Goal: Task Accomplishment & Management: Manage account settings

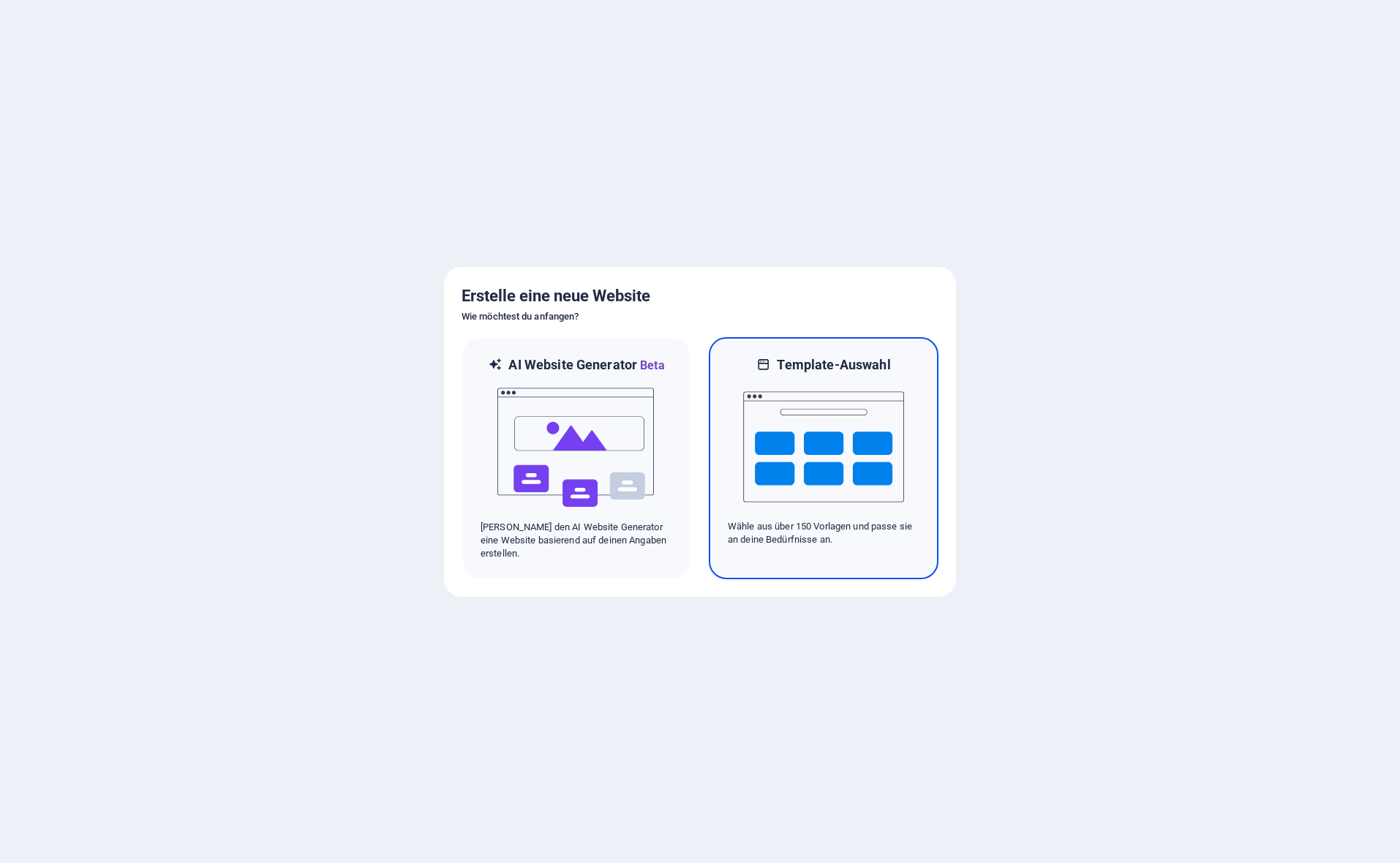
click at [912, 416] on div at bounding box center [823, 447] width 191 height 146
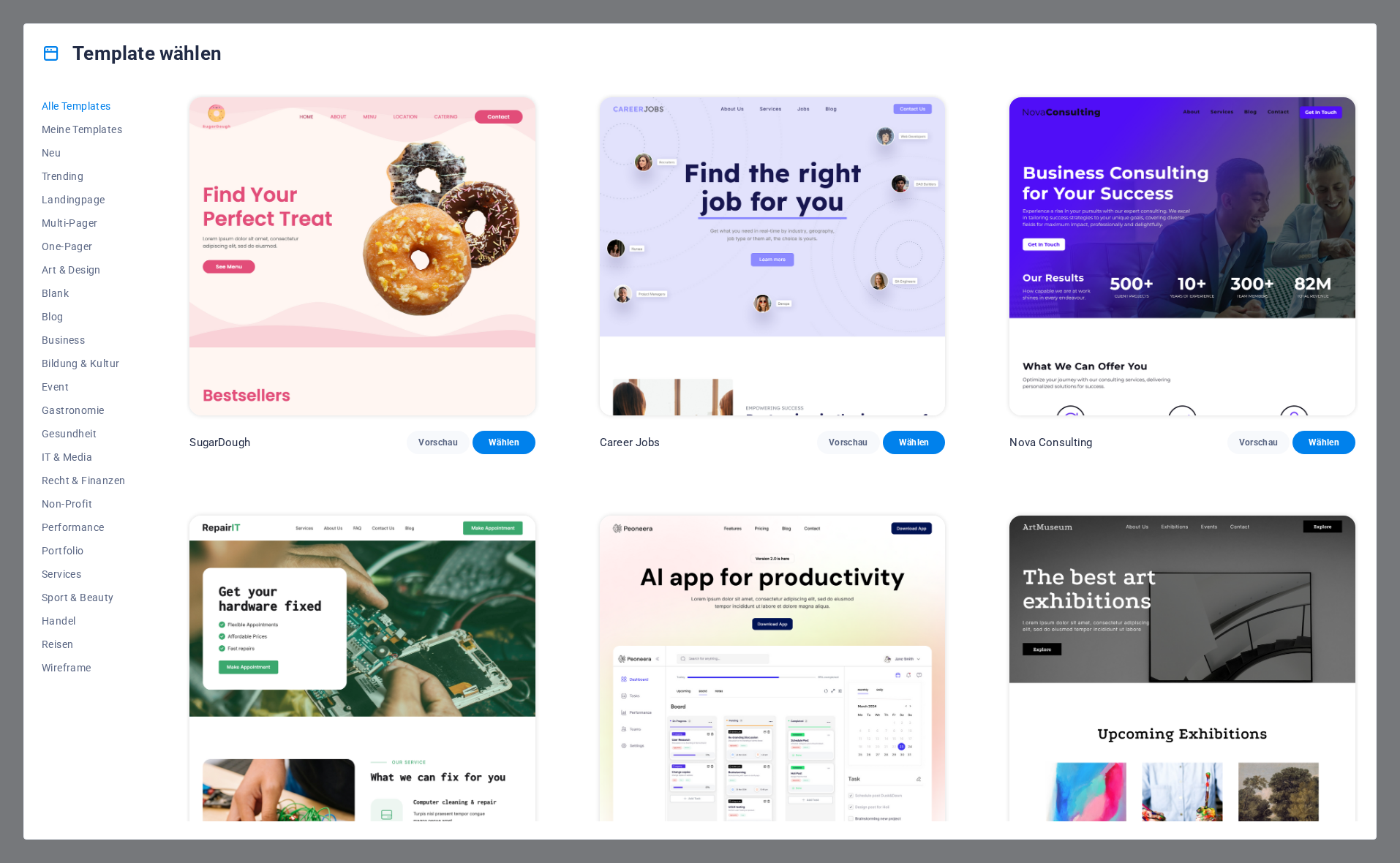
click at [1392, 21] on div "Template wählen Alle Templates Meine Templates Neu Trending Landingpage Multi-P…" at bounding box center [700, 432] width 1400 height 863
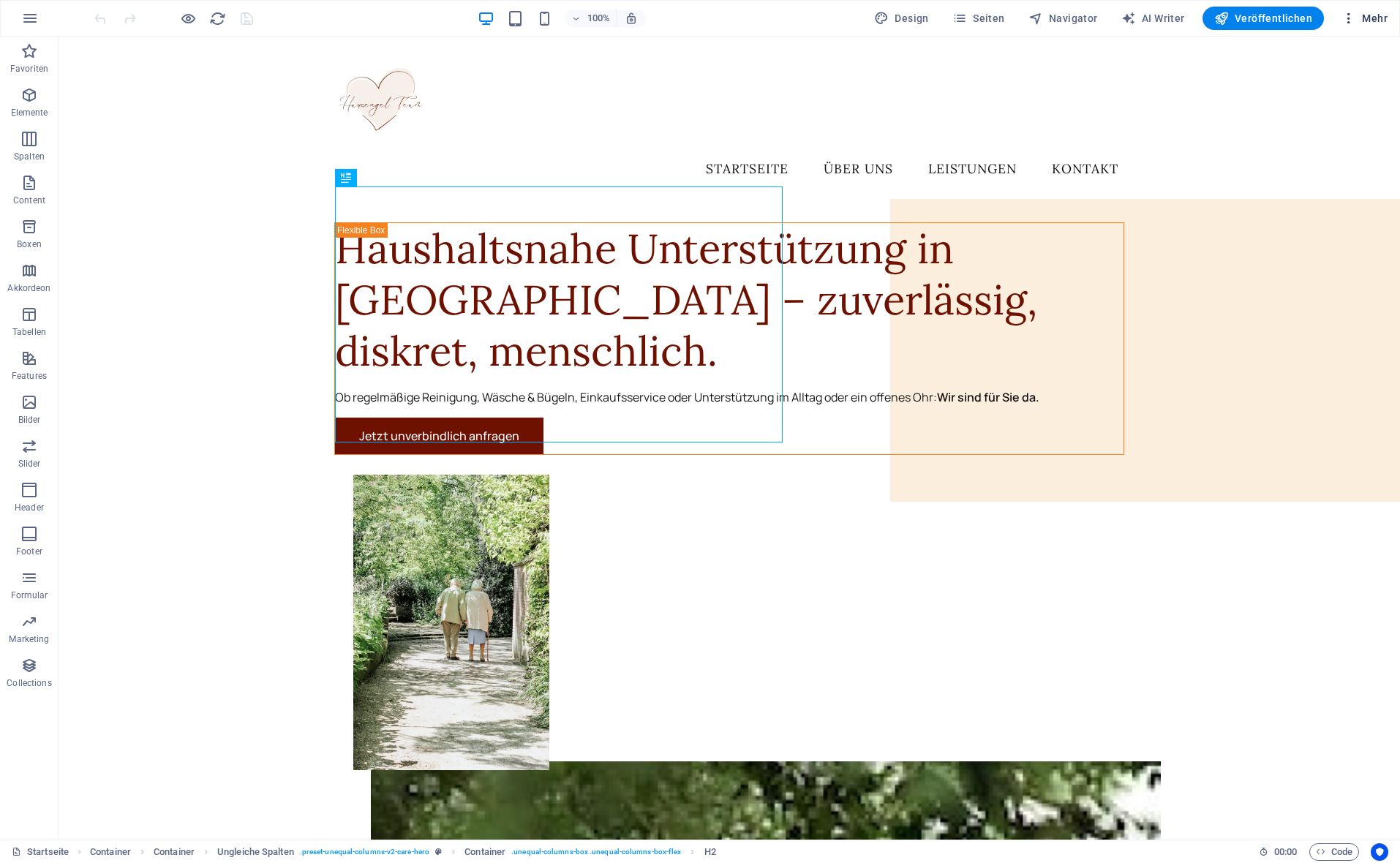
click at [1378, 12] on span "Mehr" at bounding box center [1364, 18] width 46 height 14
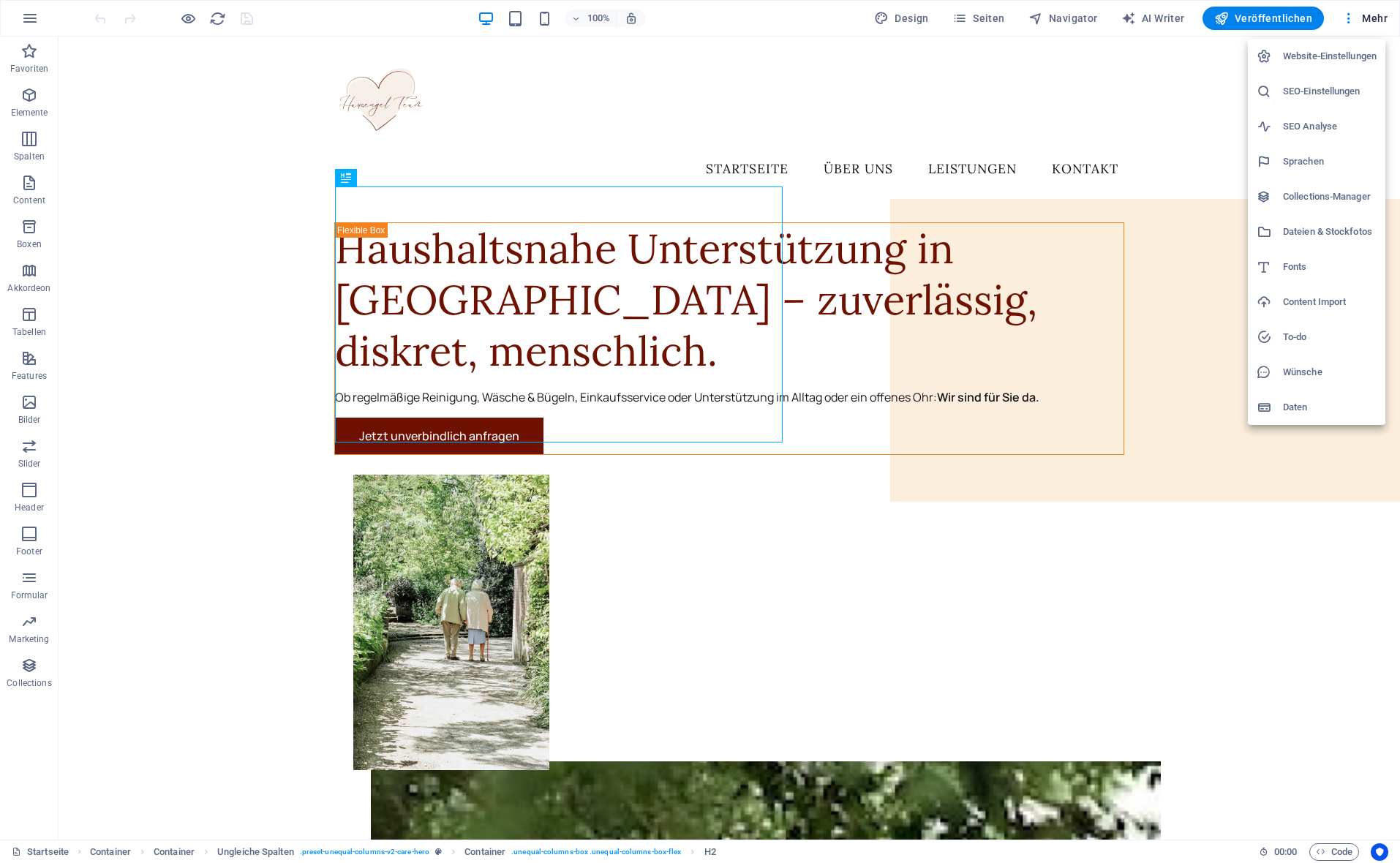
click at [1332, 63] on h6 "Website-Einstellungen" at bounding box center [1329, 56] width 94 height 17
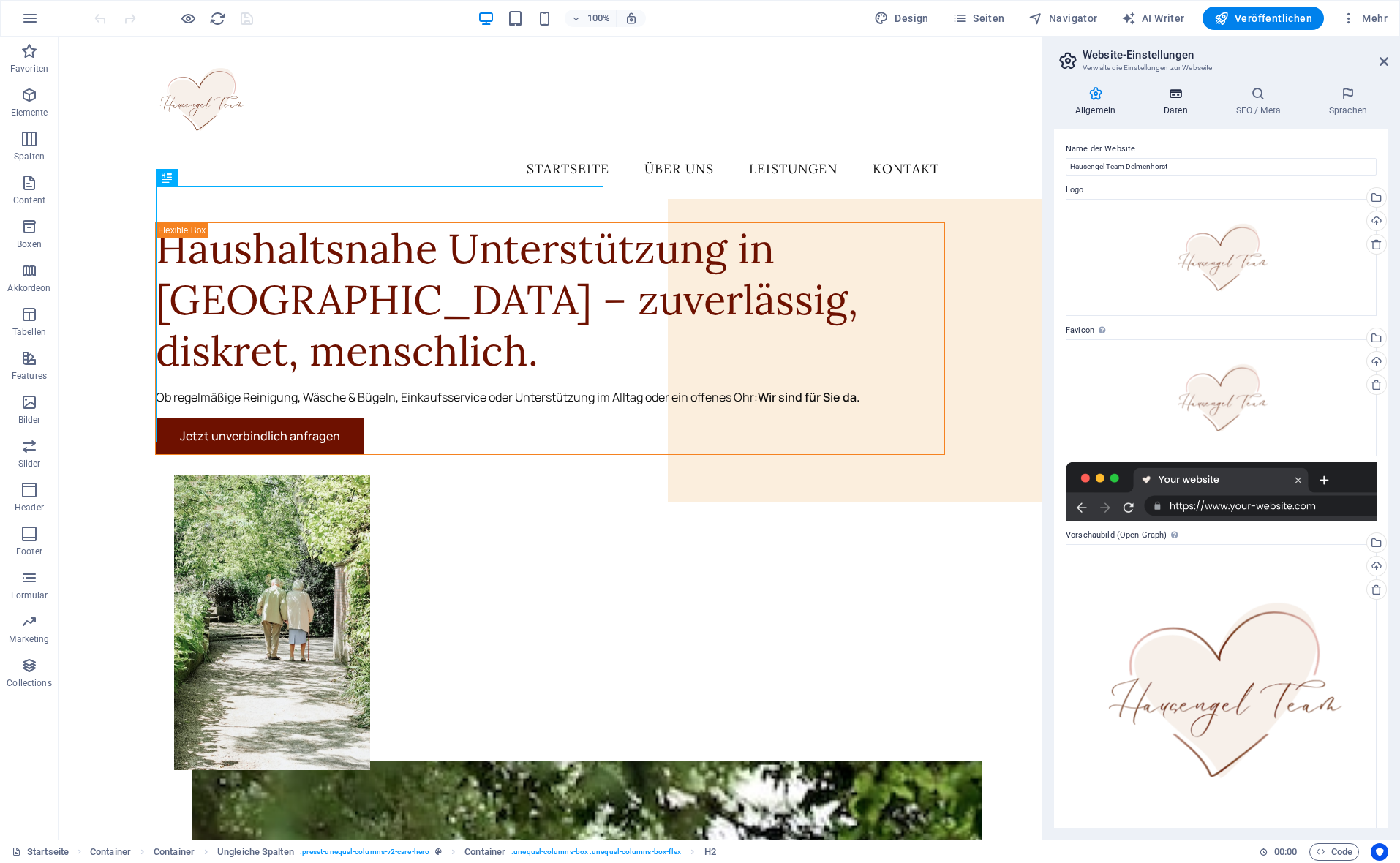
click at [1190, 94] on icon at bounding box center [1176, 93] width 67 height 14
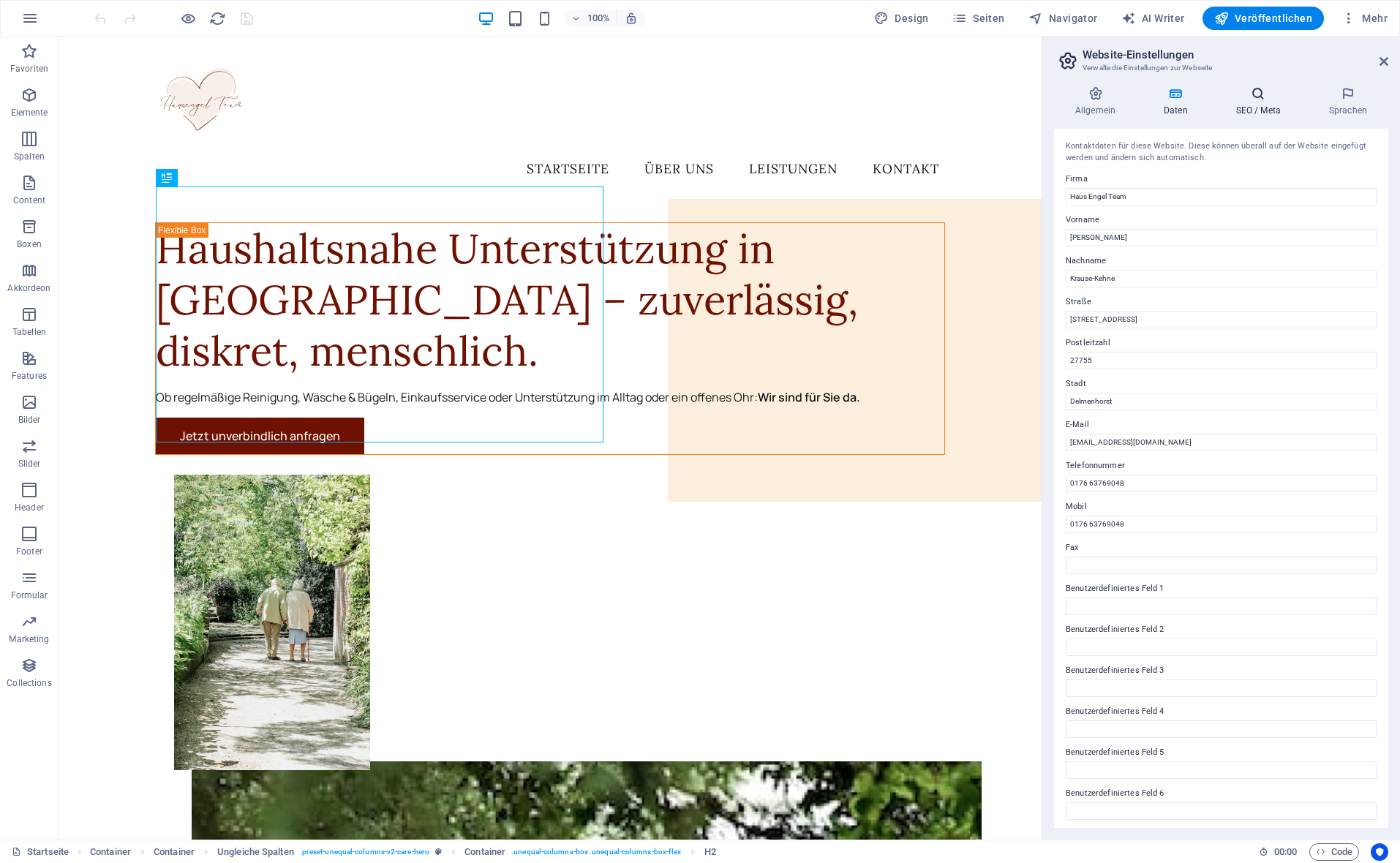
click at [1252, 111] on h4 "SEO / Meta" at bounding box center [1261, 101] width 93 height 31
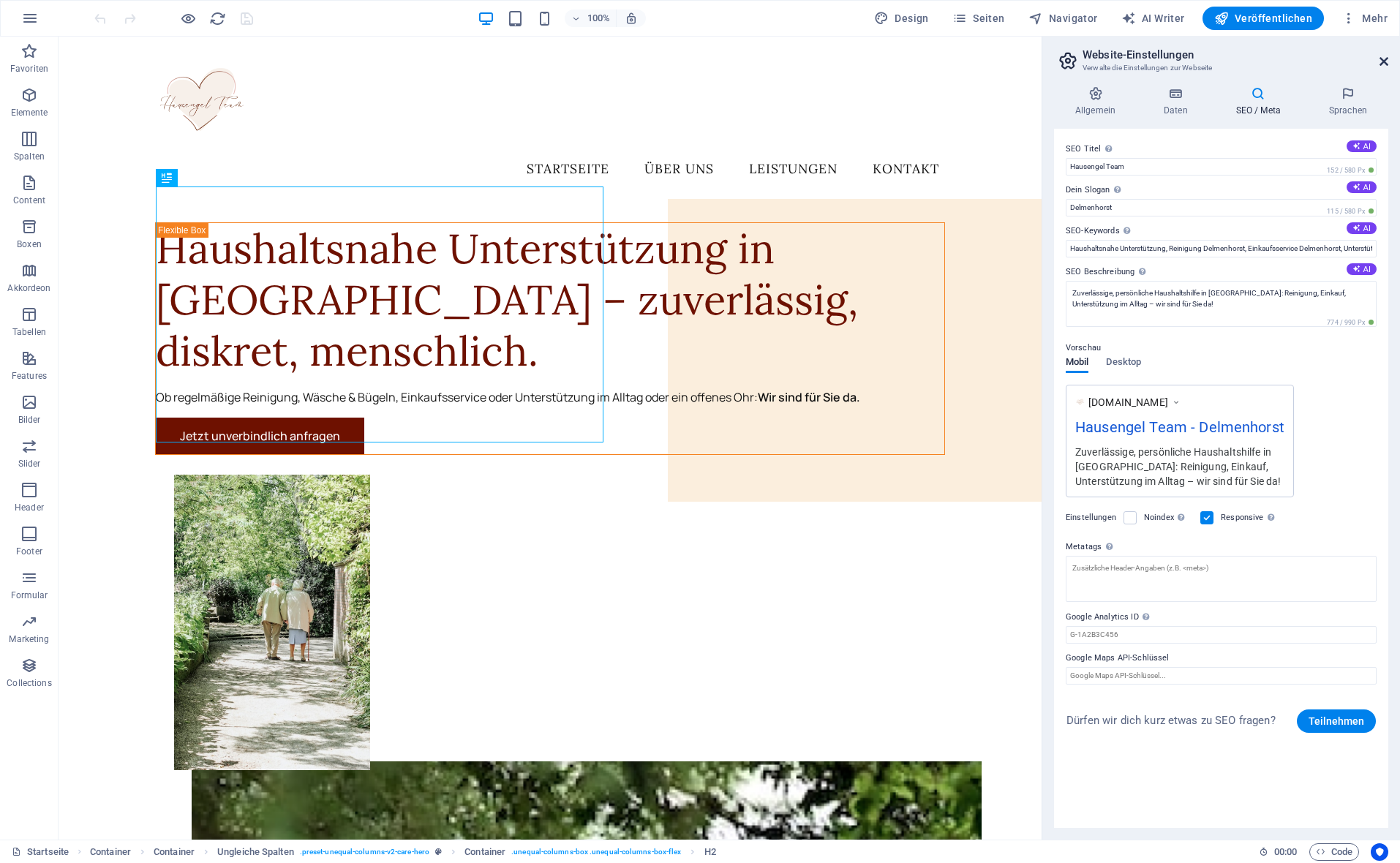
click at [1383, 59] on icon at bounding box center [1384, 62] width 9 height 12
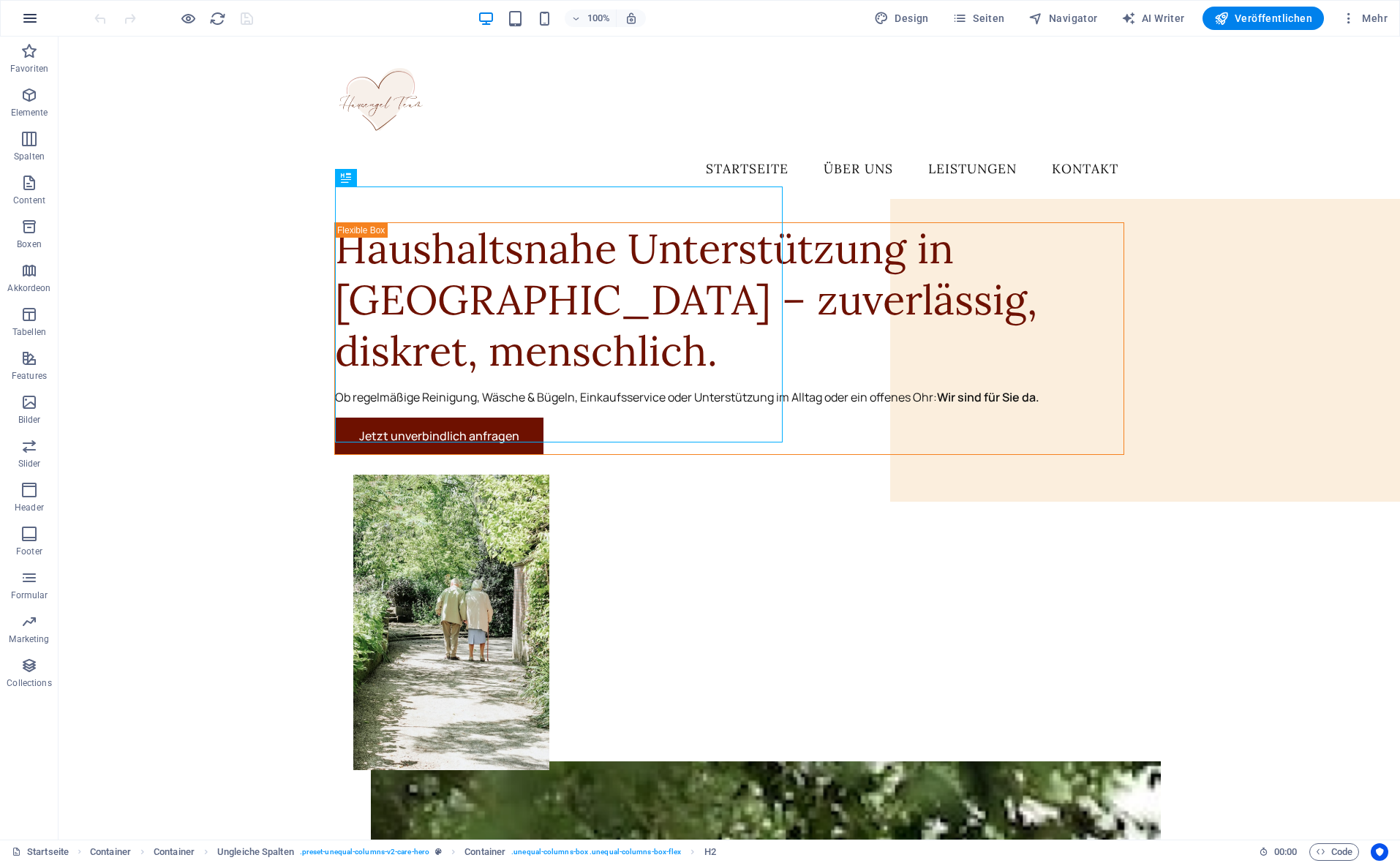
click at [27, 9] on button "button" at bounding box center [30, 18] width 35 height 35
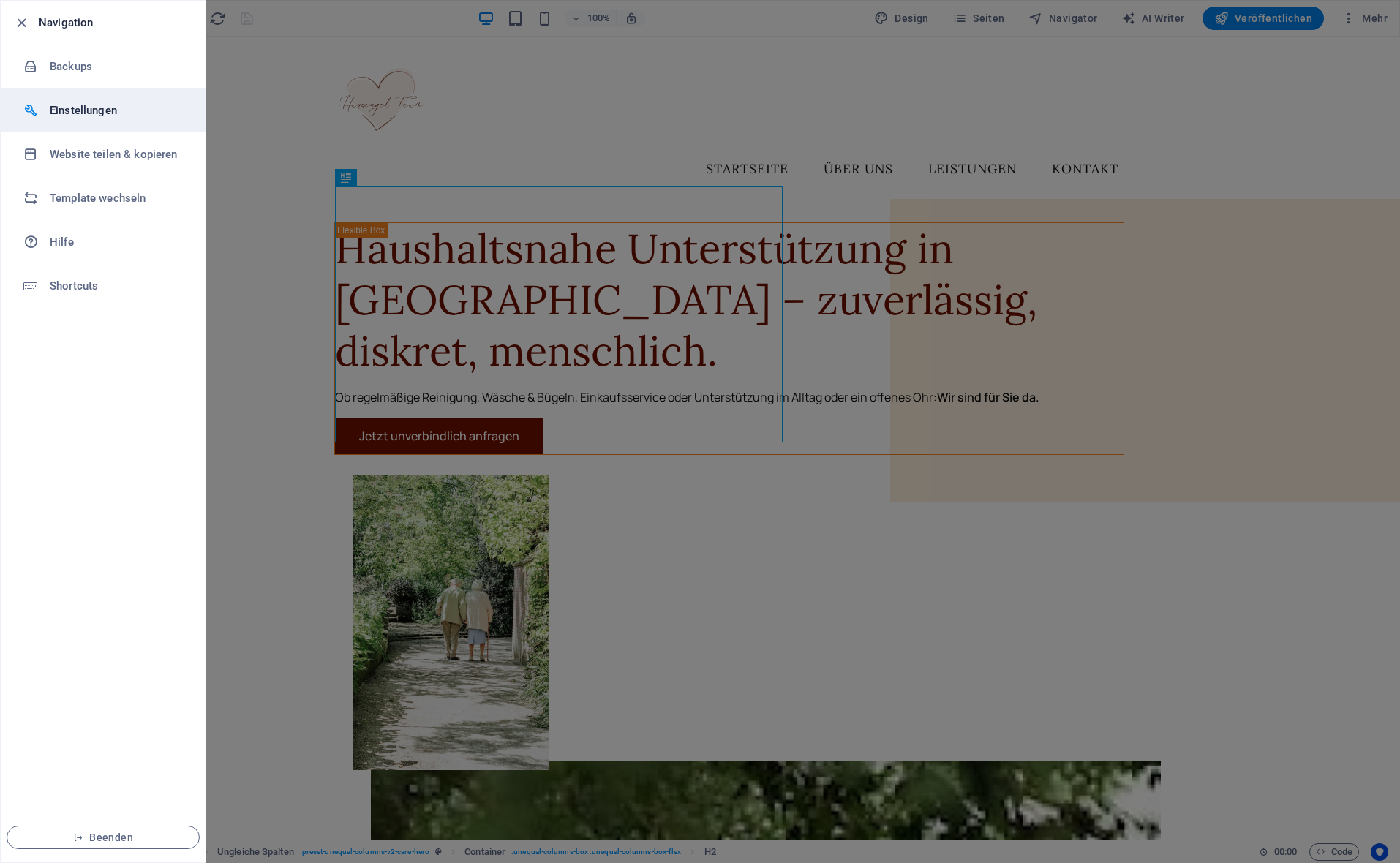
click at [66, 106] on h6 "Einstellungen" at bounding box center [117, 110] width 135 height 17
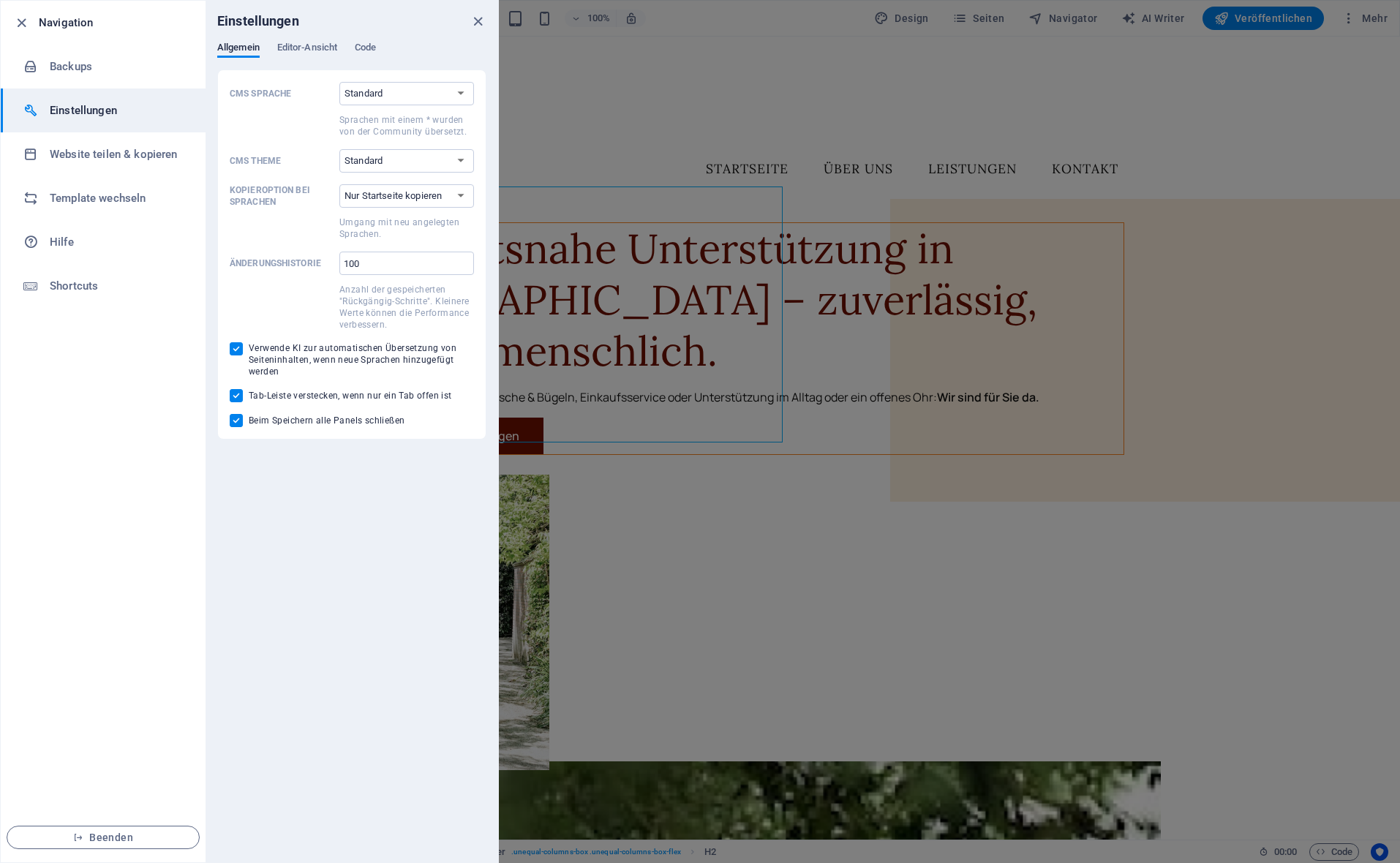
click at [66, 106] on h6 "Einstellungen" at bounding box center [117, 110] width 135 height 17
click at [62, 143] on li "Website teilen & kopieren" at bounding box center [103, 154] width 205 height 44
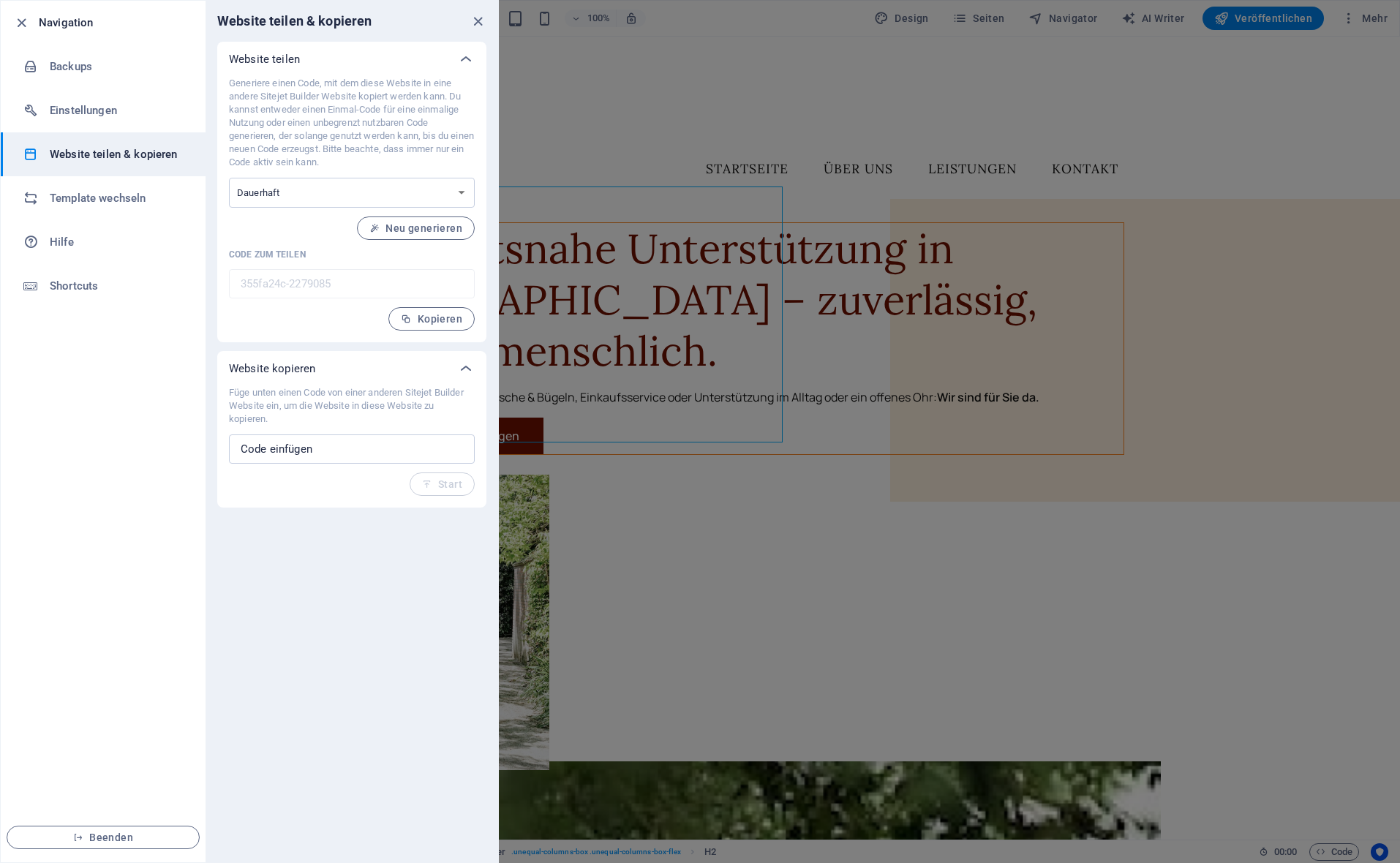
click at [1118, 233] on div at bounding box center [700, 432] width 1400 height 863
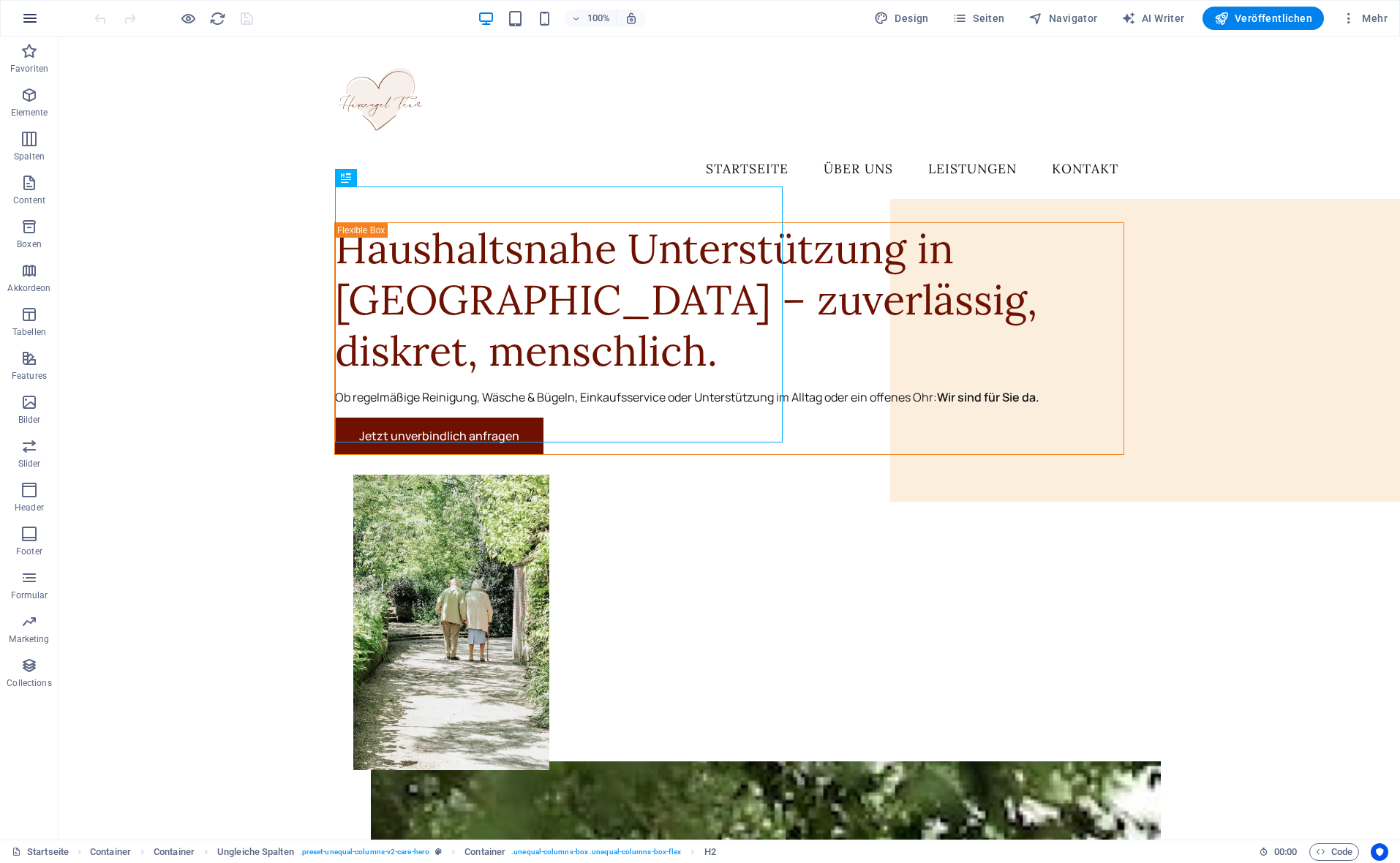
click at [24, 20] on icon "button" at bounding box center [29, 18] width 17 height 17
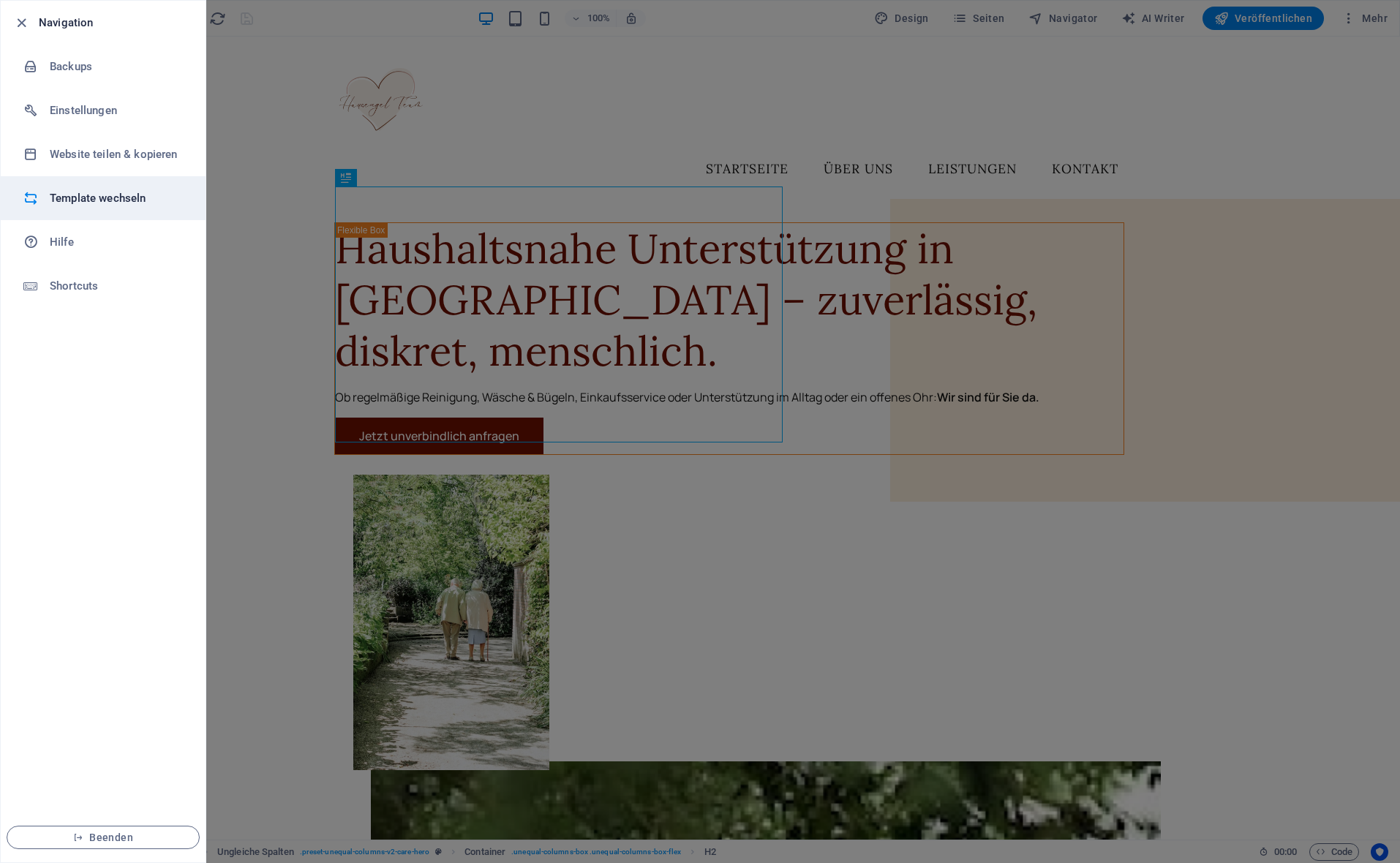
click at [80, 192] on h6 "Template wechseln" at bounding box center [117, 197] width 135 height 17
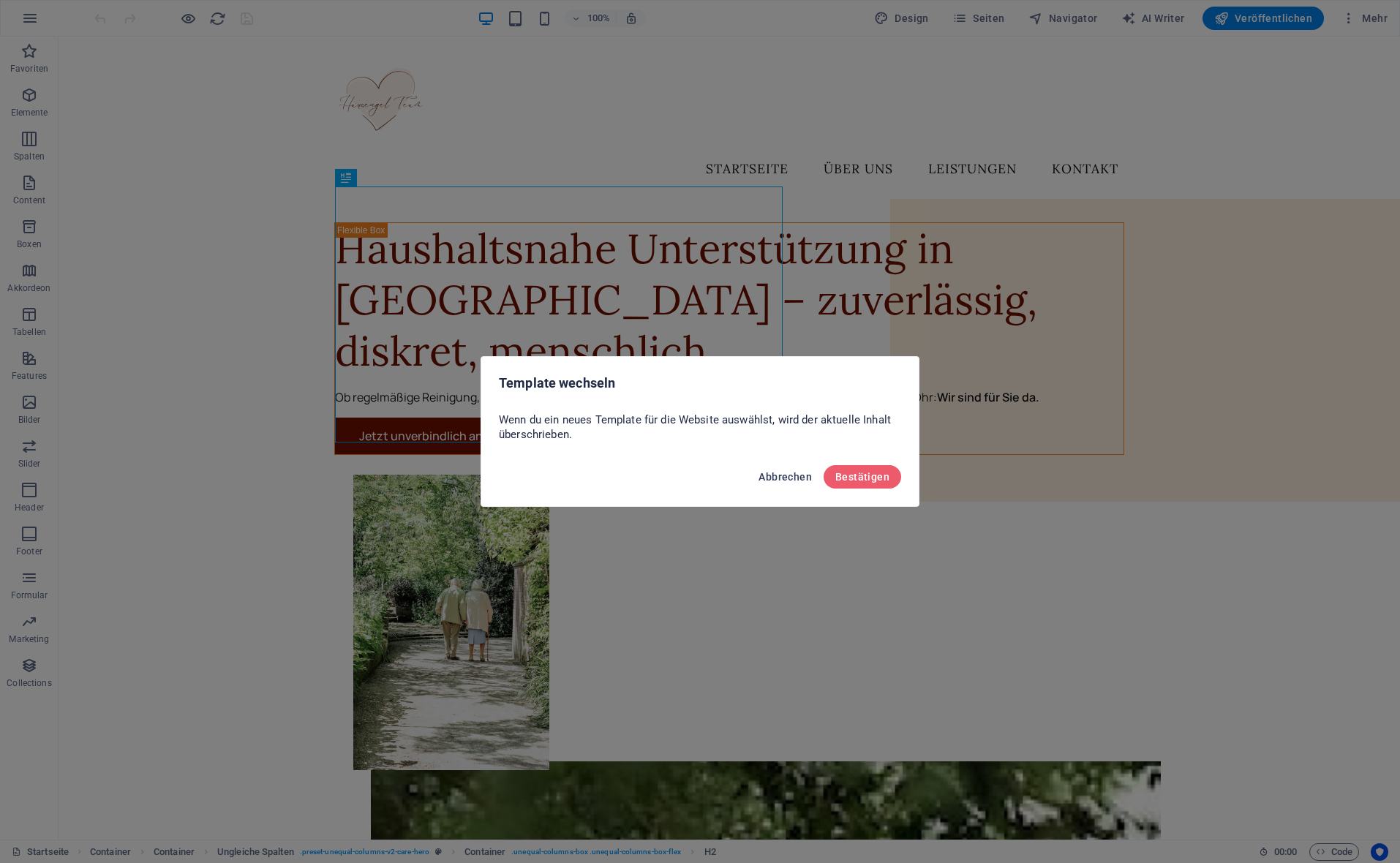
click at [806, 475] on span "Abbrechen" at bounding box center [784, 477] width 53 height 12
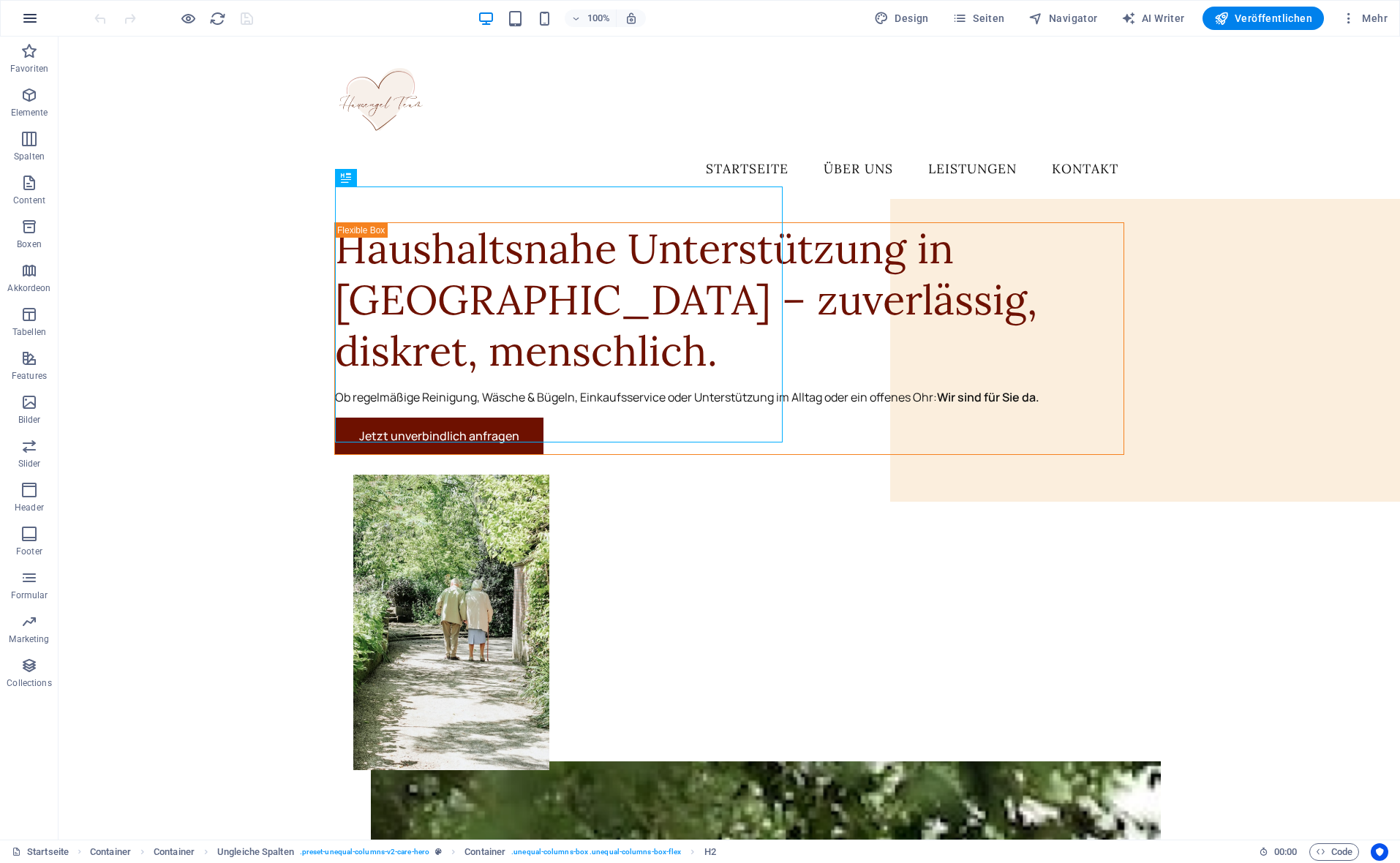
click at [30, 17] on icon "button" at bounding box center [29, 18] width 17 height 17
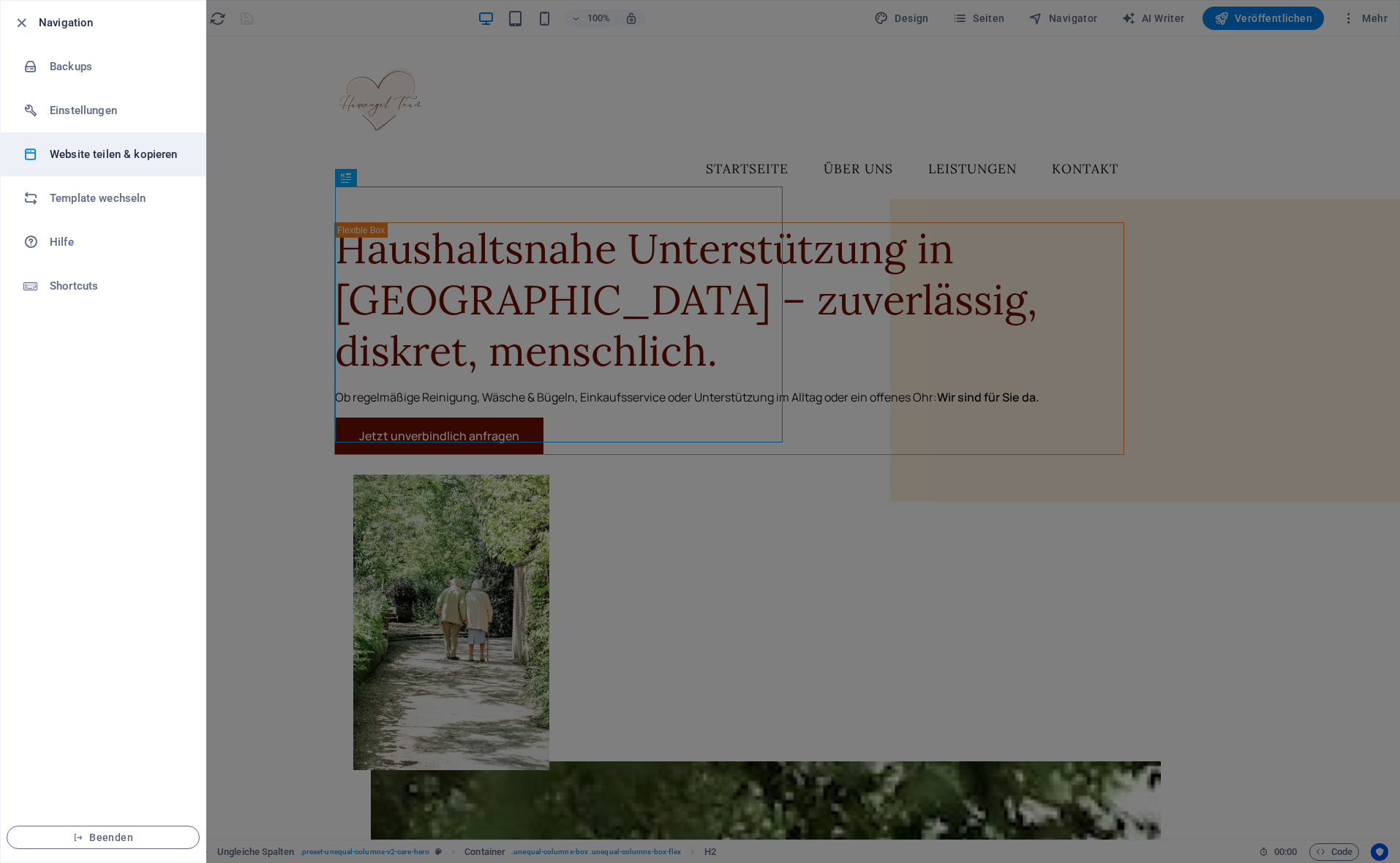
click at [94, 152] on h6 "Website teilen & kopieren" at bounding box center [117, 154] width 135 height 17
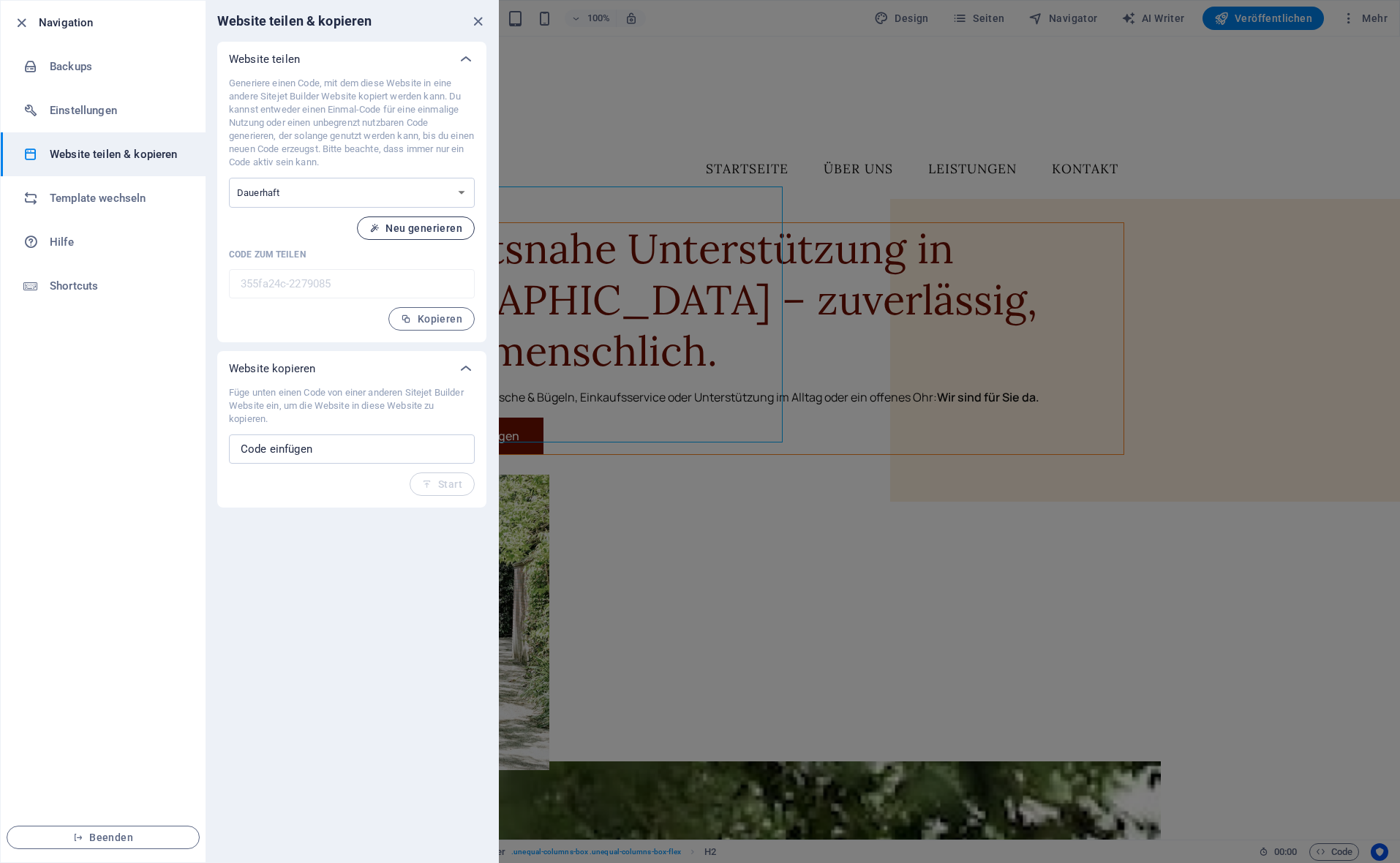
click at [423, 234] on button "Neu generieren" at bounding box center [415, 227] width 118 height 23
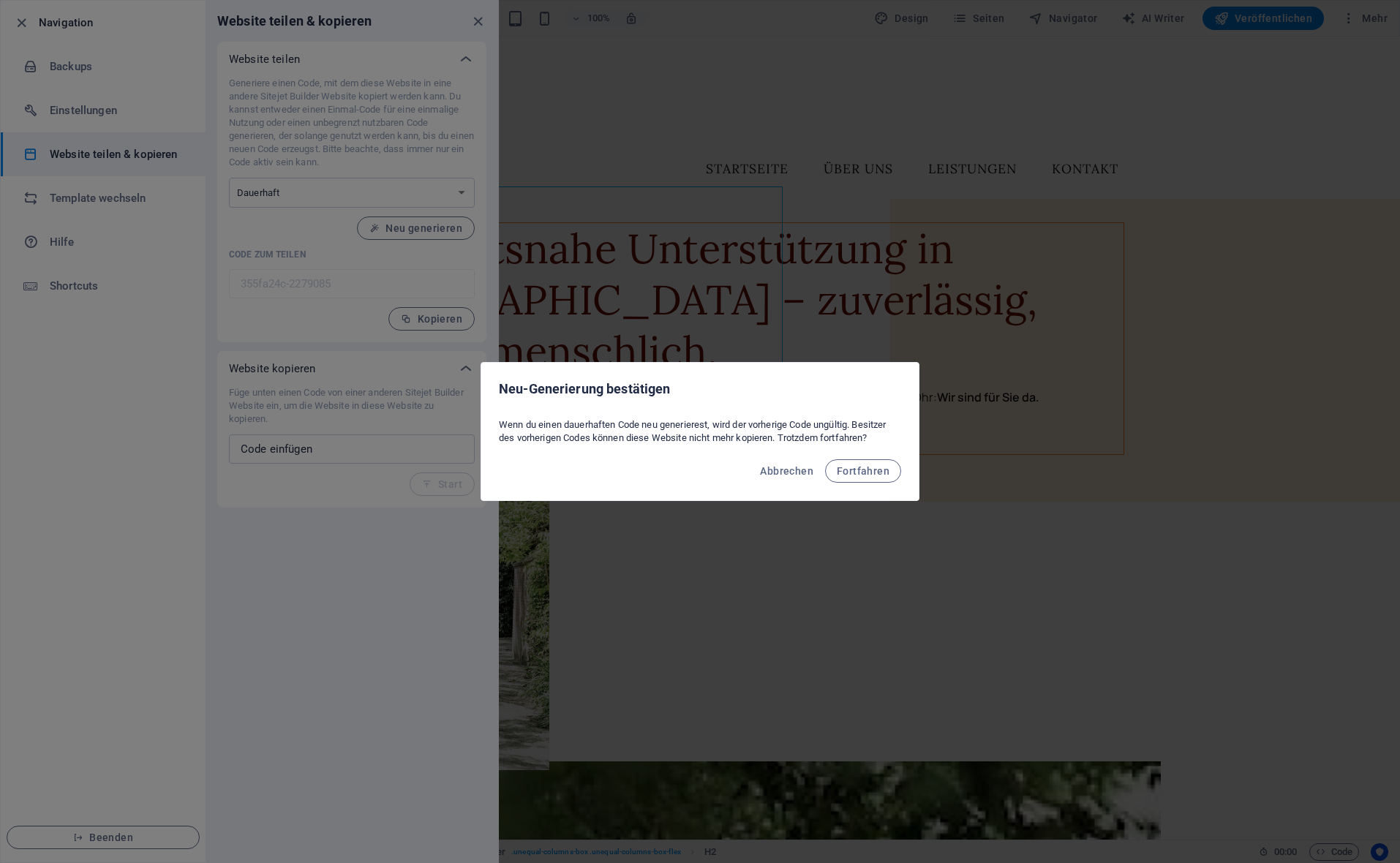
click at [900, 479] on div "Abbrechen Fortfahren" at bounding box center [700, 475] width 438 height 50
click at [886, 471] on span "Fortfahren" at bounding box center [863, 471] width 53 height 12
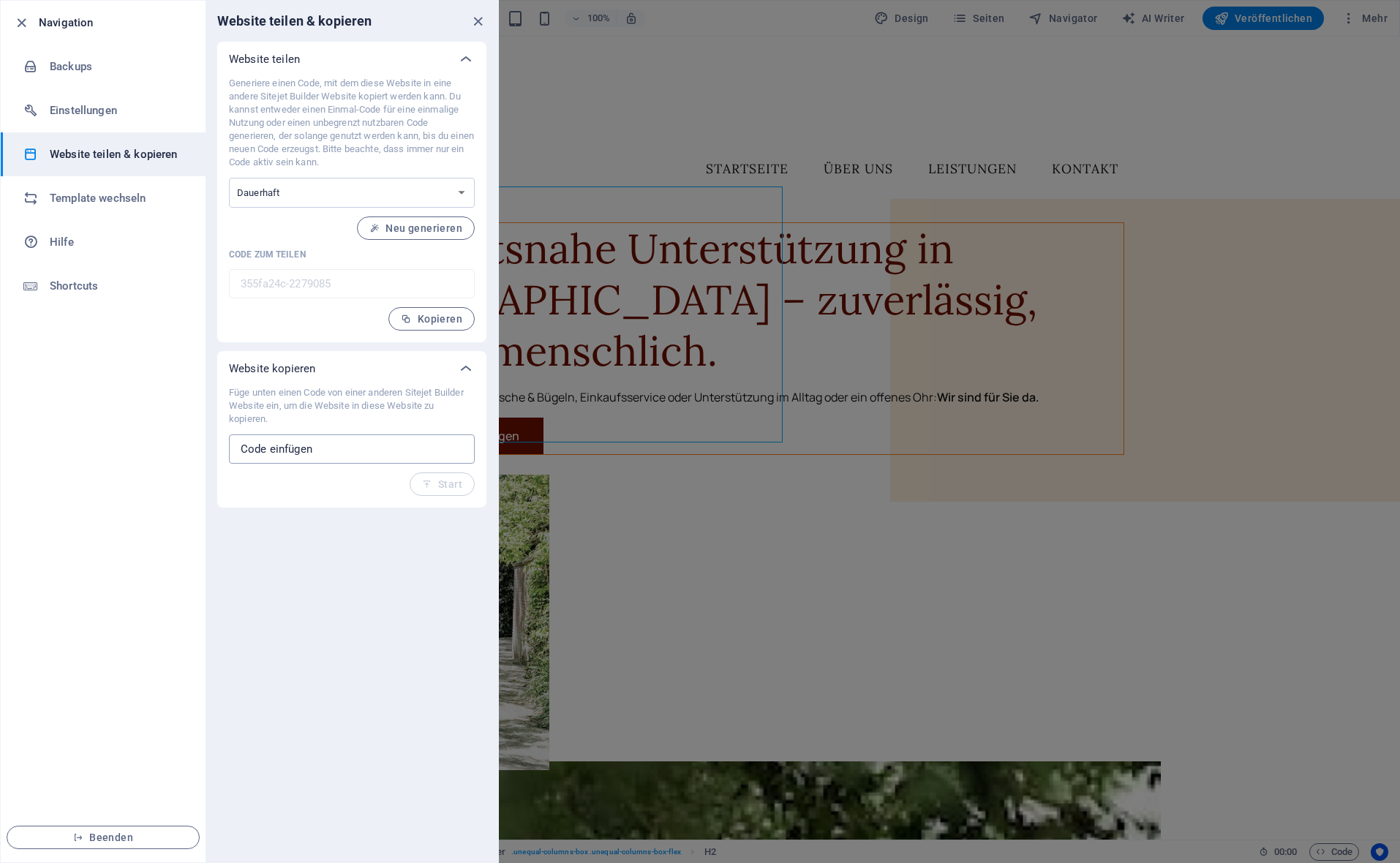
drag, startPoint x: 341, startPoint y: 432, endPoint x: 336, endPoint y: 448, distance: 16.8
click at [341, 432] on div "Füge unten einen Code von einer anderen Sitejet Builder Website ein, um die Web…" at bounding box center [351, 441] width 245 height 110
click at [336, 448] on input "text" at bounding box center [351, 449] width 245 height 29
click at [440, 320] on span "Kopieren" at bounding box center [432, 319] width 62 height 12
click at [156, 107] on h6 "Einstellungen" at bounding box center [117, 110] width 135 height 17
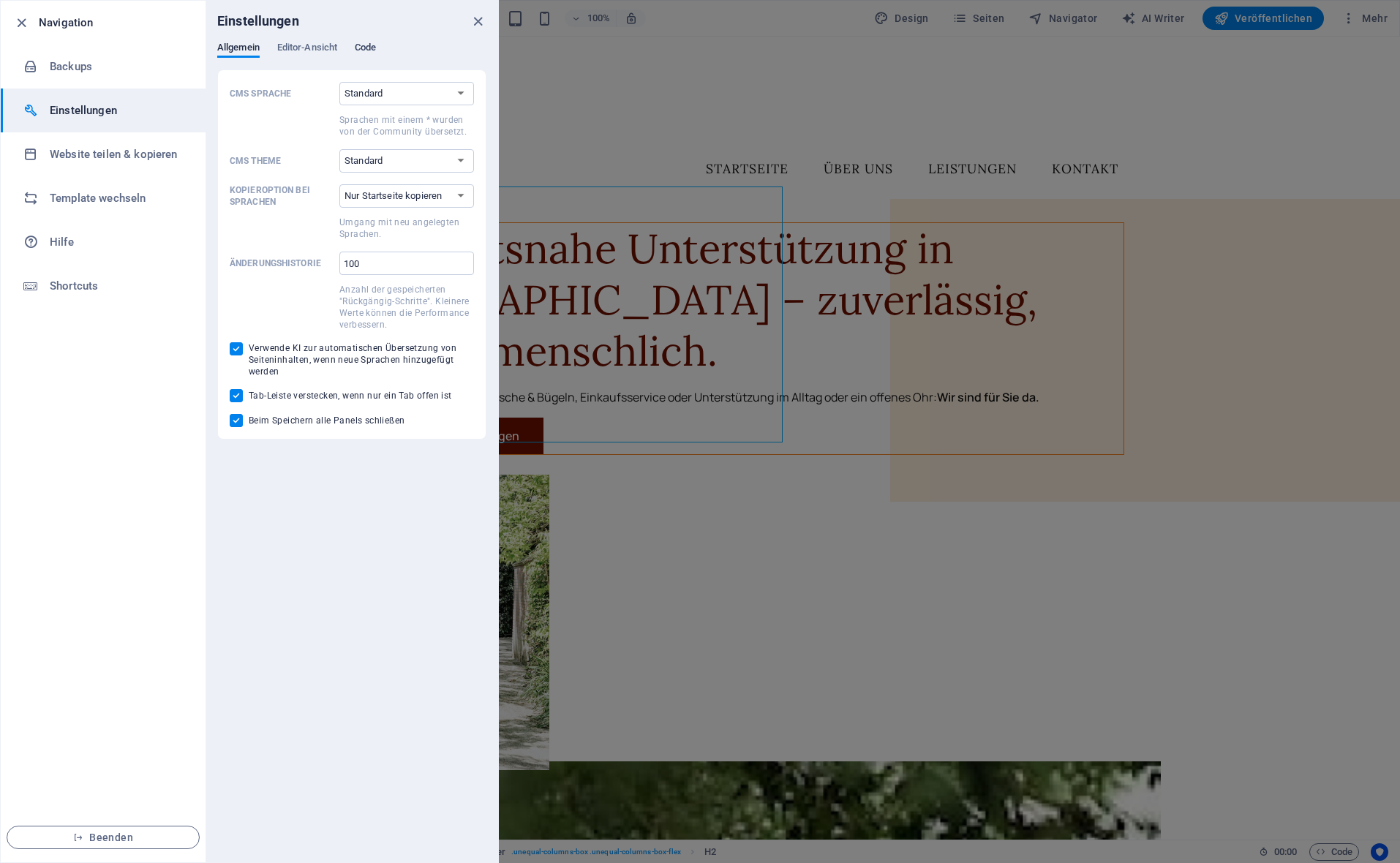
click at [369, 46] on span "Code" at bounding box center [366, 49] width 21 height 20
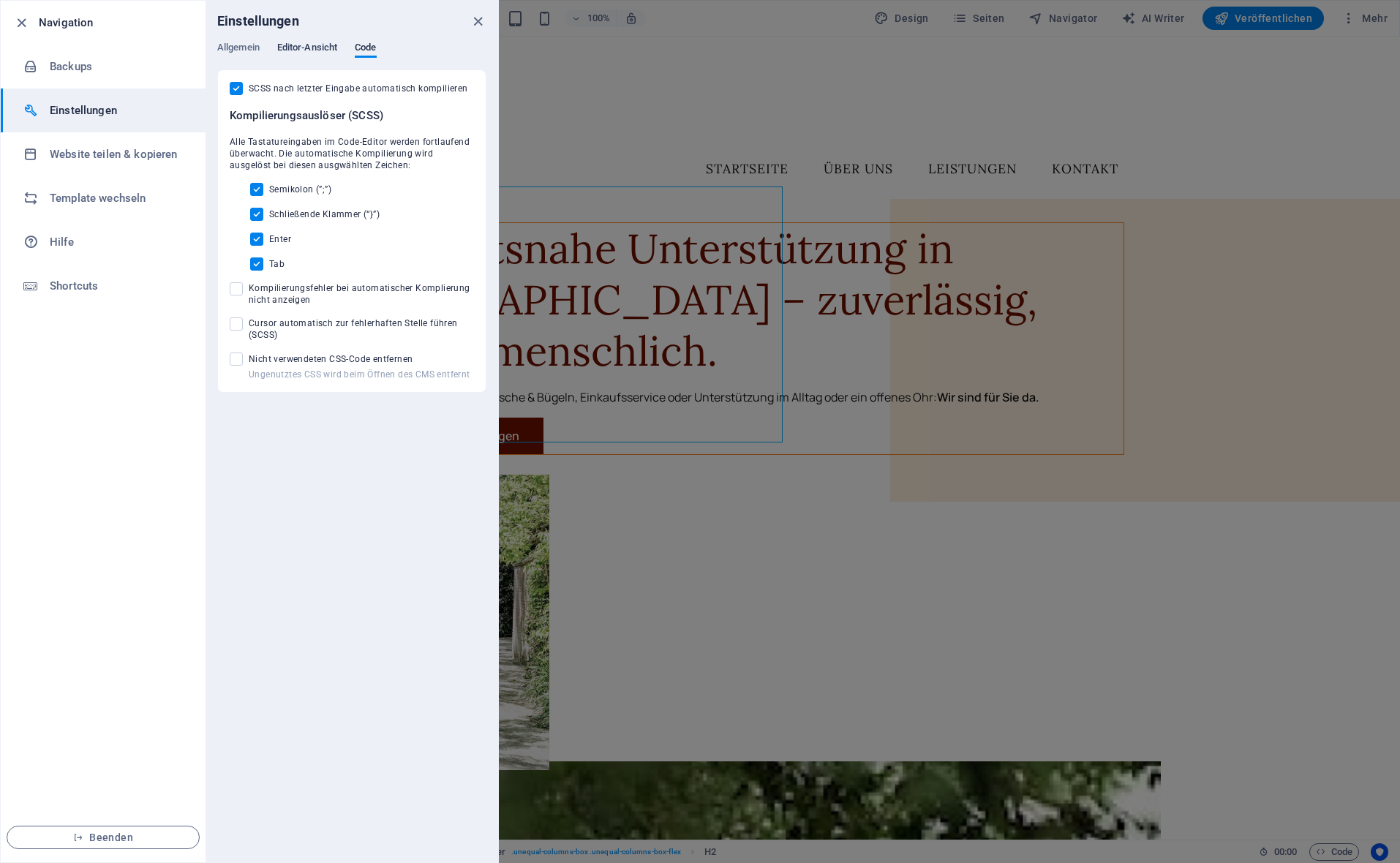
click at [312, 47] on span "Editor-Ansicht" at bounding box center [307, 49] width 60 height 20
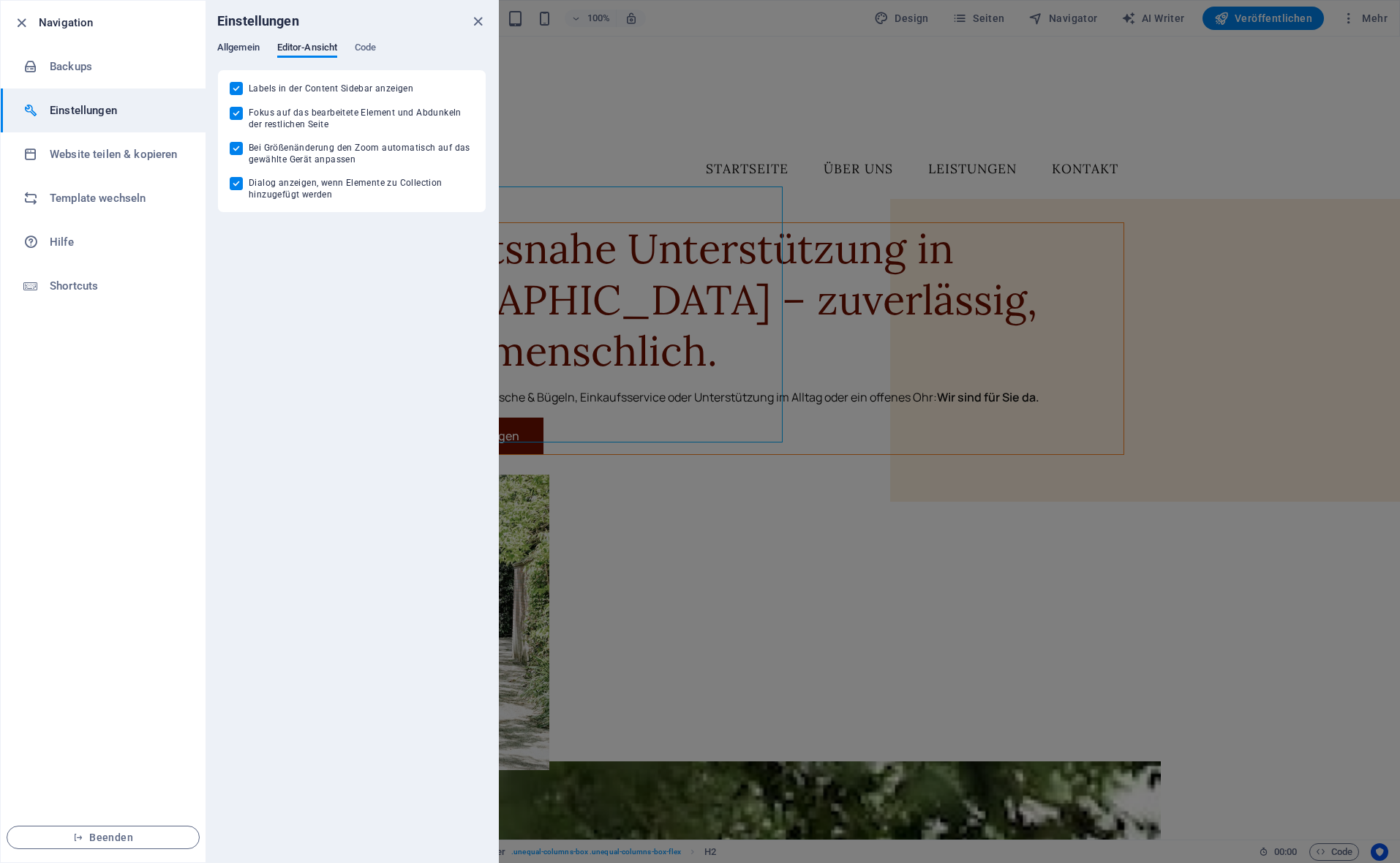
click at [238, 50] on span "Allgemein" at bounding box center [238, 49] width 43 height 20
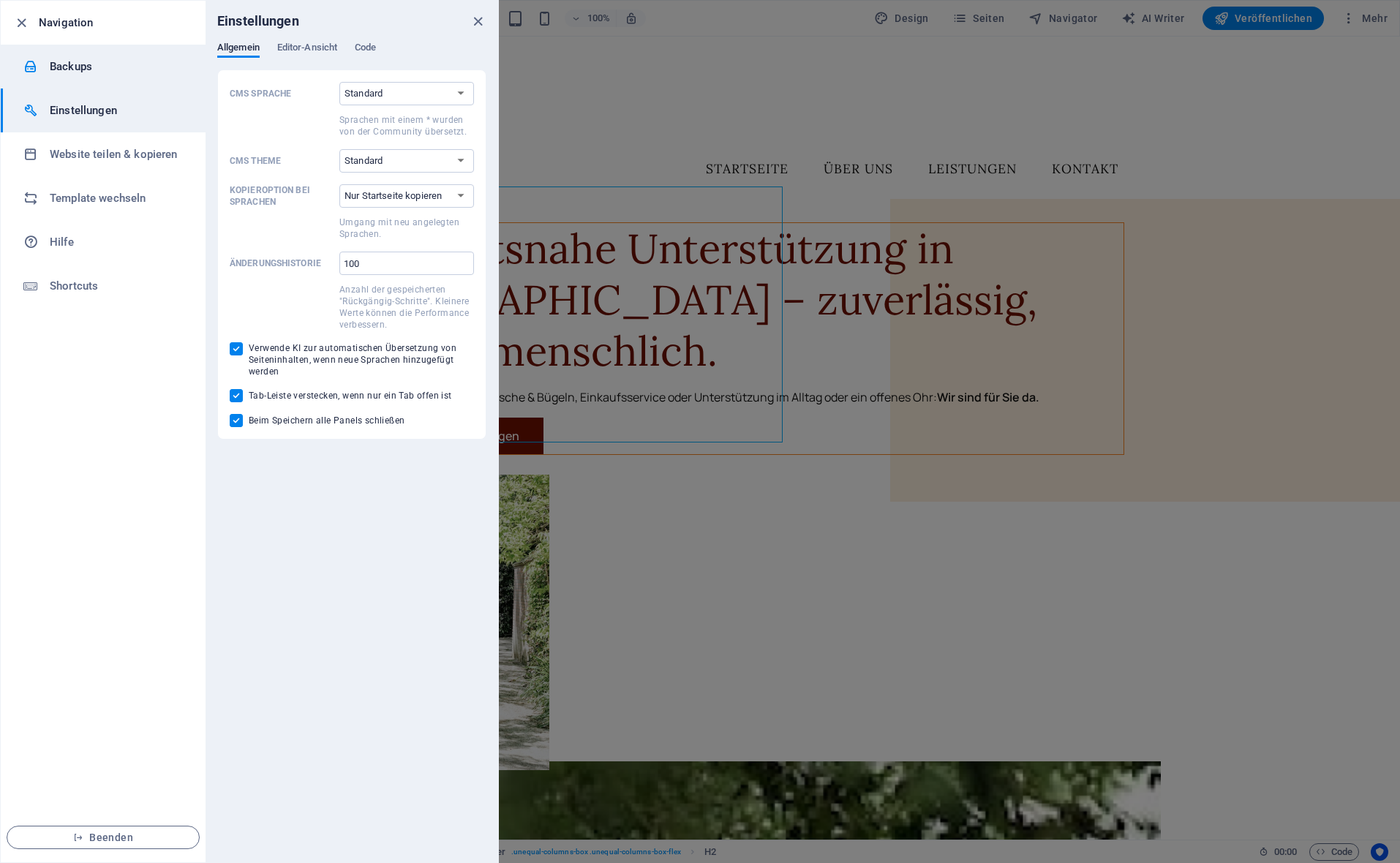
click at [66, 79] on li "Backups" at bounding box center [103, 66] width 205 height 44
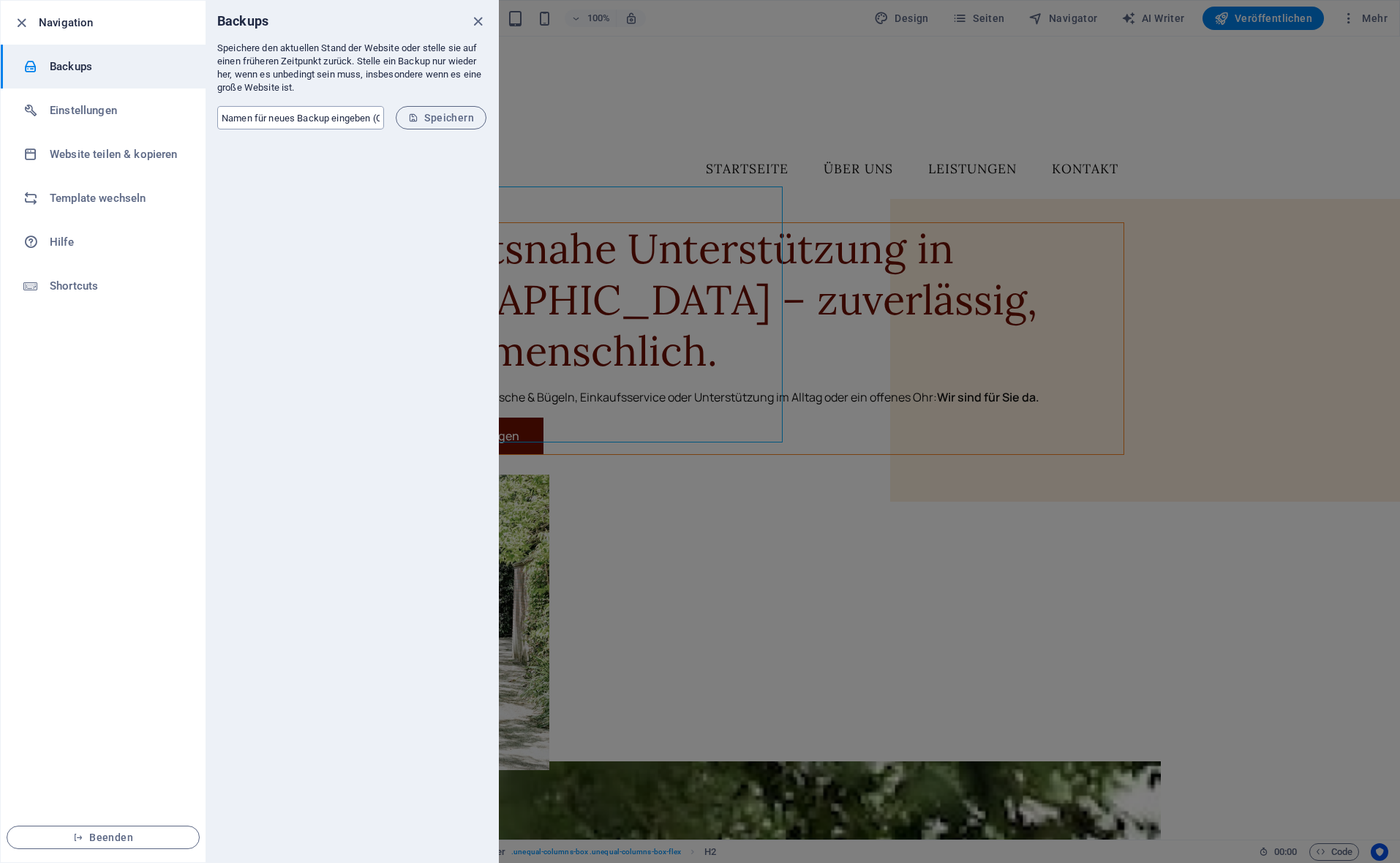
click at [280, 112] on input "text" at bounding box center [300, 117] width 167 height 23
type input "v1"
click at [465, 116] on span "Speichern" at bounding box center [441, 118] width 66 height 12
click at [163, 76] on li "Backups" at bounding box center [103, 66] width 205 height 44
click at [134, 107] on h6 "Einstellungen" at bounding box center [117, 110] width 135 height 17
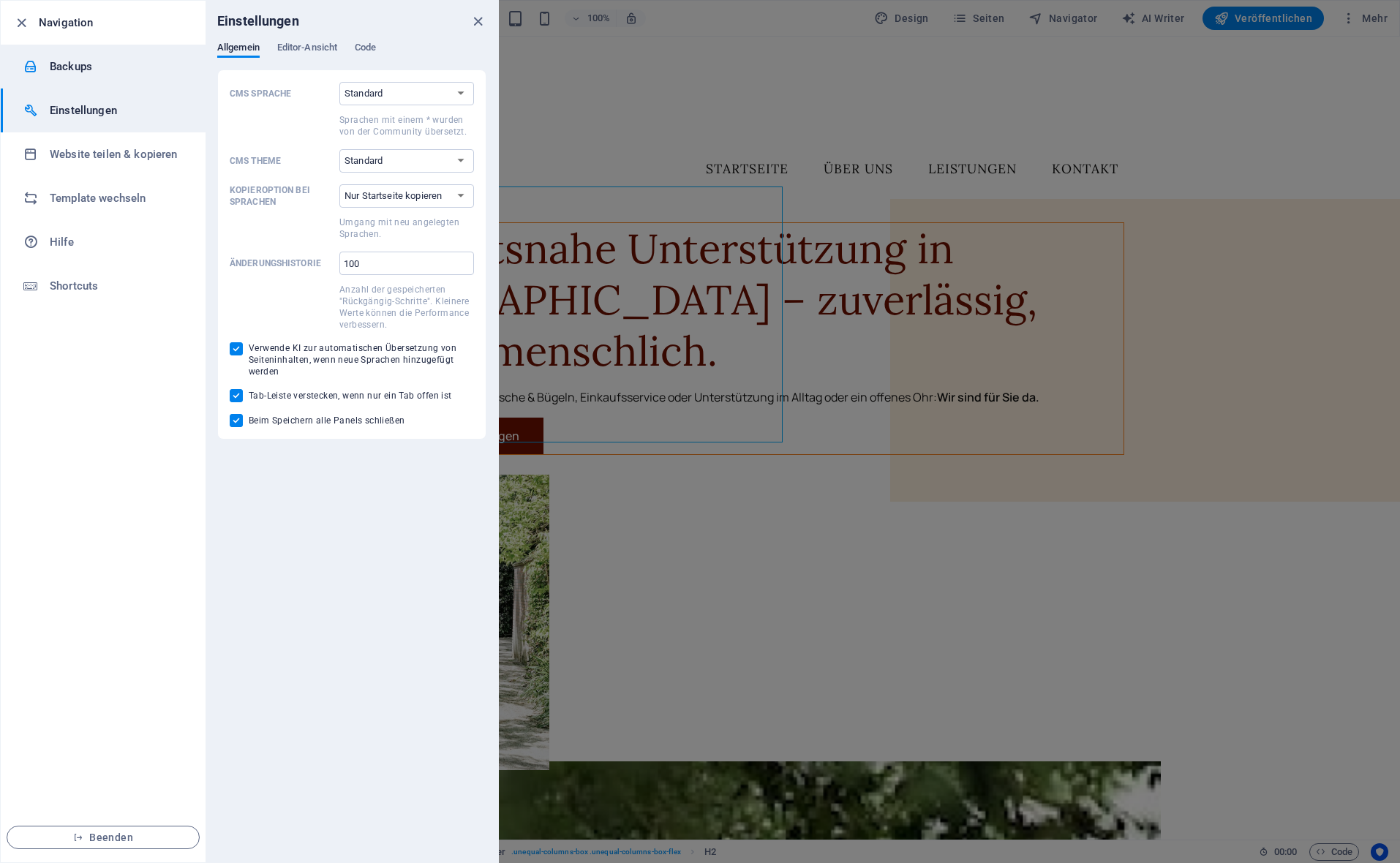
click at [125, 75] on li "Backups" at bounding box center [103, 66] width 205 height 44
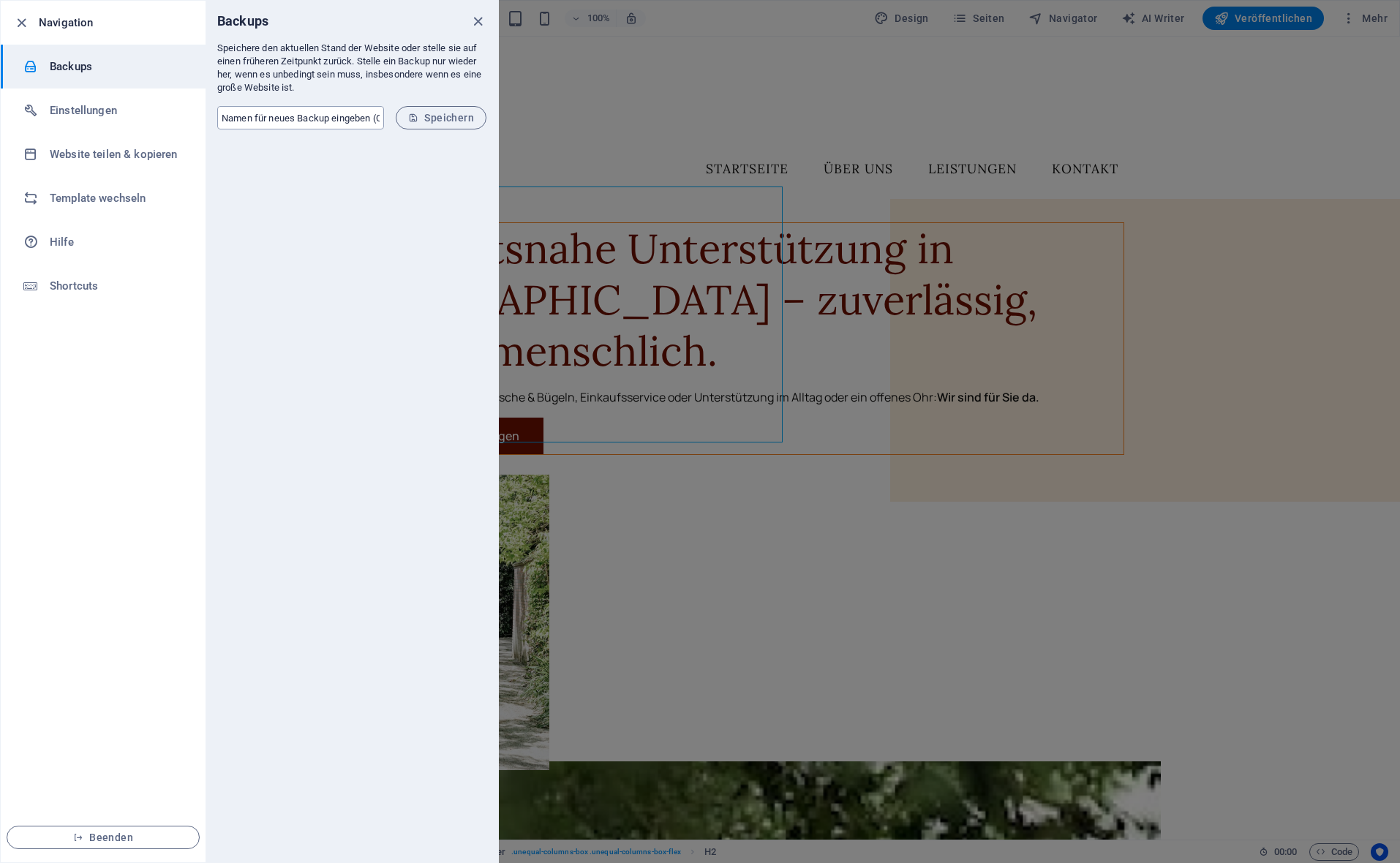
click at [328, 122] on input "text" at bounding box center [300, 117] width 167 height 23
click at [399, 85] on p "Speichere den aktuellen Stand der Website oder stelle sie auf einen früheren Ze…" at bounding box center [351, 68] width 269 height 53
click at [68, 155] on h6 "Website teilen & kopieren" at bounding box center [117, 154] width 135 height 17
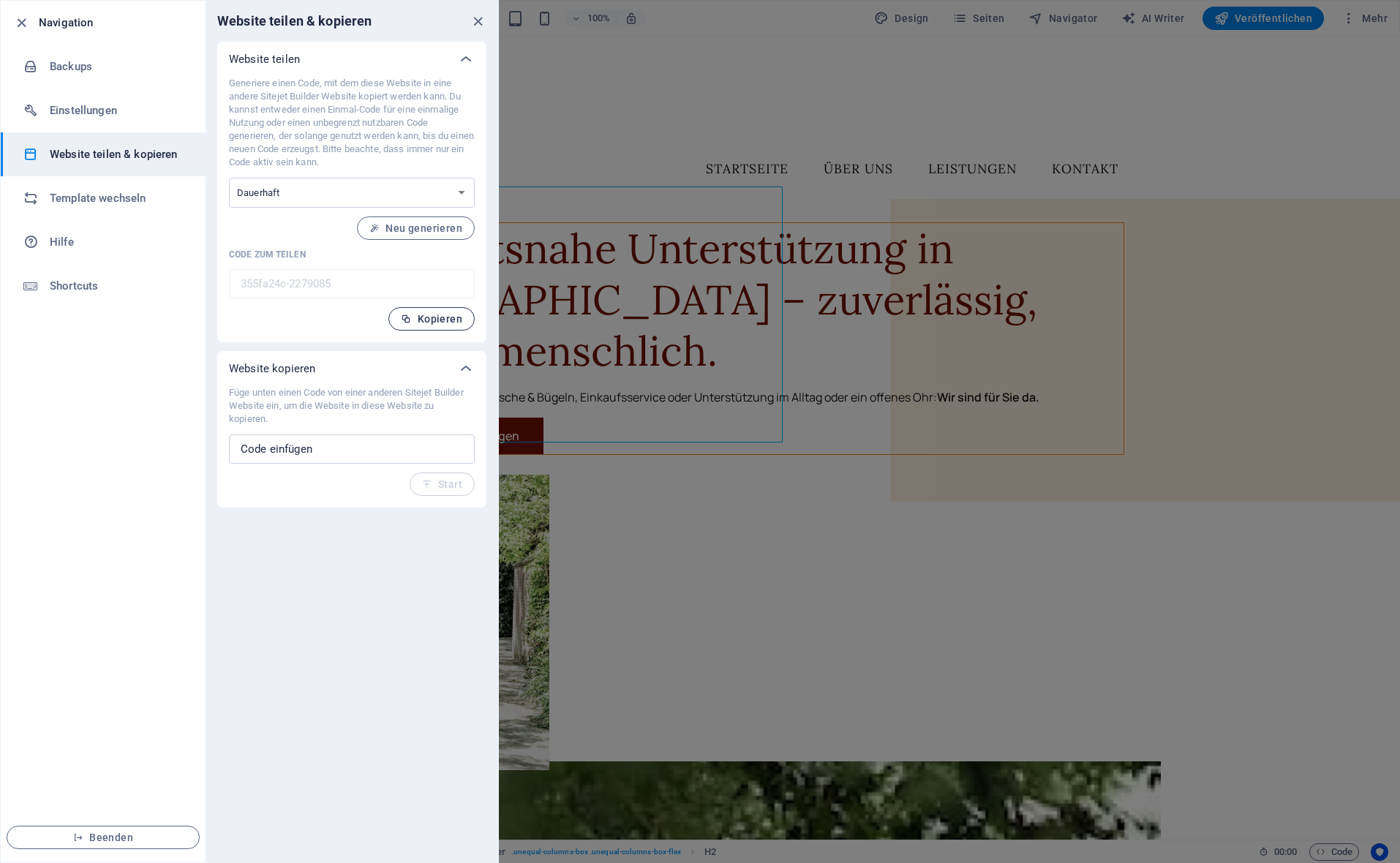
click at [428, 321] on span "Kopieren" at bounding box center [432, 319] width 62 height 12
click at [885, 128] on div at bounding box center [700, 432] width 1400 height 863
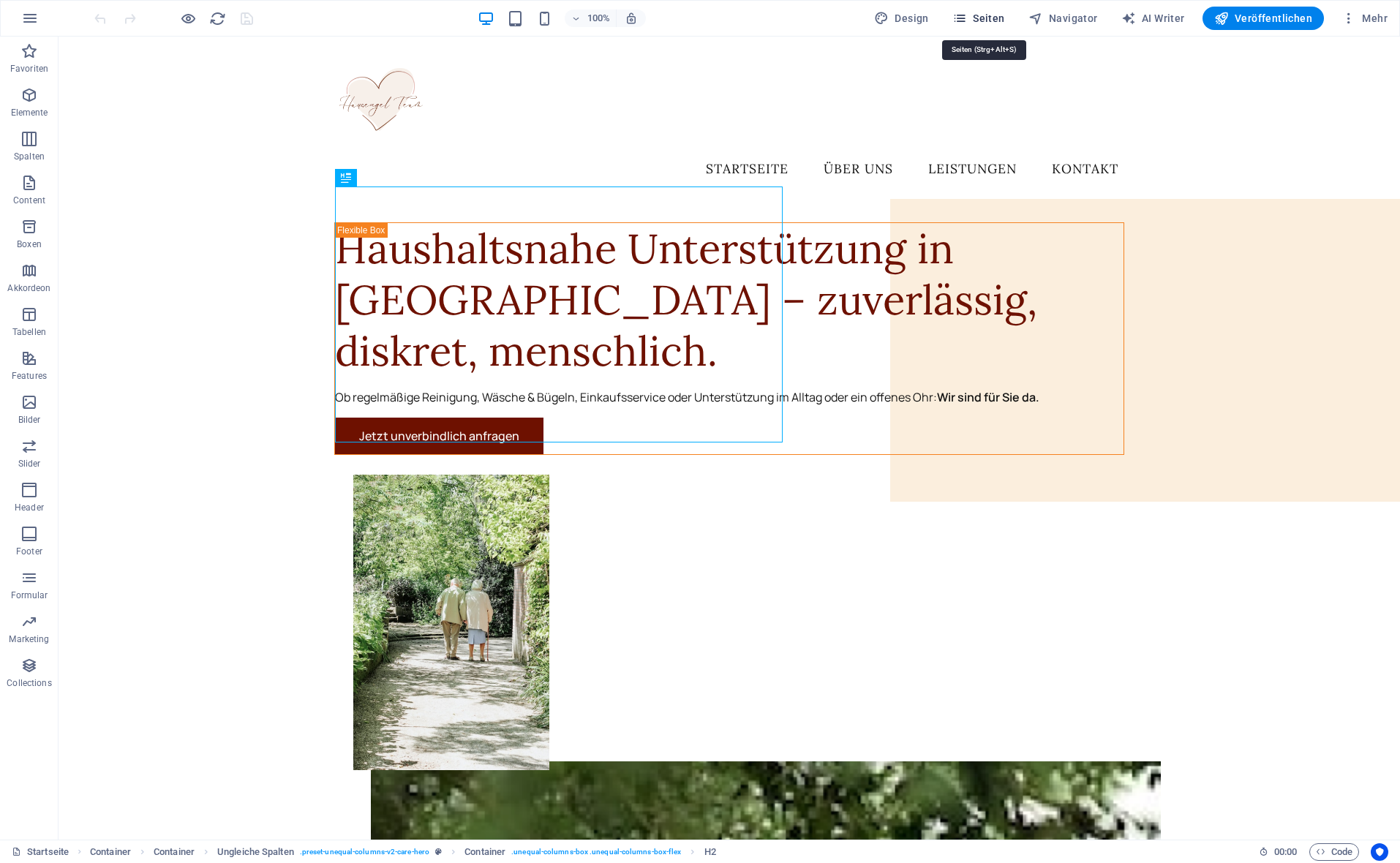
click at [995, 14] on span "Seiten" at bounding box center [979, 18] width 53 height 14
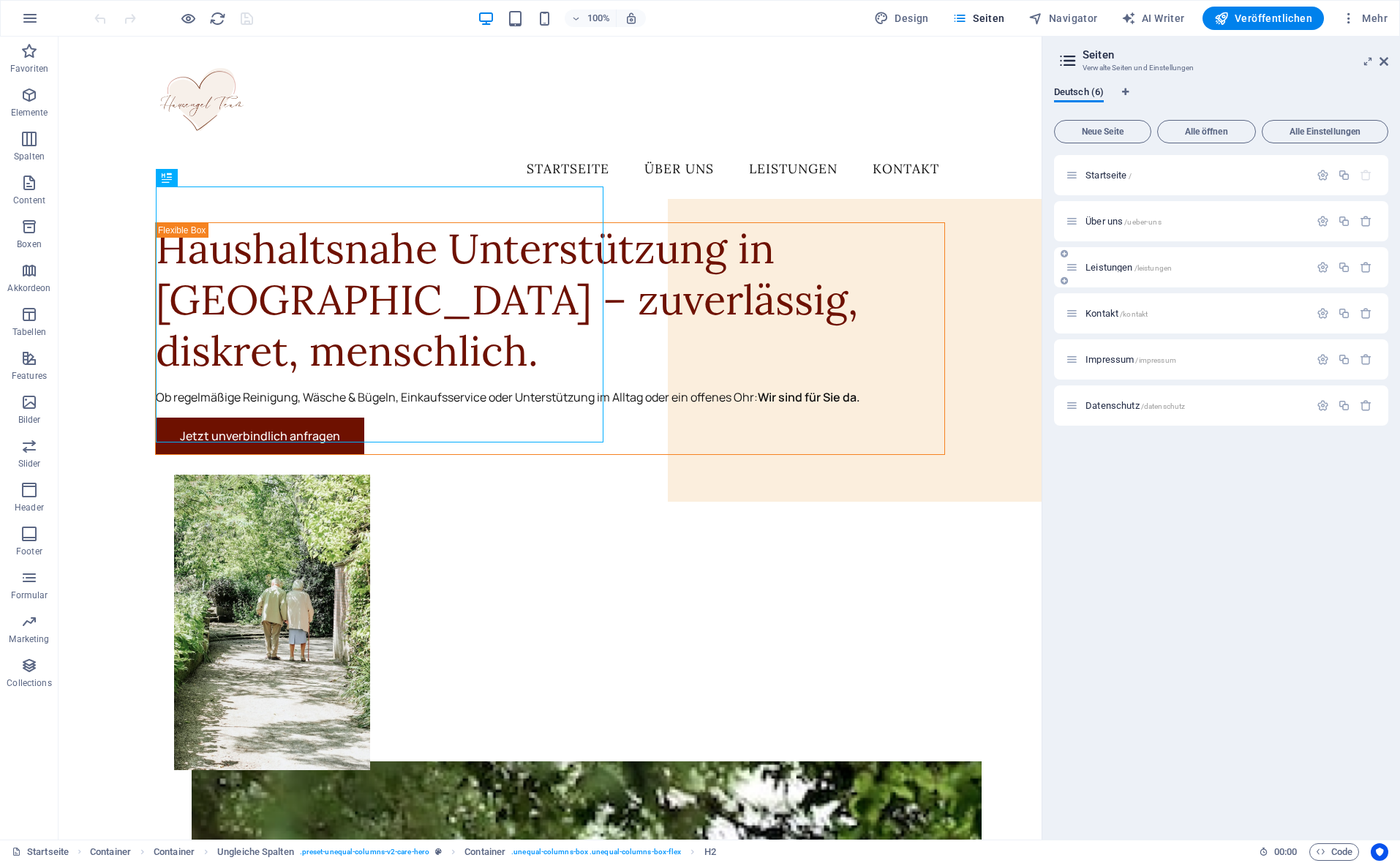
click at [1140, 274] on div "Leistungen /leistungen" at bounding box center [1188, 267] width 243 height 17
click at [1113, 263] on span "Leistungen /leistungen" at bounding box center [1128, 267] width 86 height 11
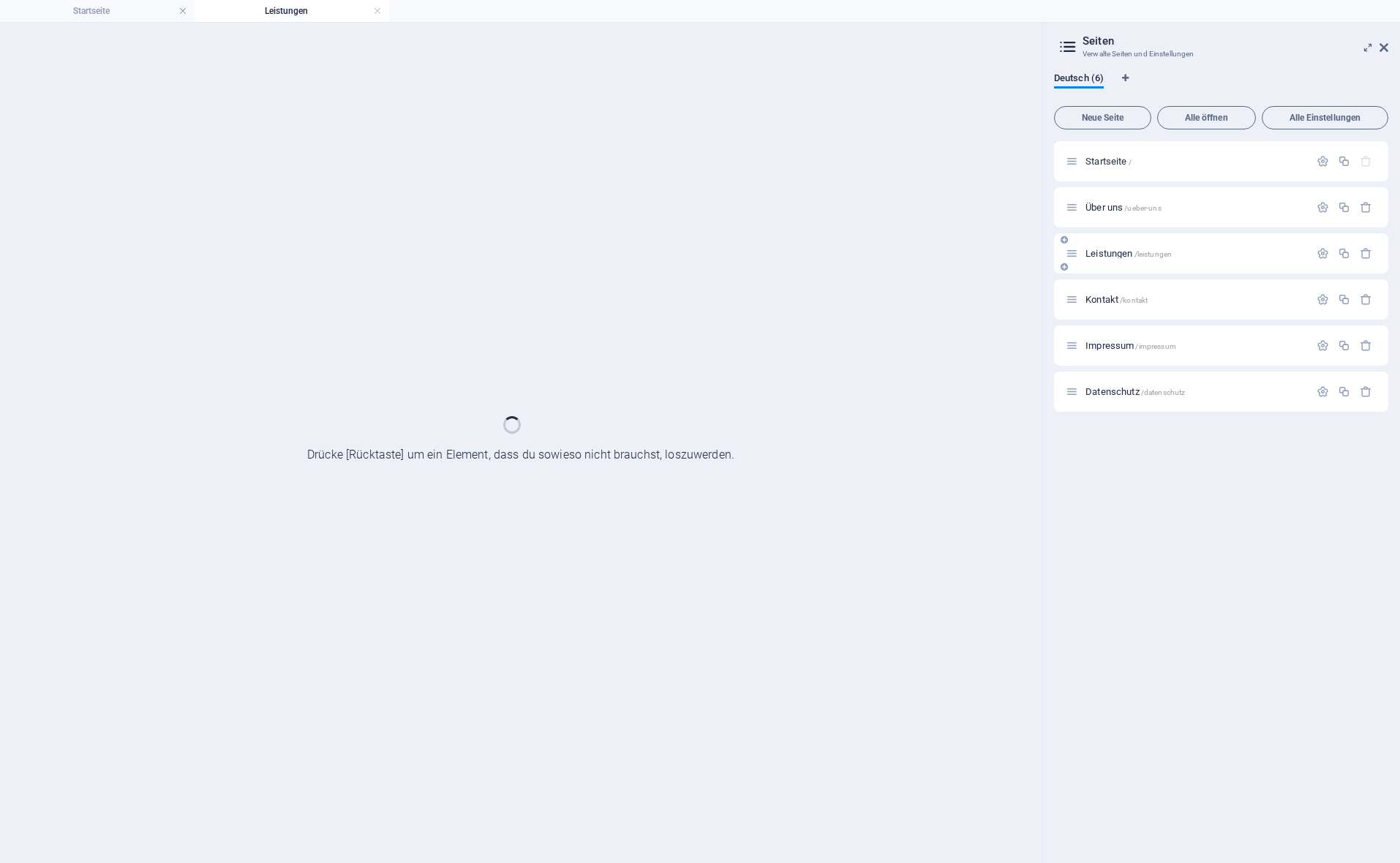
click at [1127, 254] on span "Leistungen /leistungen" at bounding box center [1128, 253] width 86 height 11
click at [1173, 164] on p "Startseite /" at bounding box center [1195, 161] width 219 height 10
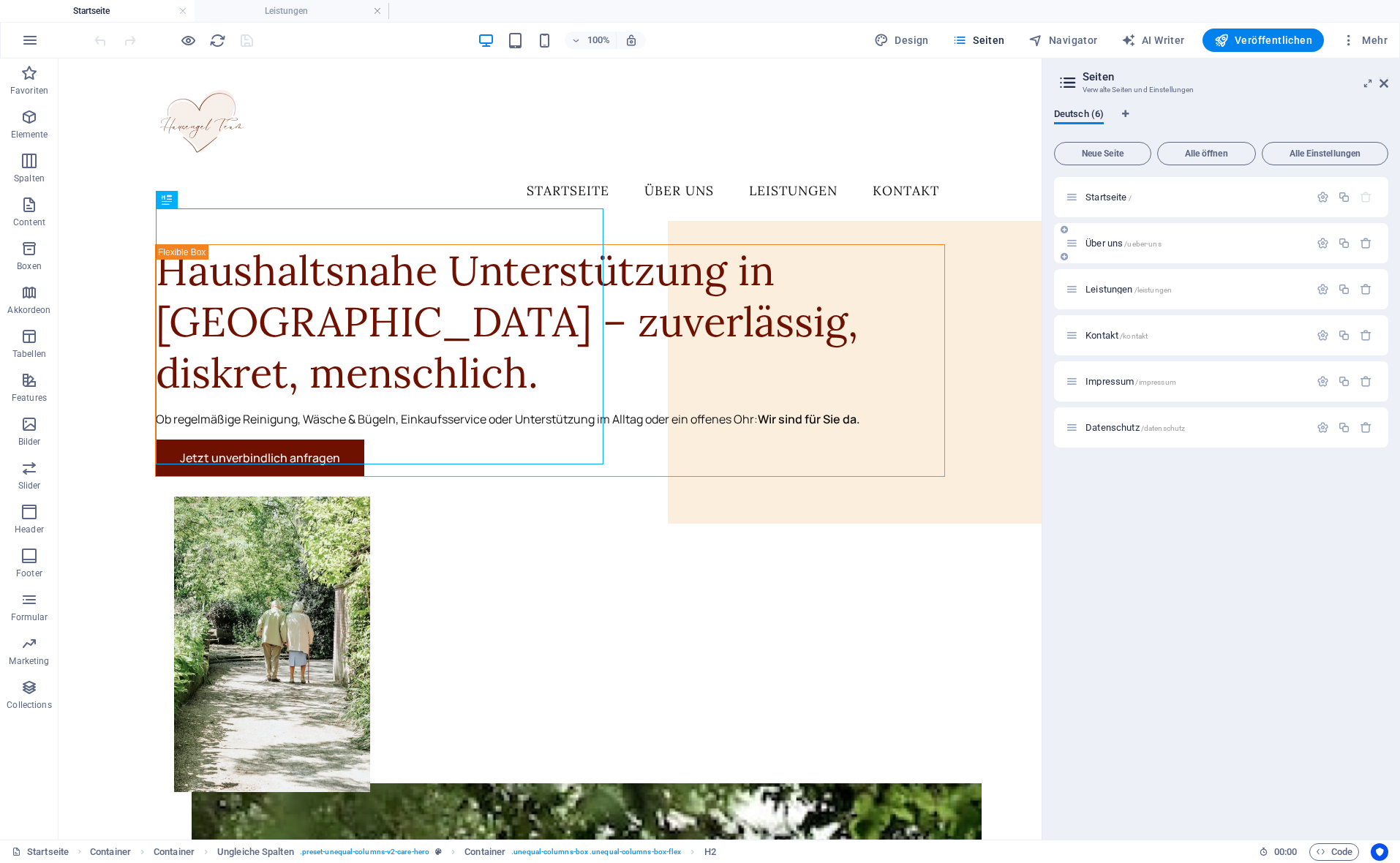
click at [1094, 242] on span "Über uns /ueber-uns" at bounding box center [1123, 243] width 76 height 11
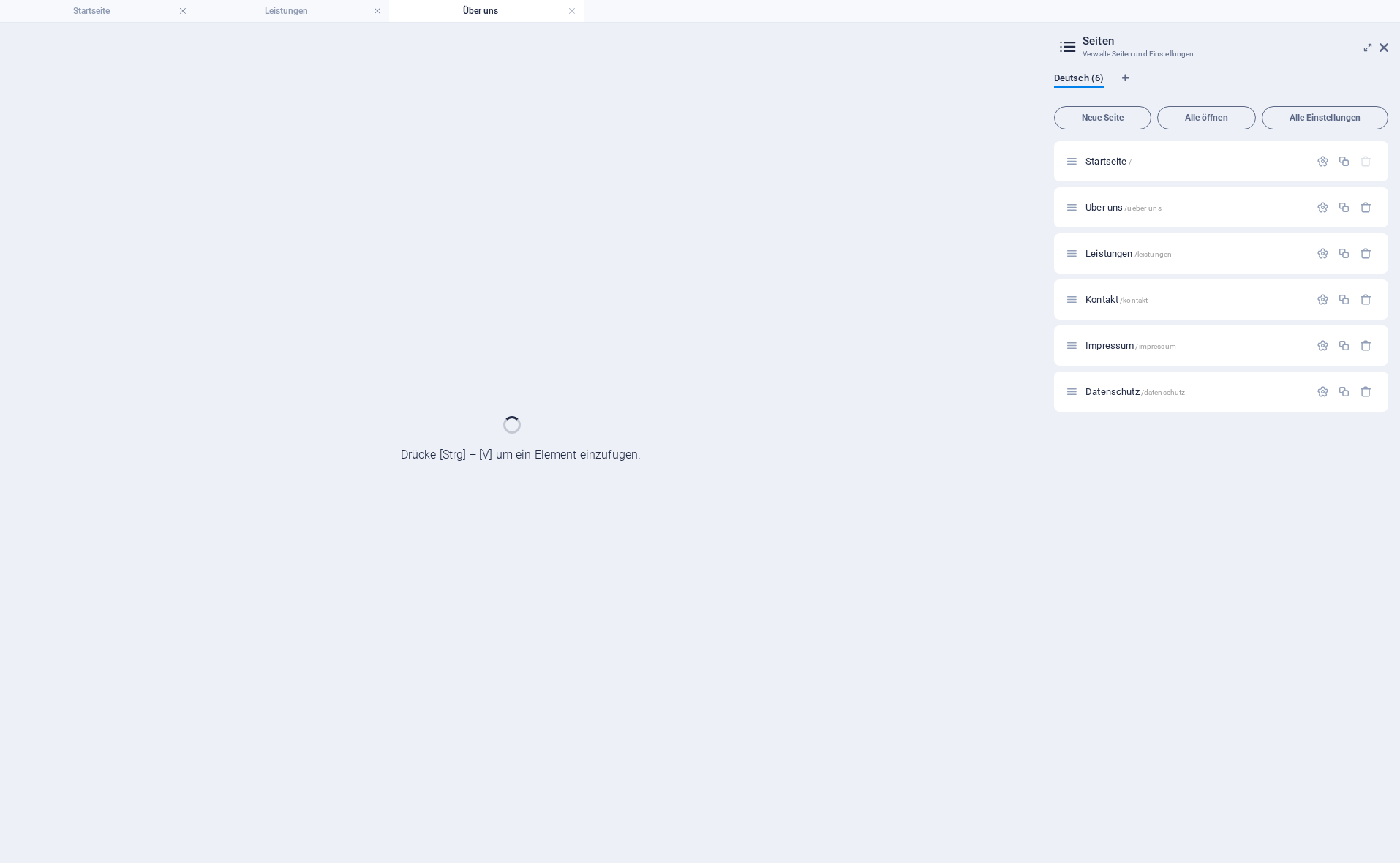
click at [581, 11] on h4 "Über uns" at bounding box center [486, 11] width 194 height 16
click at [568, 11] on link at bounding box center [572, 11] width 9 height 14
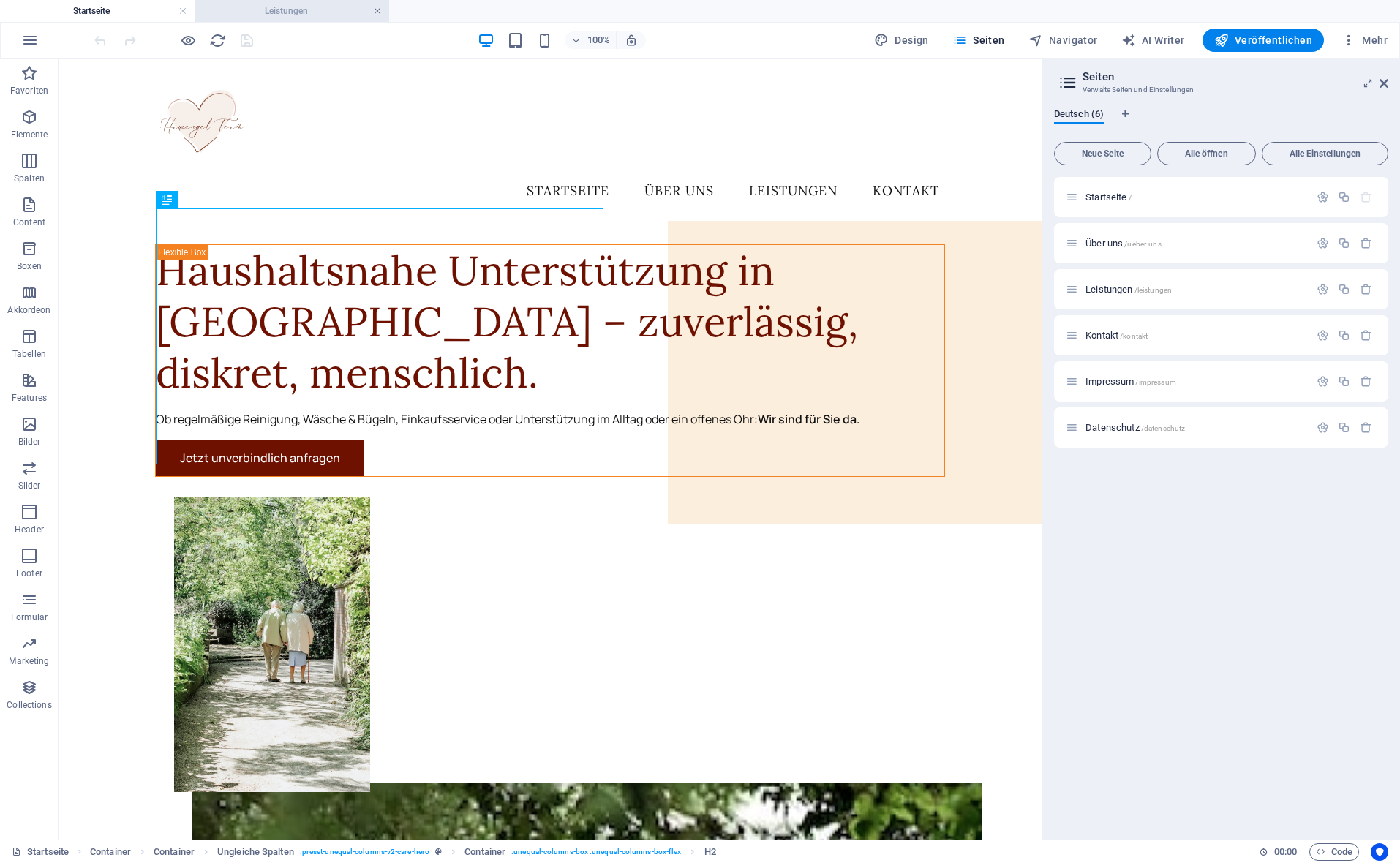
click at [376, 14] on link at bounding box center [378, 11] width 9 height 14
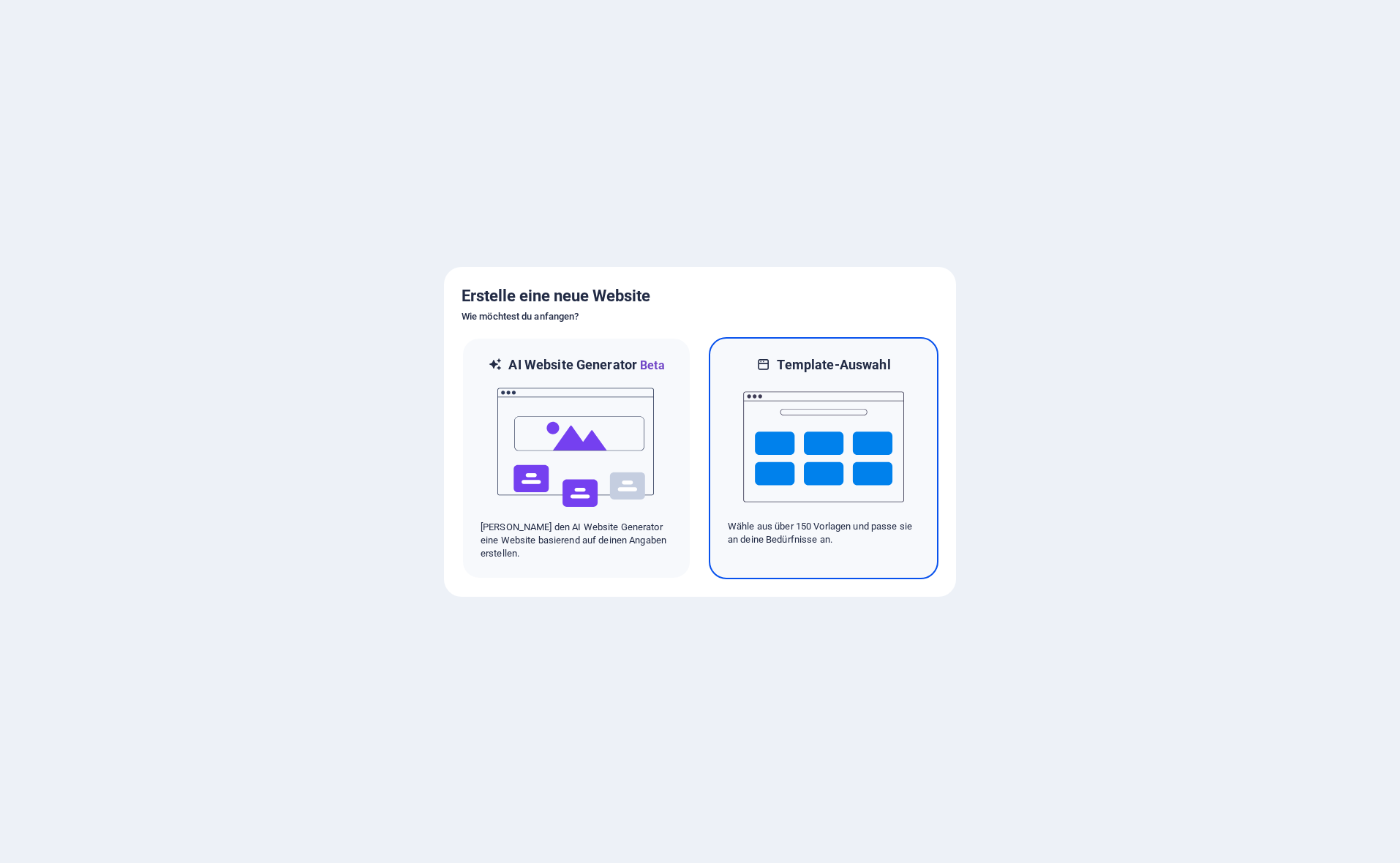
click at [844, 443] on img at bounding box center [823, 447] width 161 height 146
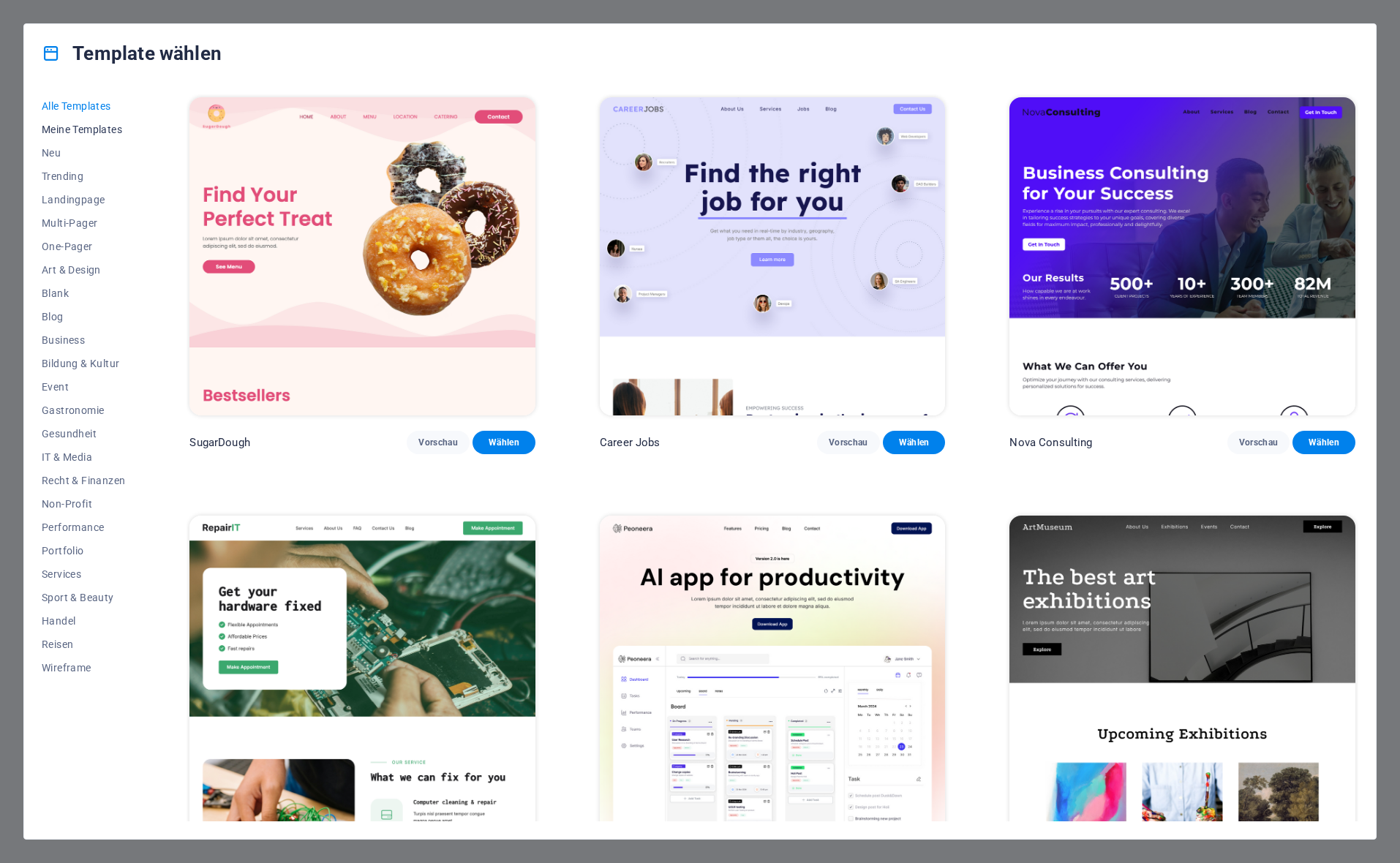
click at [100, 132] on span "Meine Templates" at bounding box center [83, 130] width 83 height 12
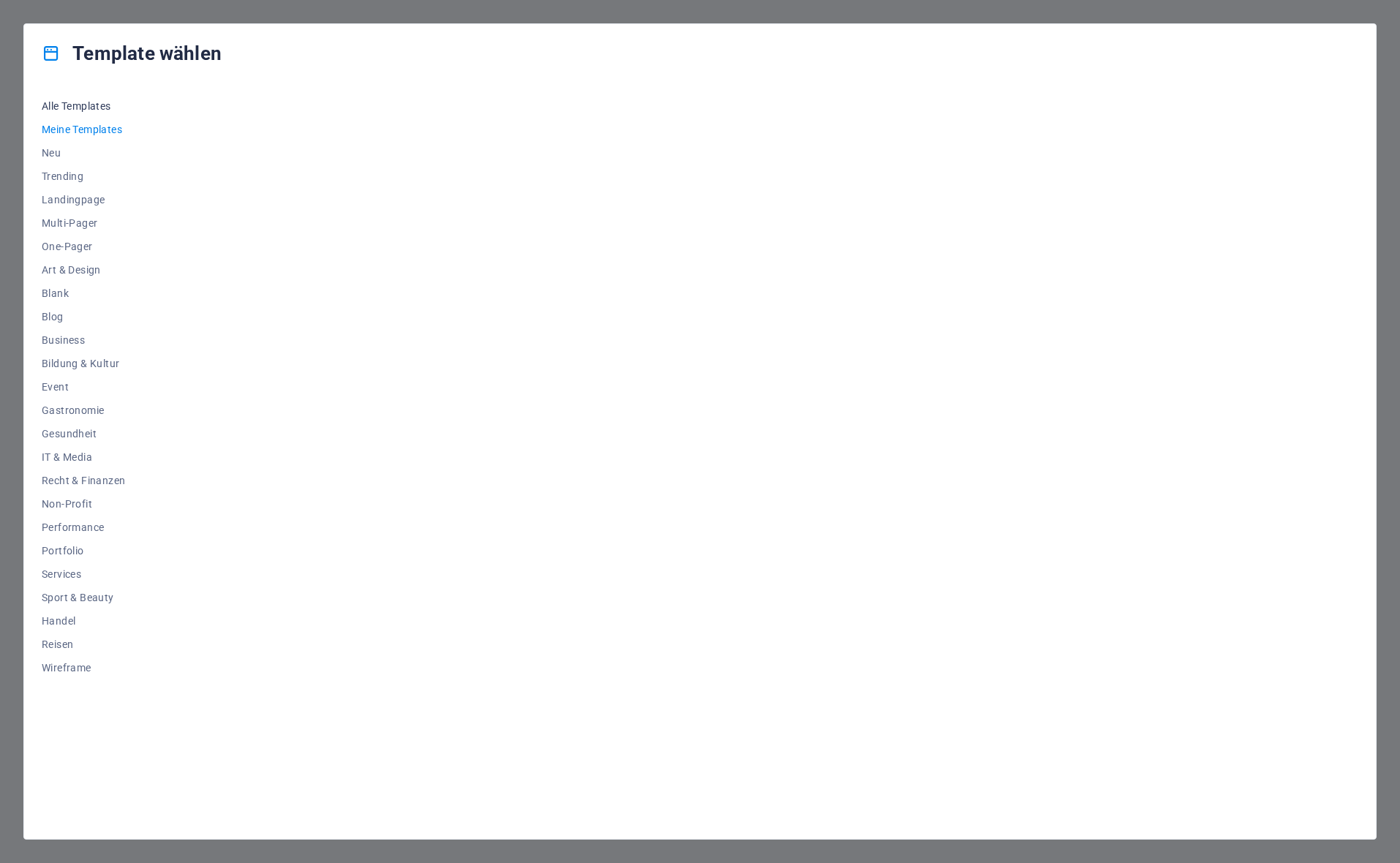
click at [74, 108] on span "Alle Templates" at bounding box center [83, 106] width 83 height 12
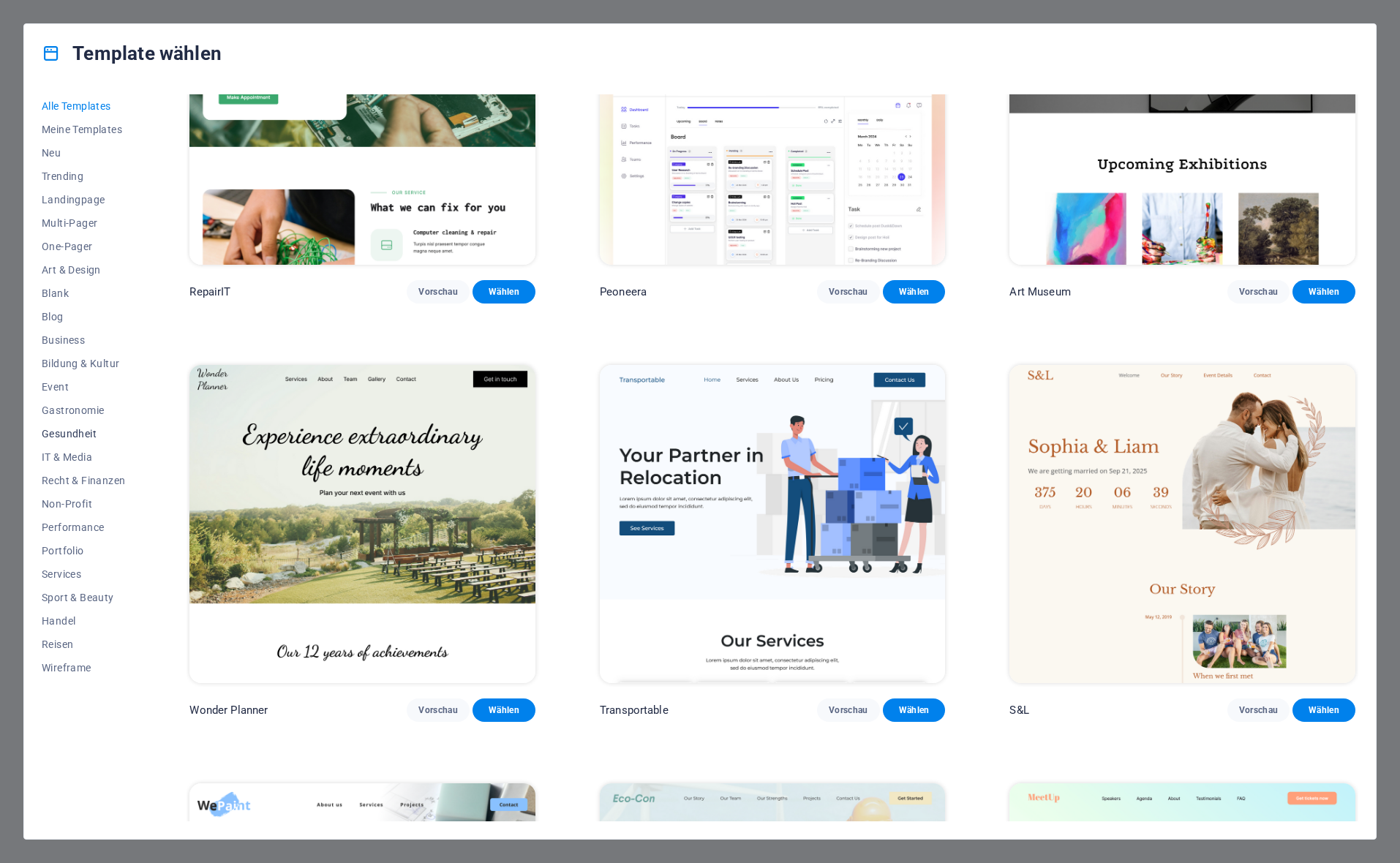
click at [71, 428] on span "Gesundheit" at bounding box center [83, 434] width 83 height 12
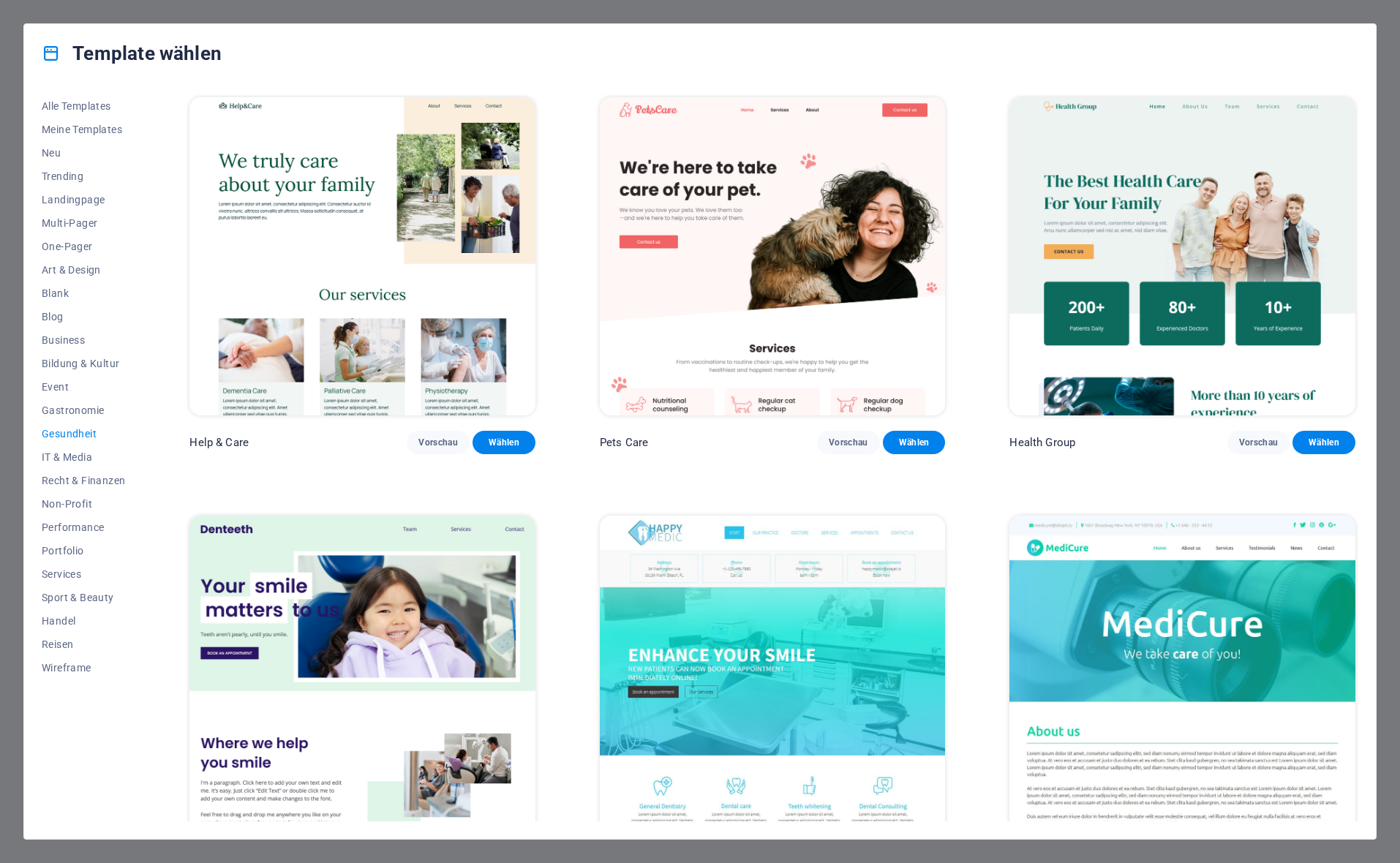
click at [422, 350] on img at bounding box center [362, 257] width 346 height 318
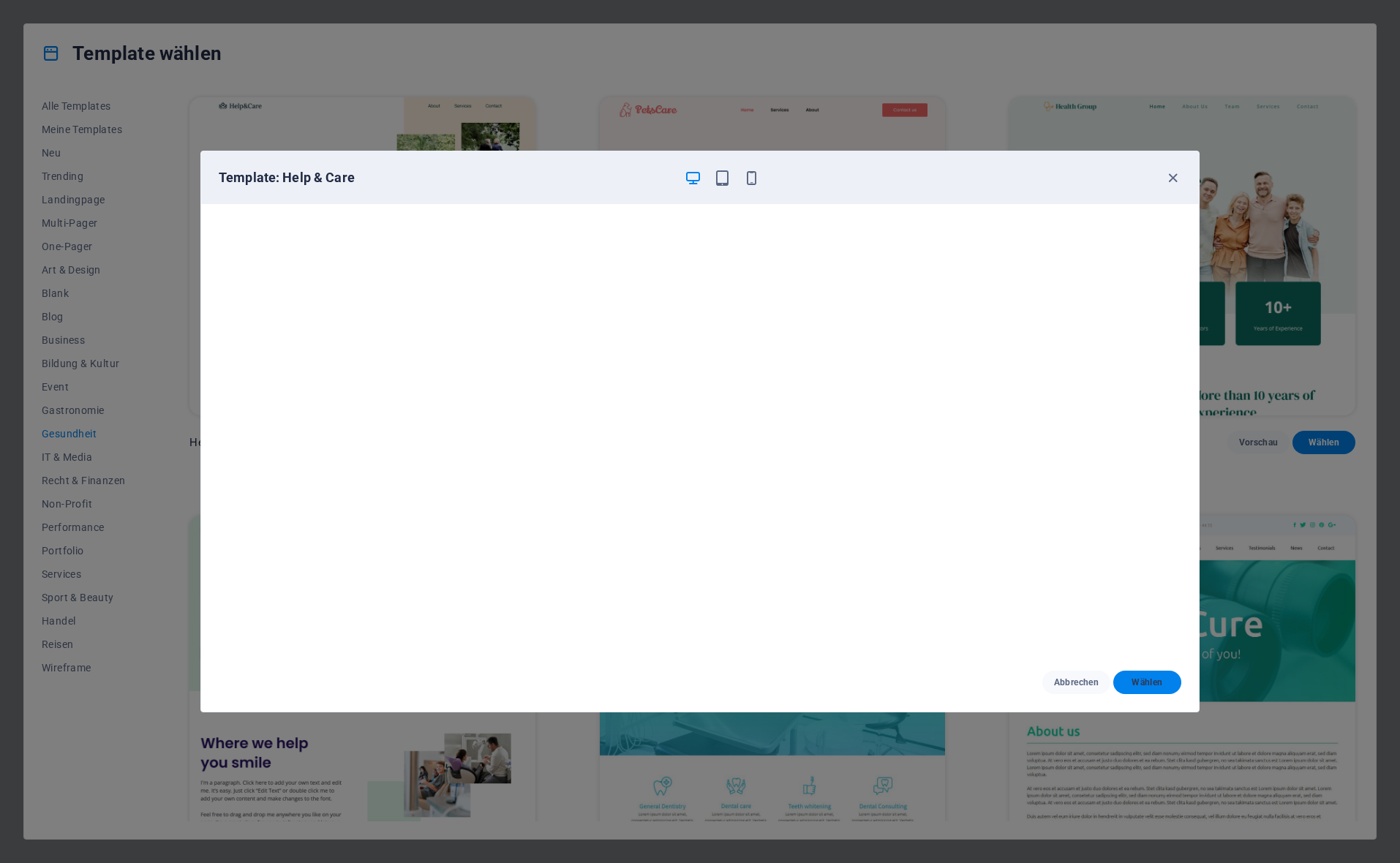
click at [1164, 674] on button "Wählen" at bounding box center [1147, 681] width 68 height 23
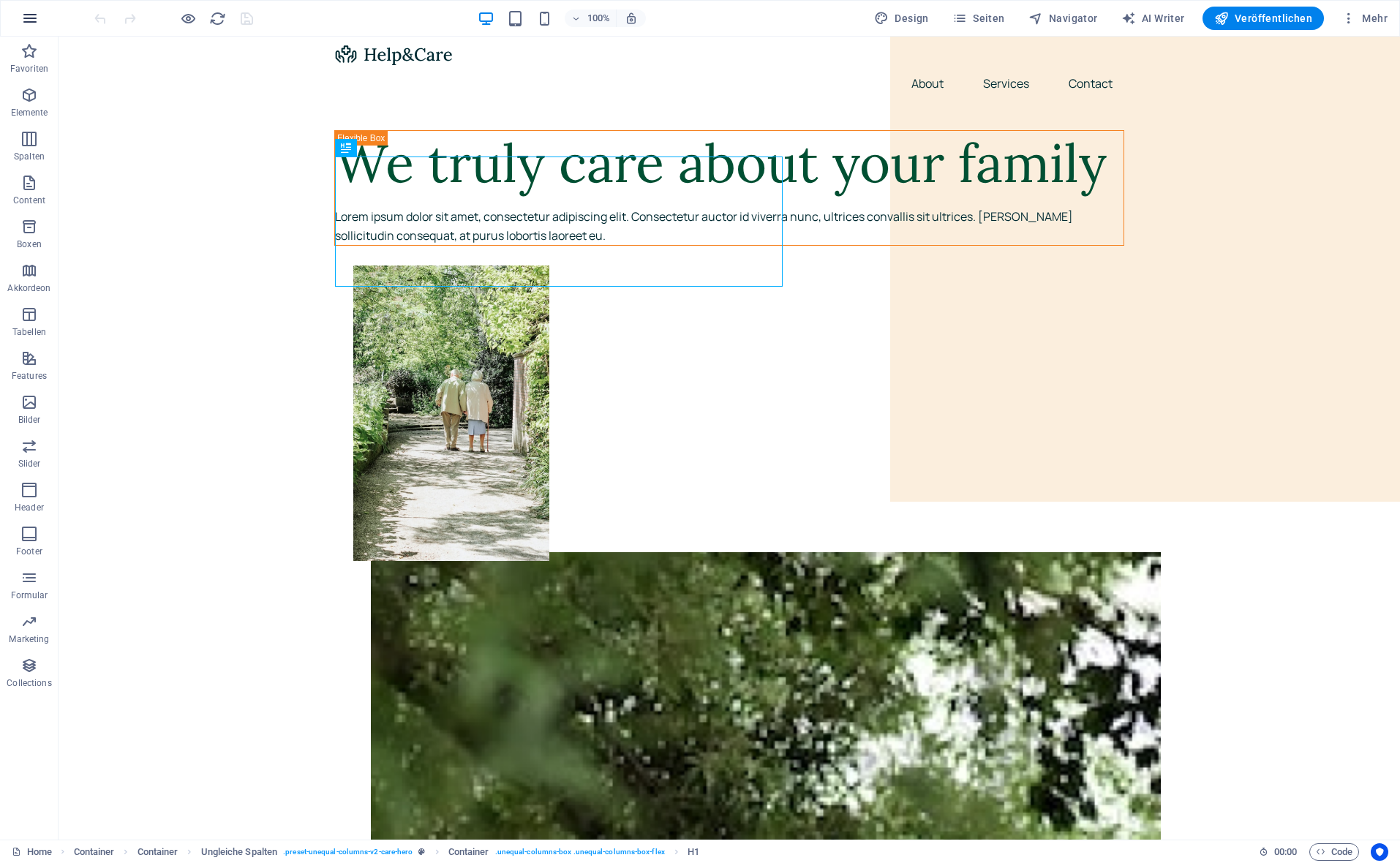
click at [44, 23] on button "button" at bounding box center [30, 18] width 35 height 35
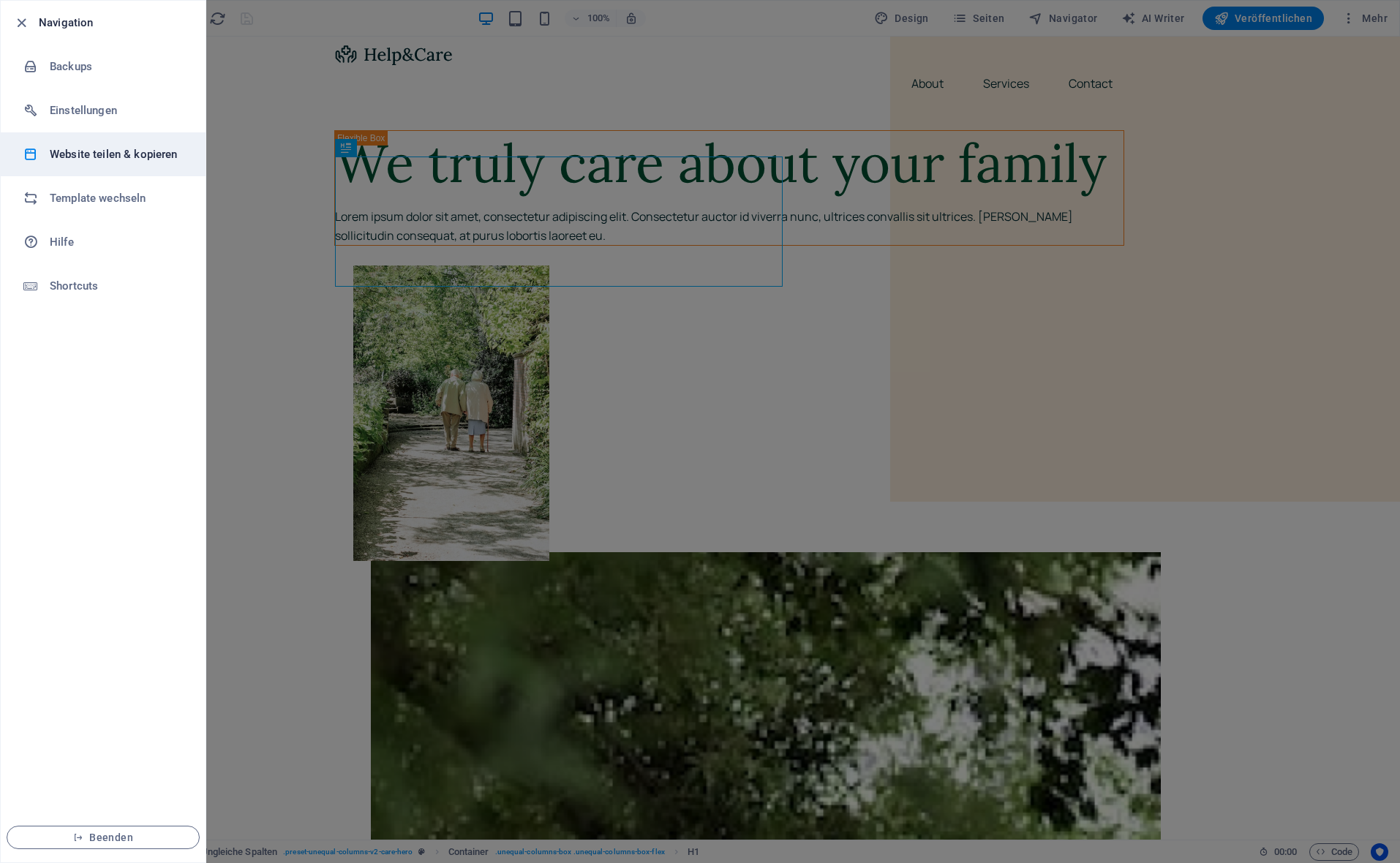
click at [103, 164] on li "Website teilen & kopieren" at bounding box center [103, 154] width 205 height 44
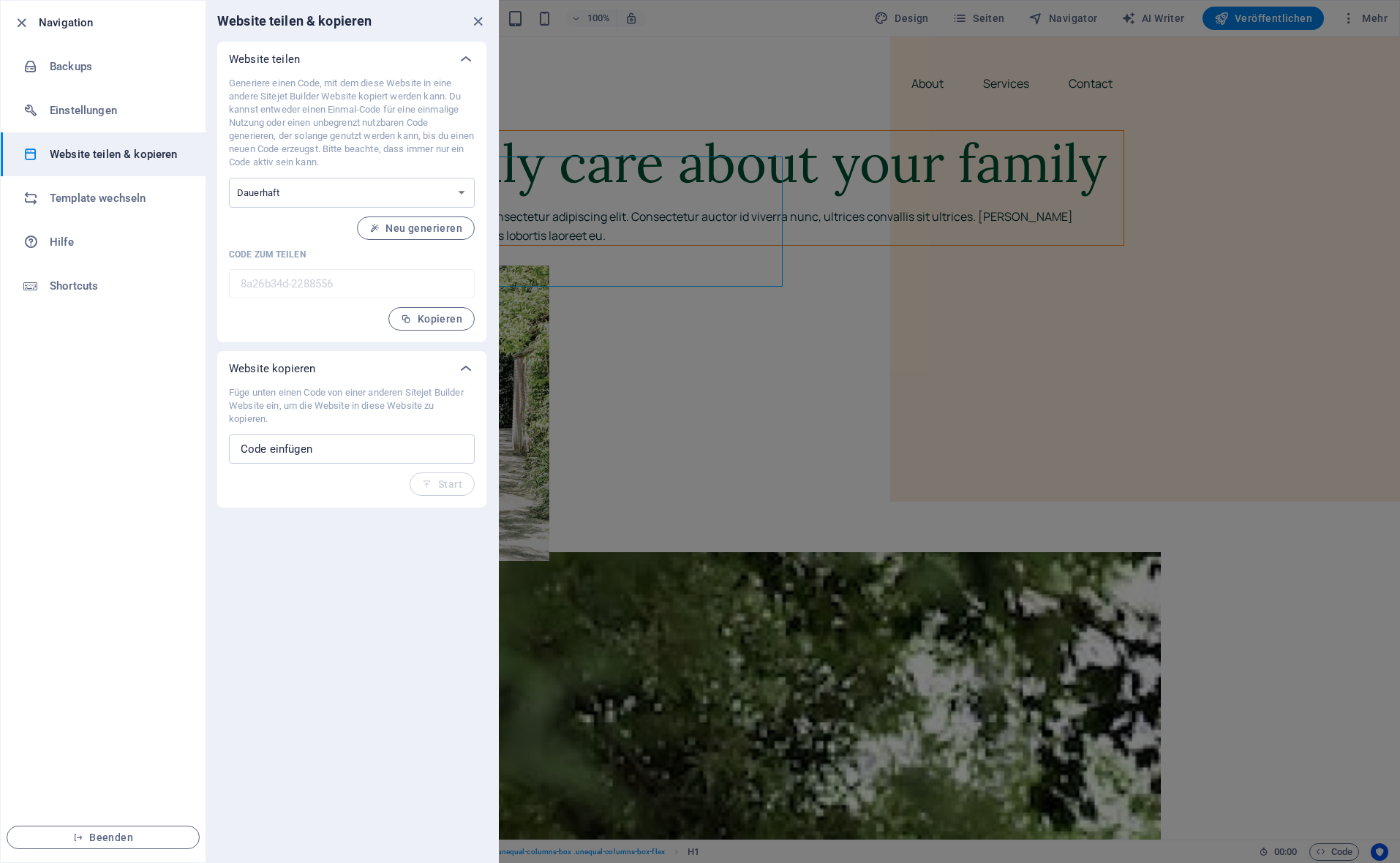
click at [330, 474] on div "Füge unten einen Code von einer anderen Sitejet Builder Website ein, um die Web…" at bounding box center [351, 441] width 245 height 110
click at [345, 453] on input "text" at bounding box center [351, 449] width 245 height 29
paste input "355fa24c-2279085"
type input "355fa24c-2279085"
click at [444, 485] on span "Start" at bounding box center [442, 484] width 41 height 12
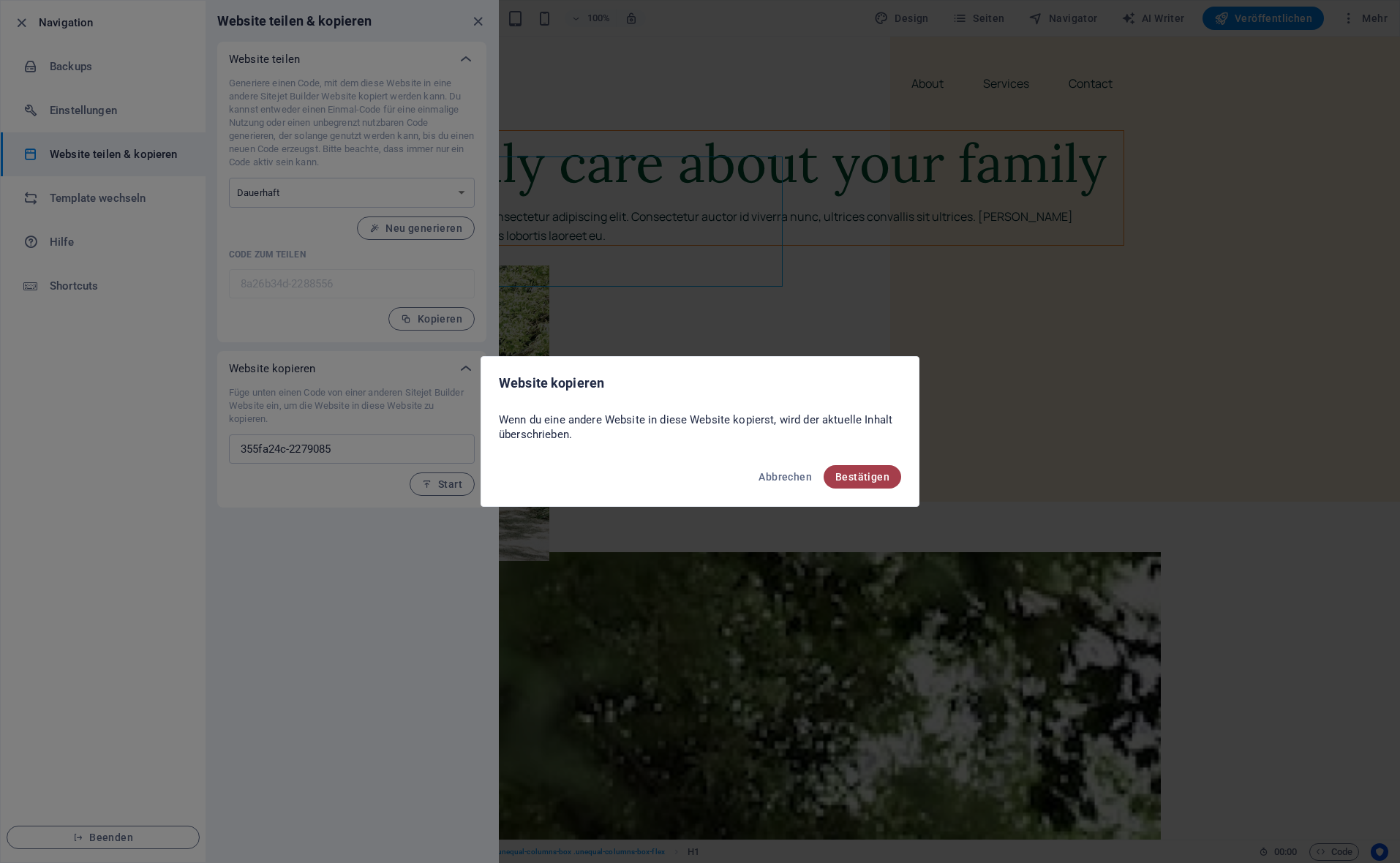
click at [877, 482] on span "Bestätigen" at bounding box center [863, 477] width 54 height 12
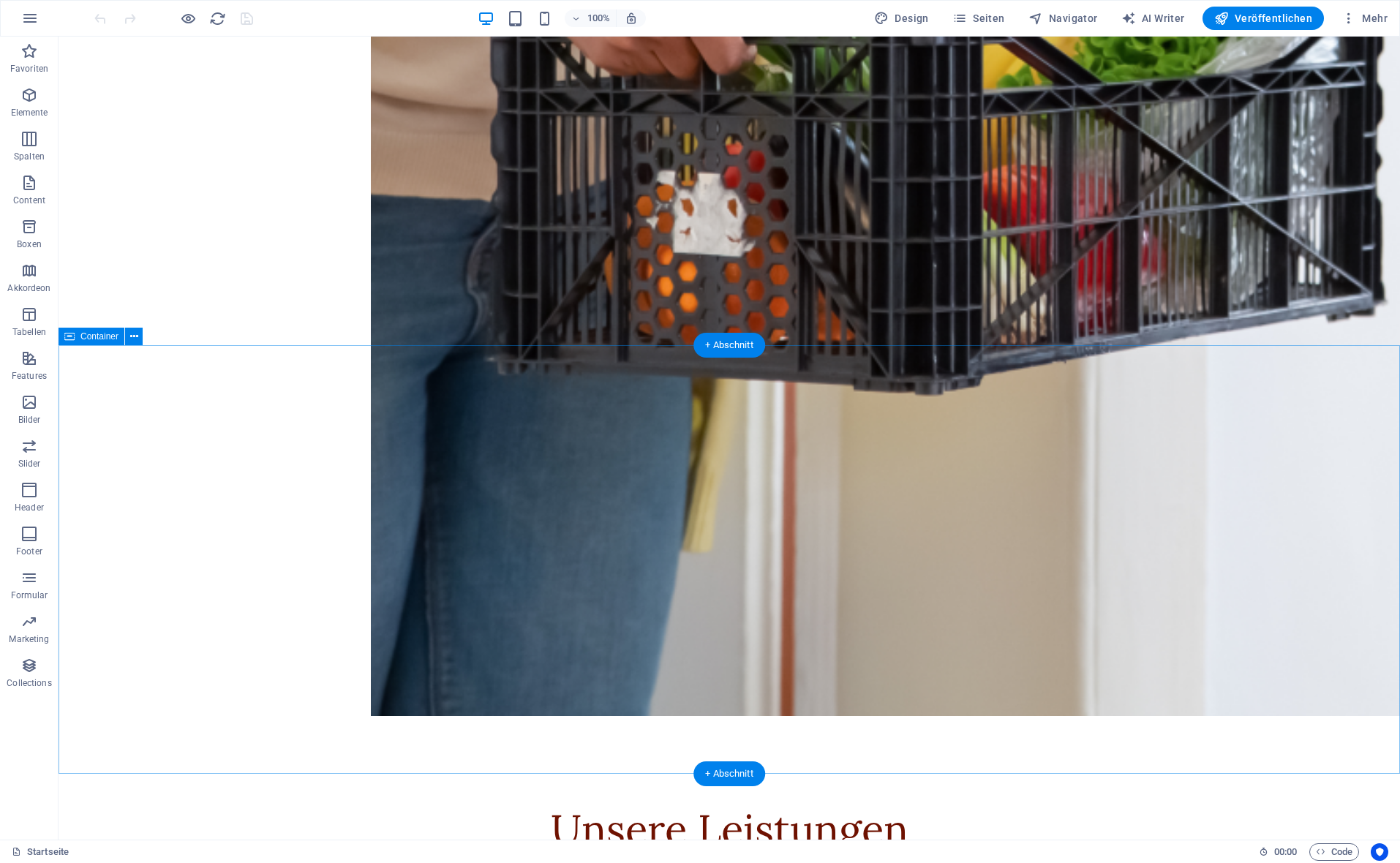
scroll to position [2956, 0]
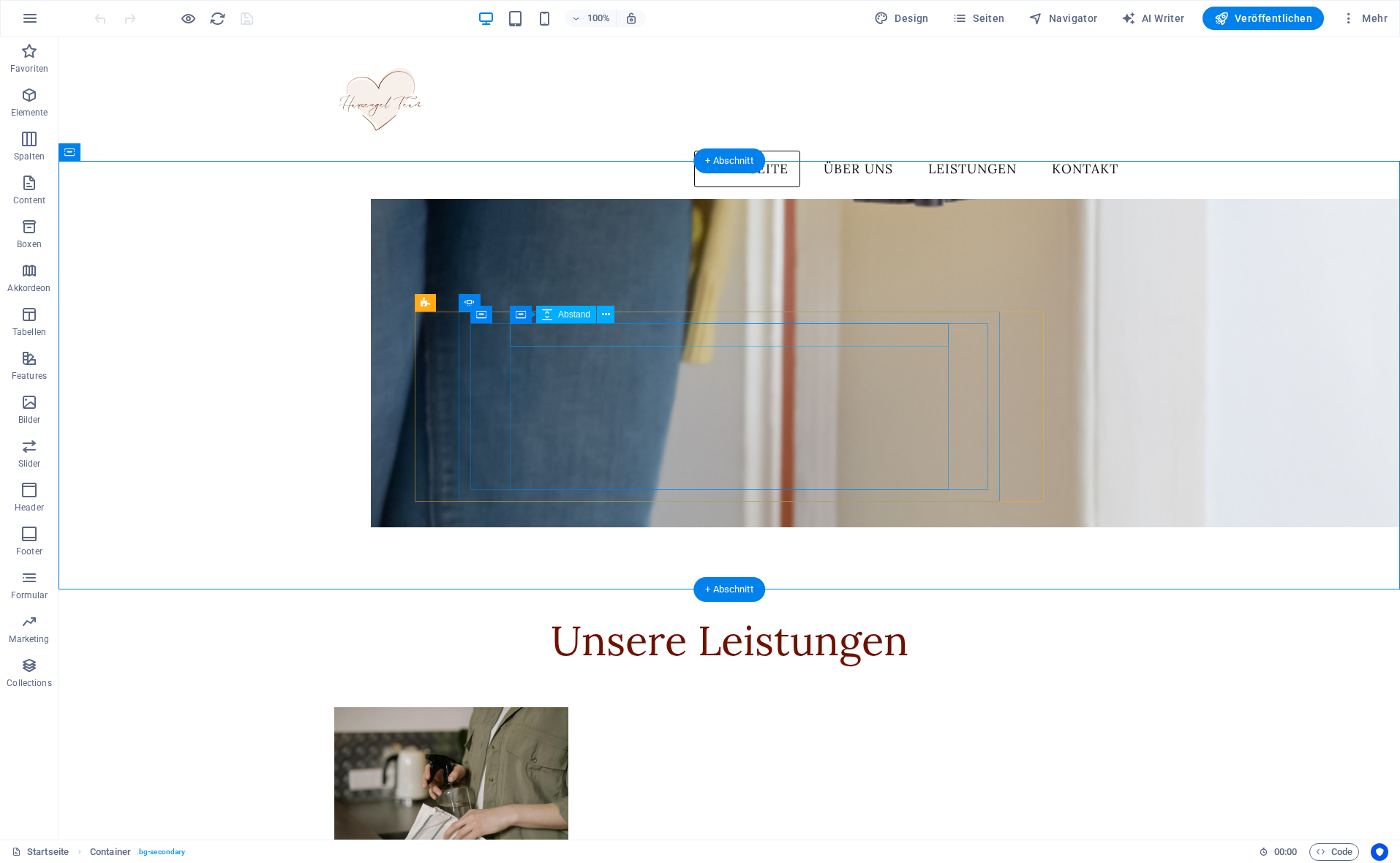
scroll to position [3070, 0]
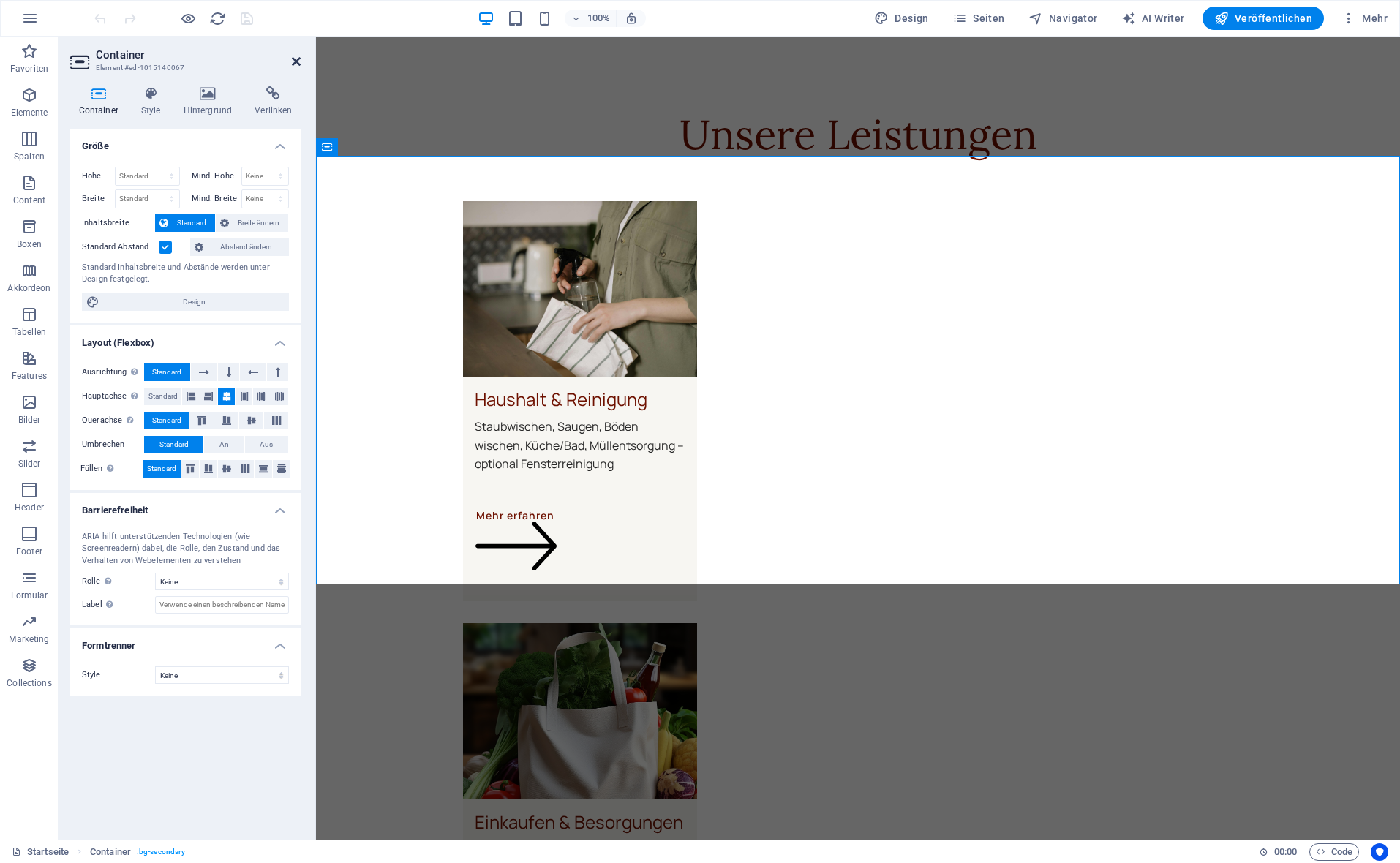
click at [294, 56] on icon at bounding box center [297, 62] width 9 height 12
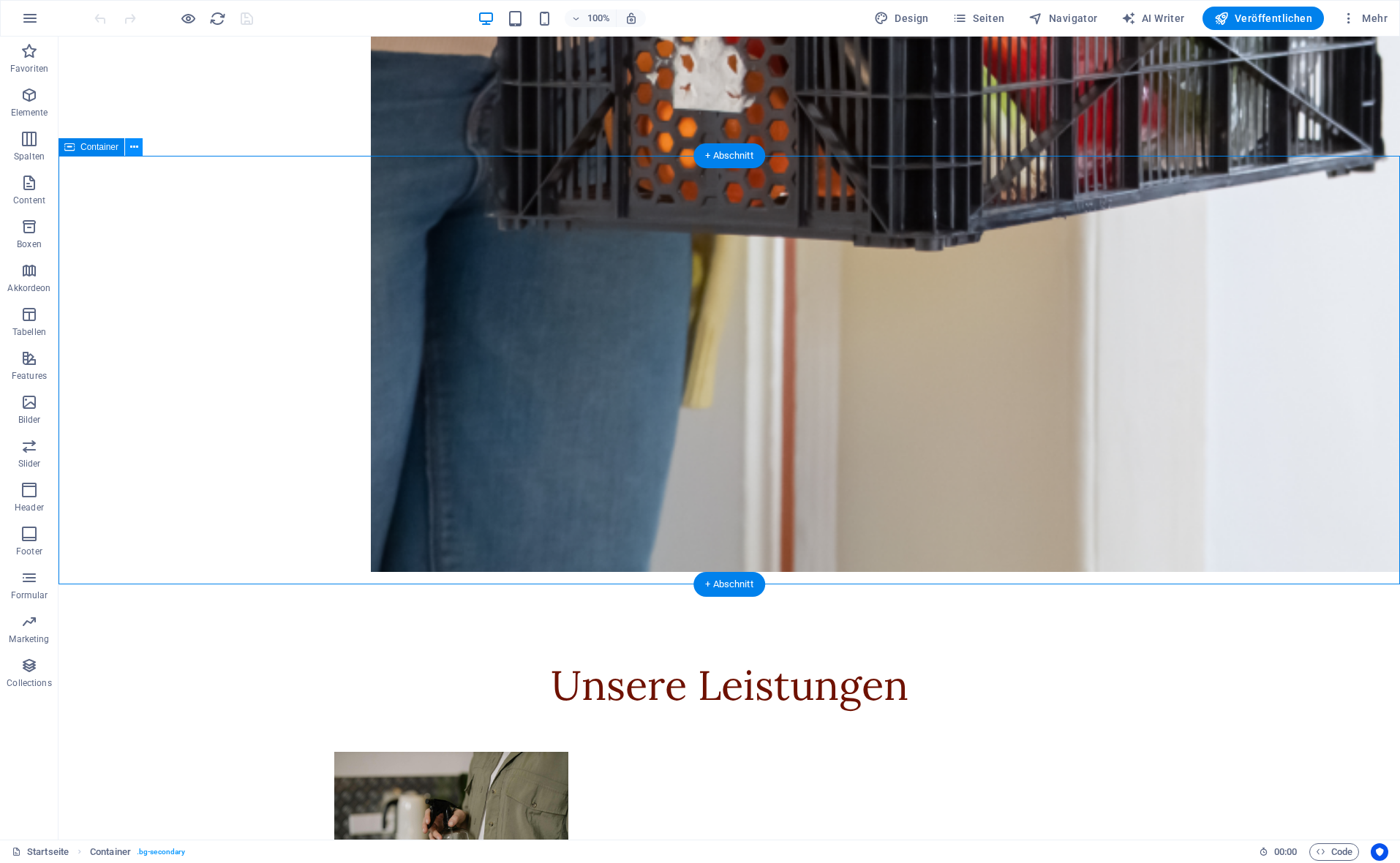
click at [138, 149] on button at bounding box center [134, 146] width 17 height 17
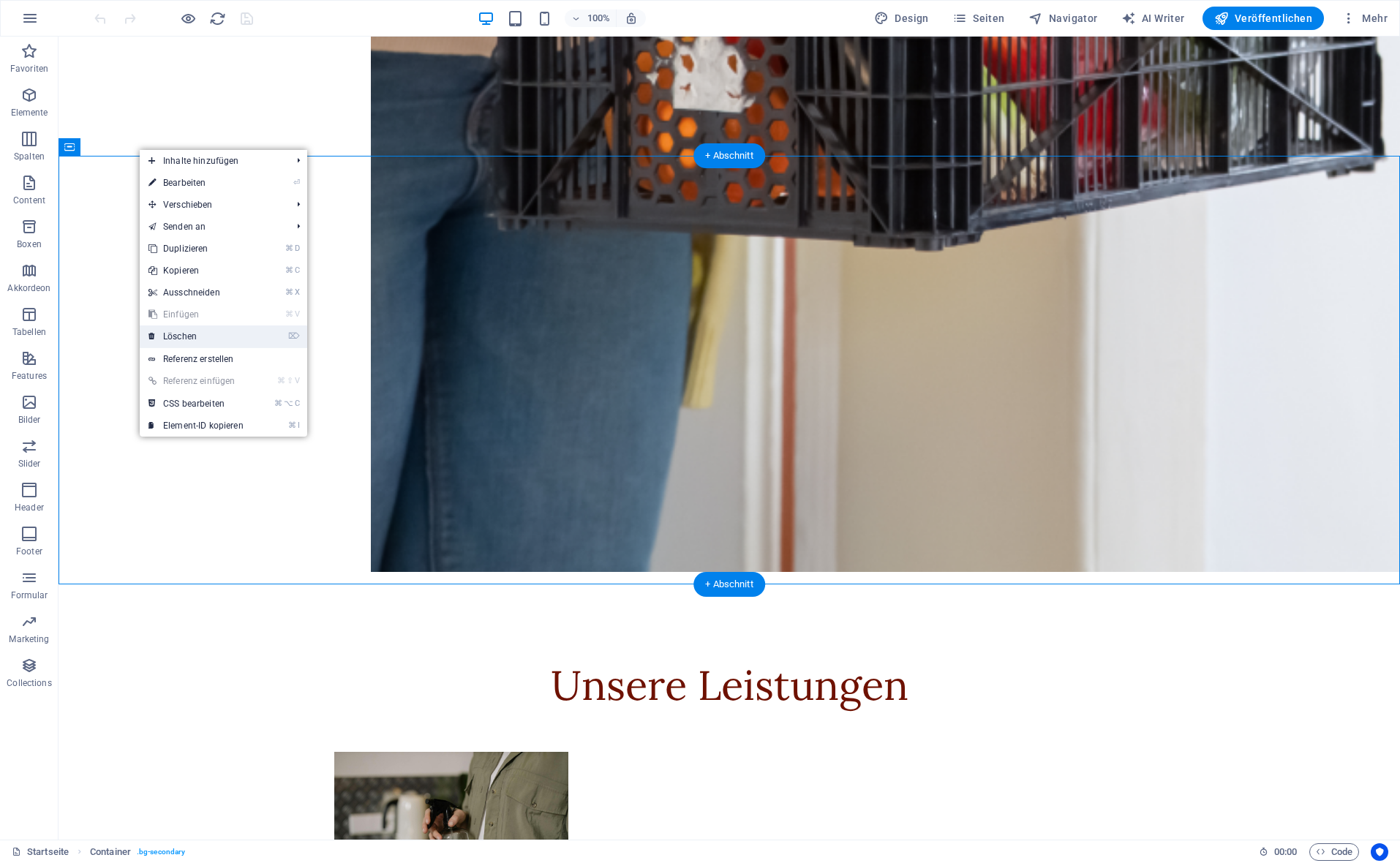
click at [231, 336] on link "⌦ Löschen" at bounding box center [196, 336] width 113 height 22
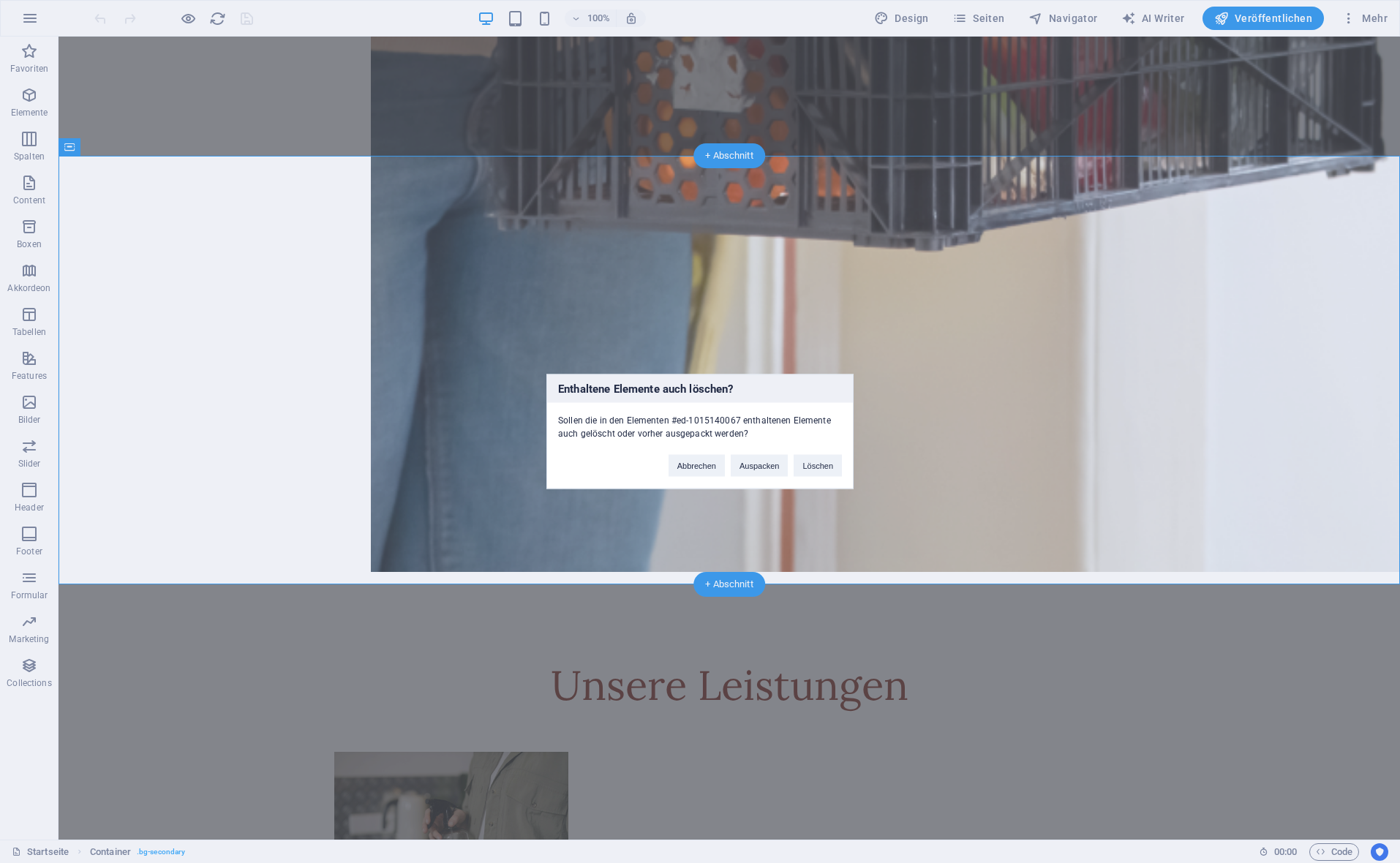
click at [844, 473] on div "Abbrechen Auspacken Löschen" at bounding box center [755, 459] width 195 height 38
click at [834, 471] on button "Löschen" at bounding box center [817, 465] width 48 height 22
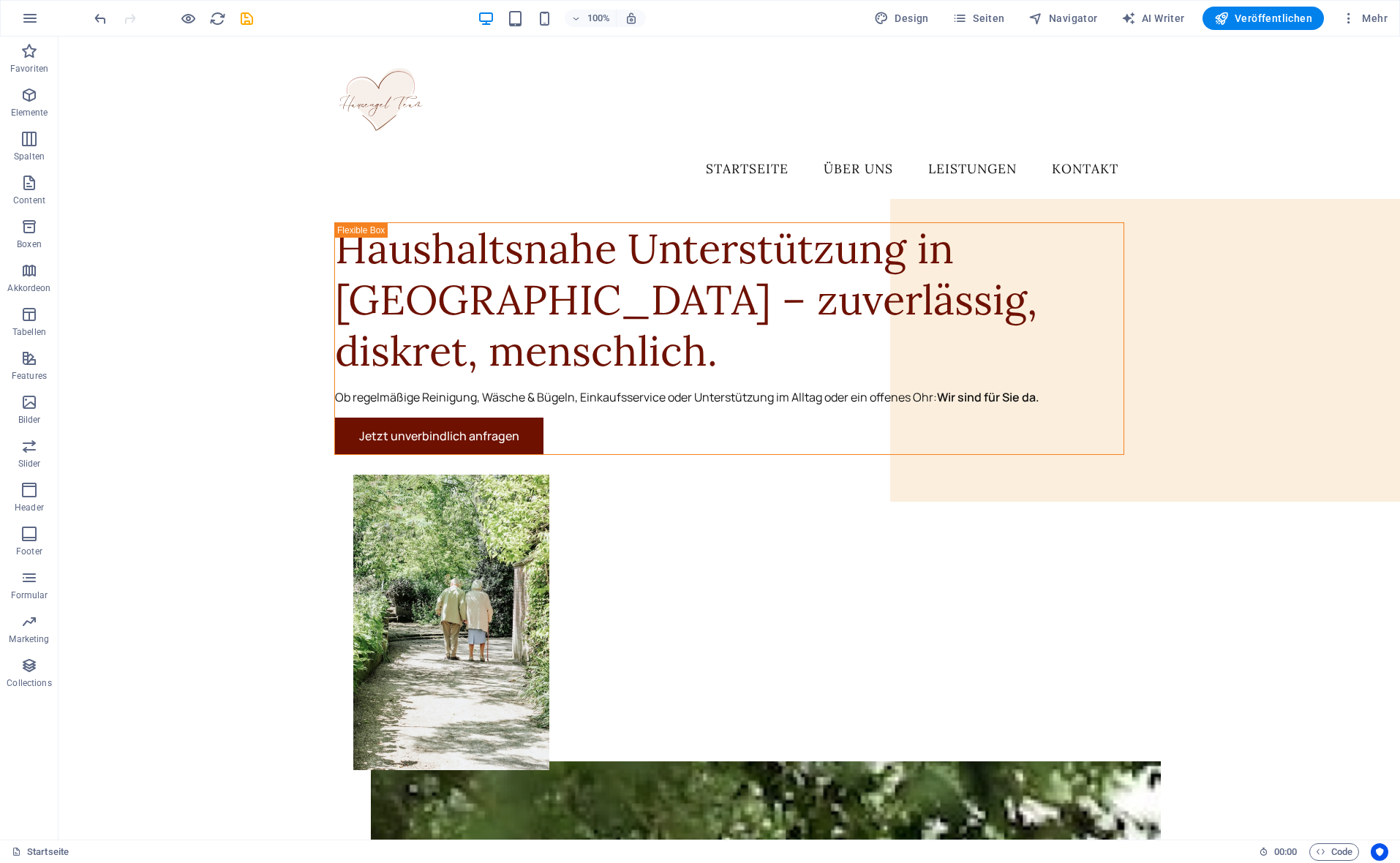
scroll to position [0, 0]
click at [1237, 20] on span "Veröffentlichen" at bounding box center [1263, 18] width 98 height 14
checkbox input "false"
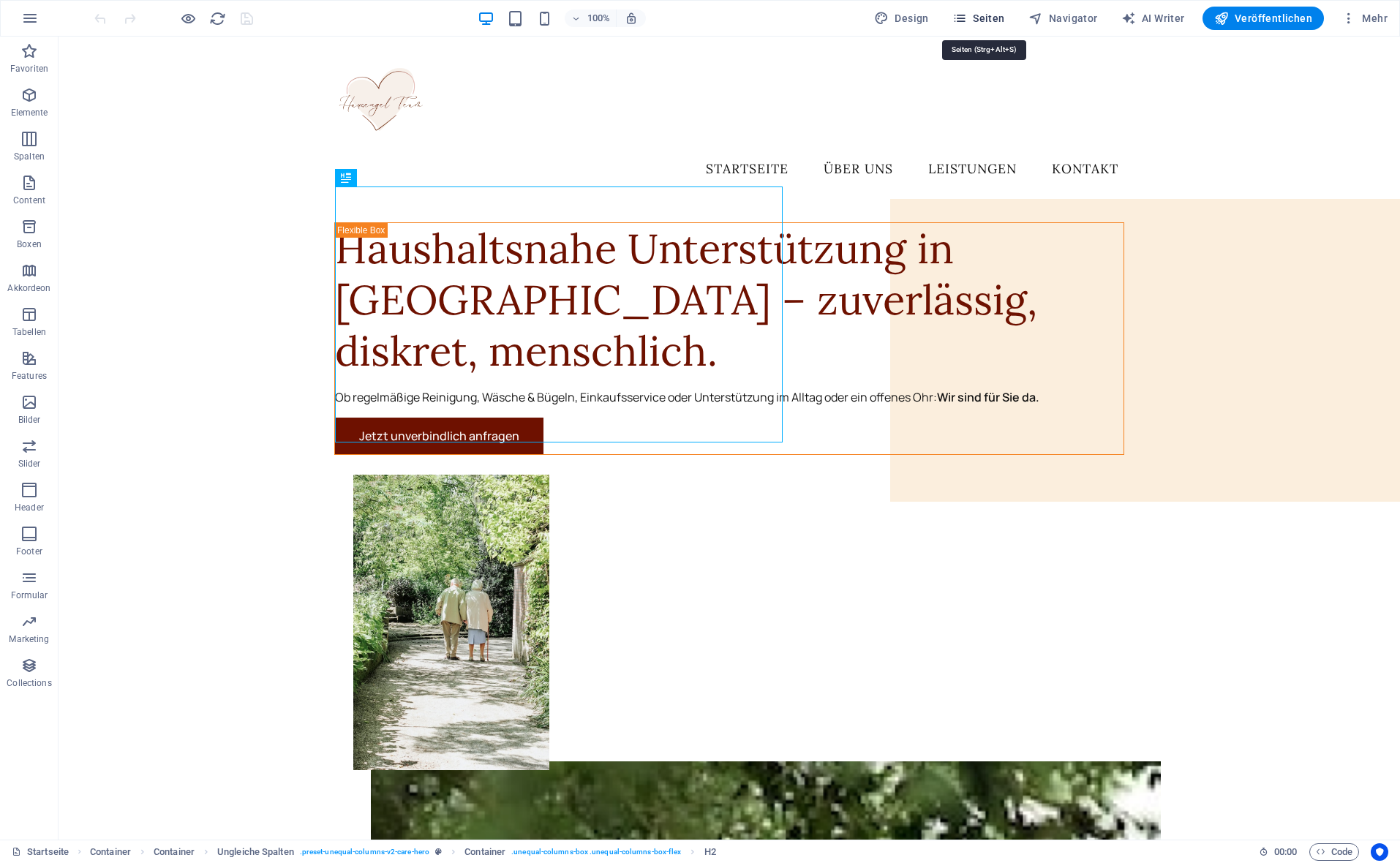
click at [1001, 26] on button "Seiten" at bounding box center [979, 18] width 65 height 23
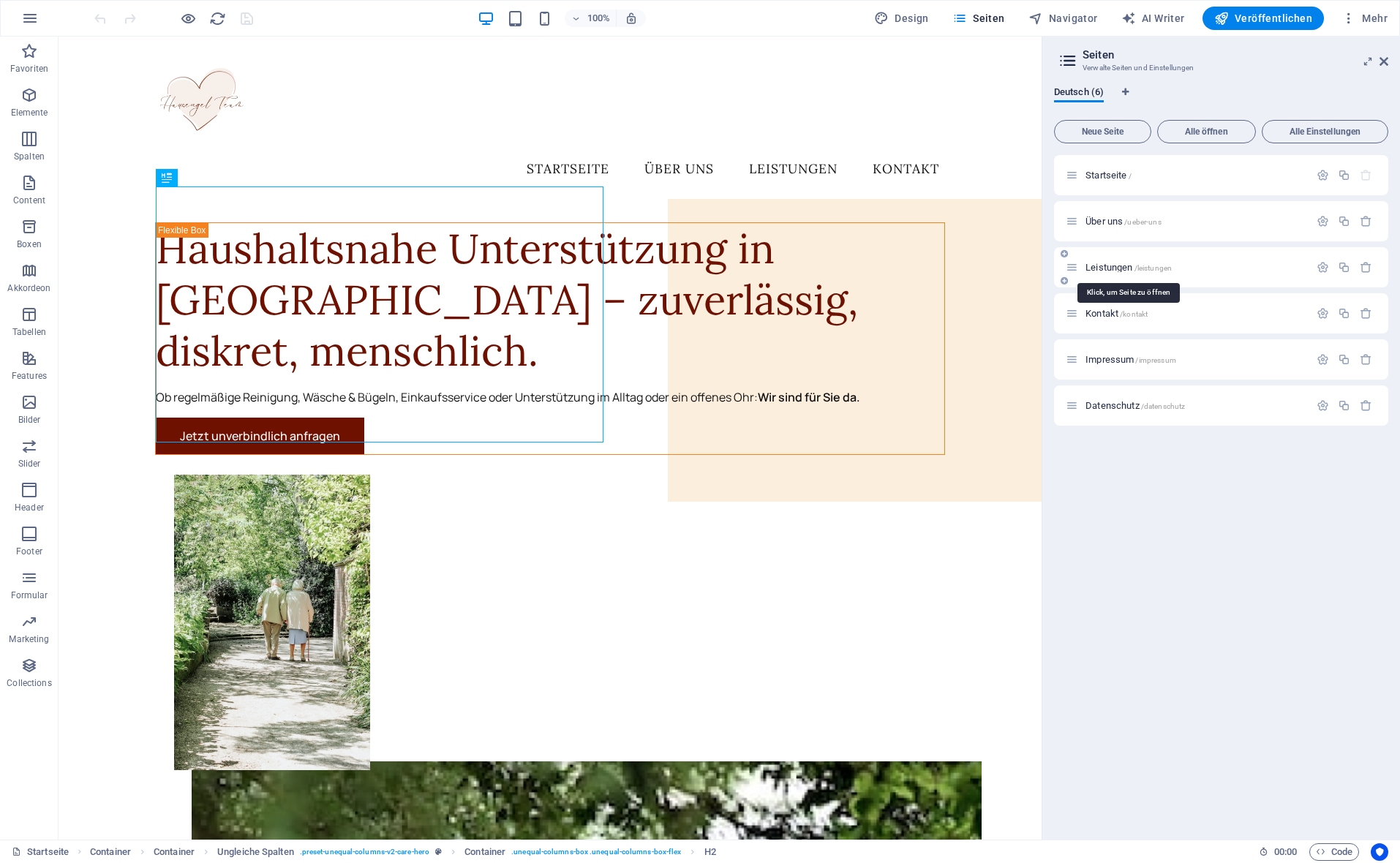
click at [1114, 269] on span "Leistungen /leistungen" at bounding box center [1128, 267] width 86 height 11
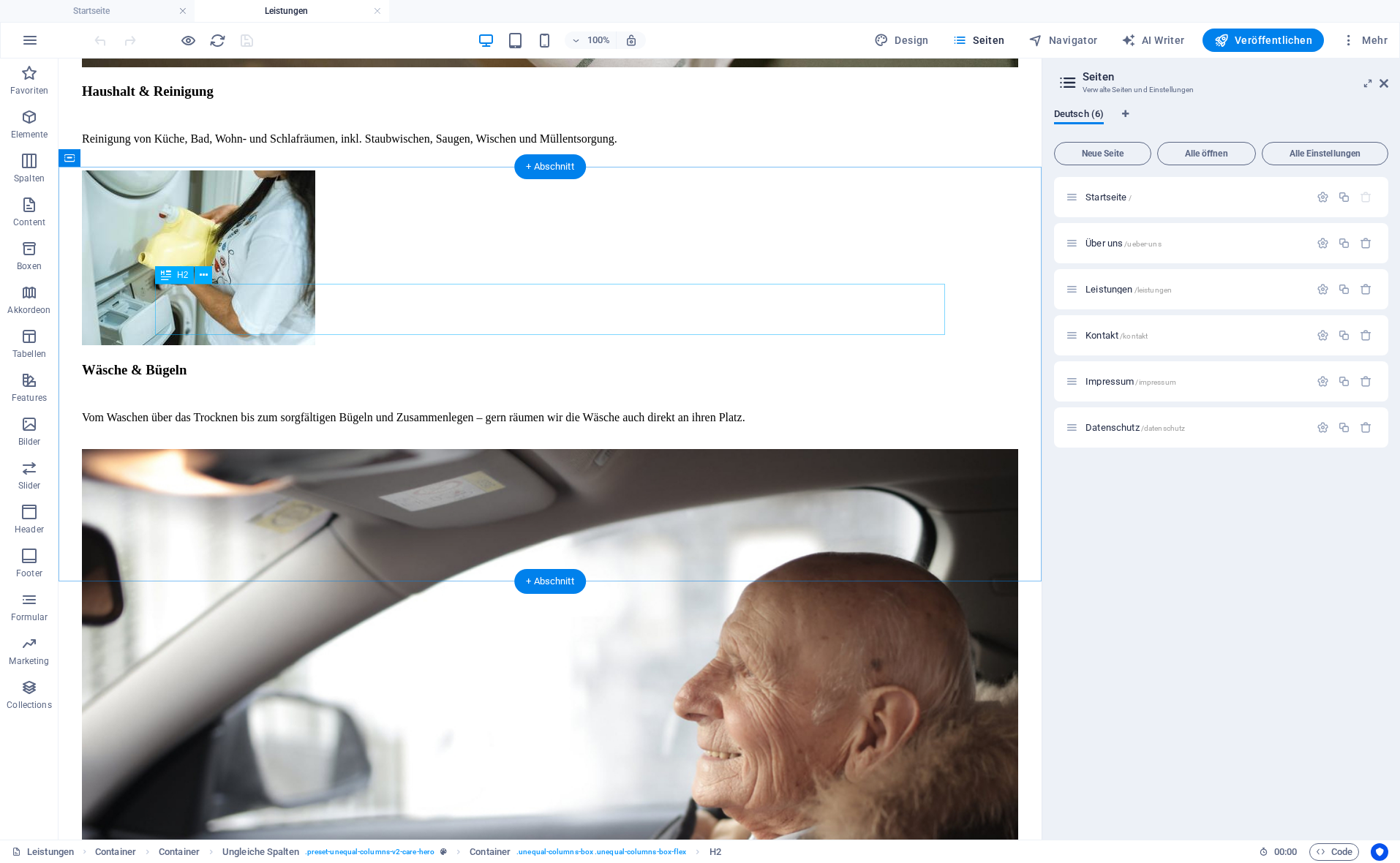
scroll to position [1885, 0]
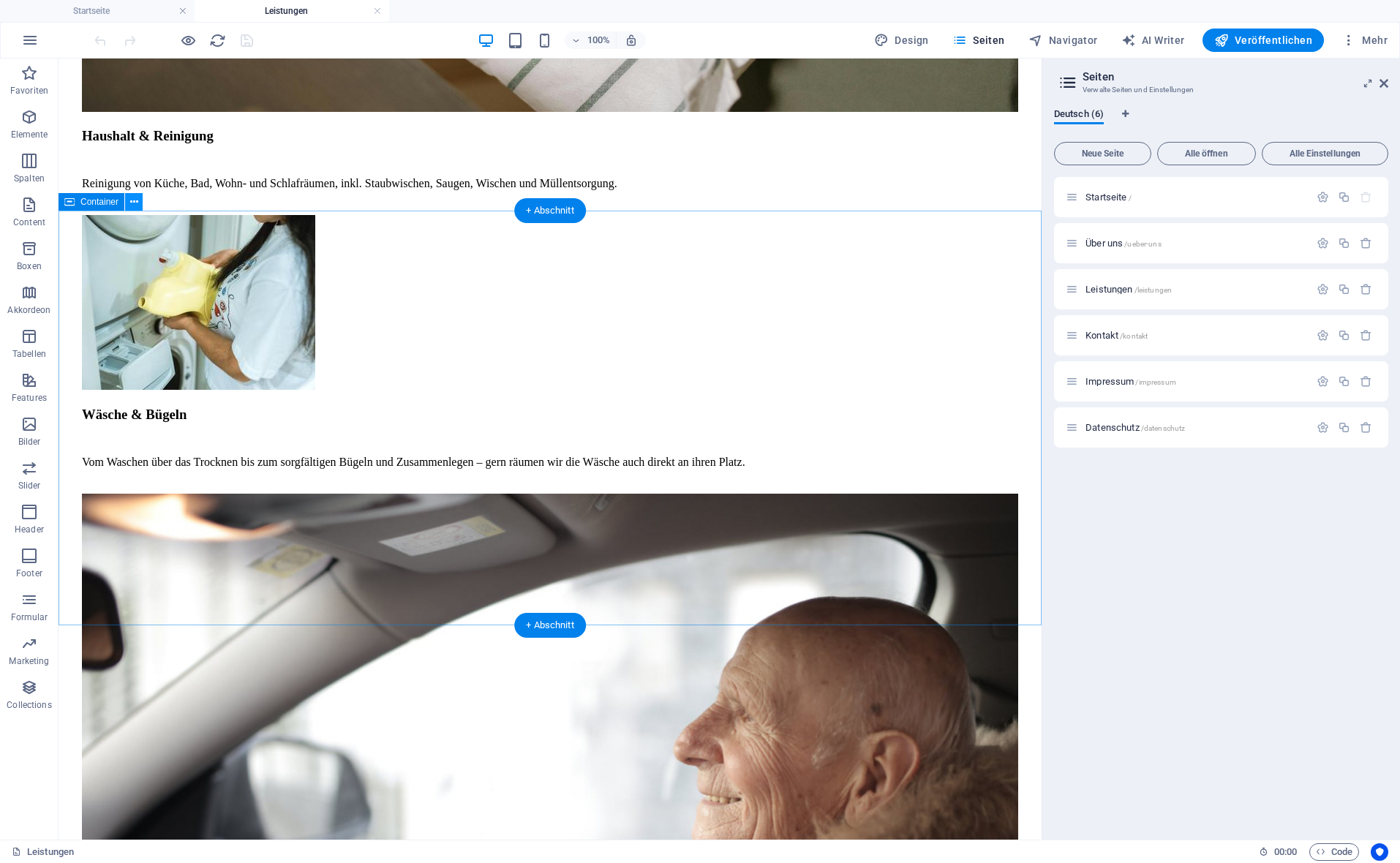
click at [138, 206] on button at bounding box center [134, 201] width 17 height 17
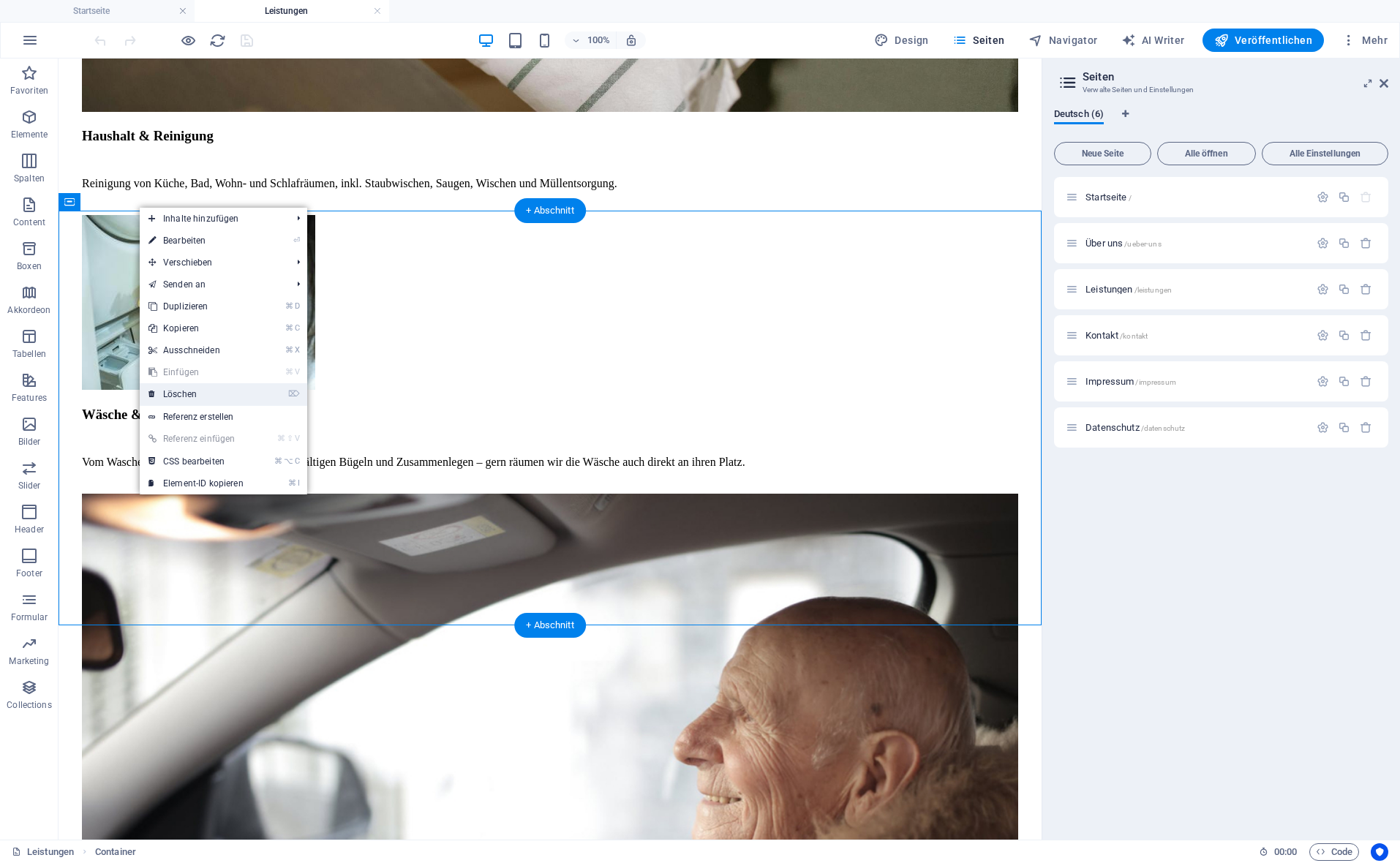
click at [182, 401] on link "⌦ Löschen" at bounding box center [196, 394] width 113 height 22
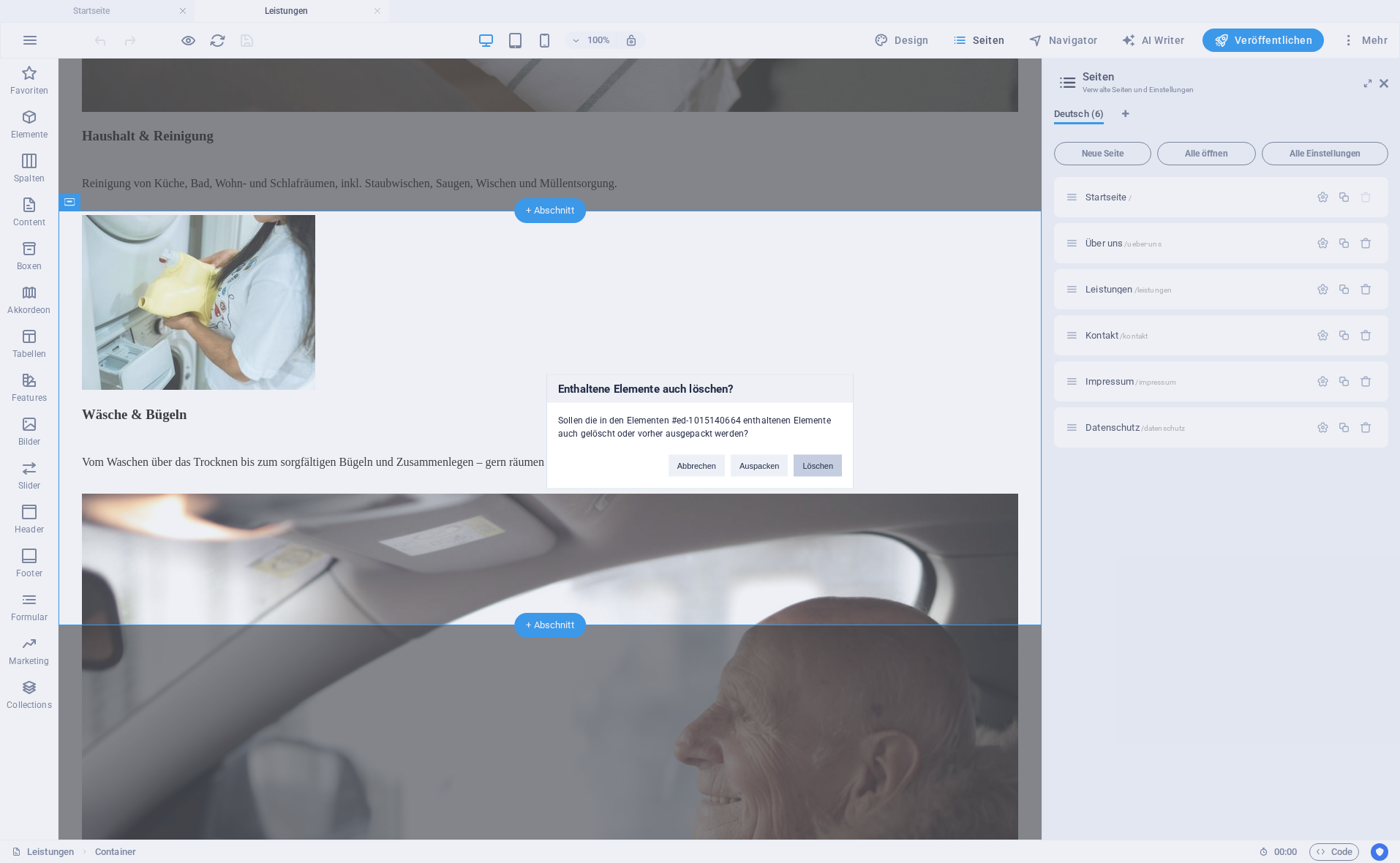
click at [811, 462] on button "Löschen" at bounding box center [817, 465] width 48 height 22
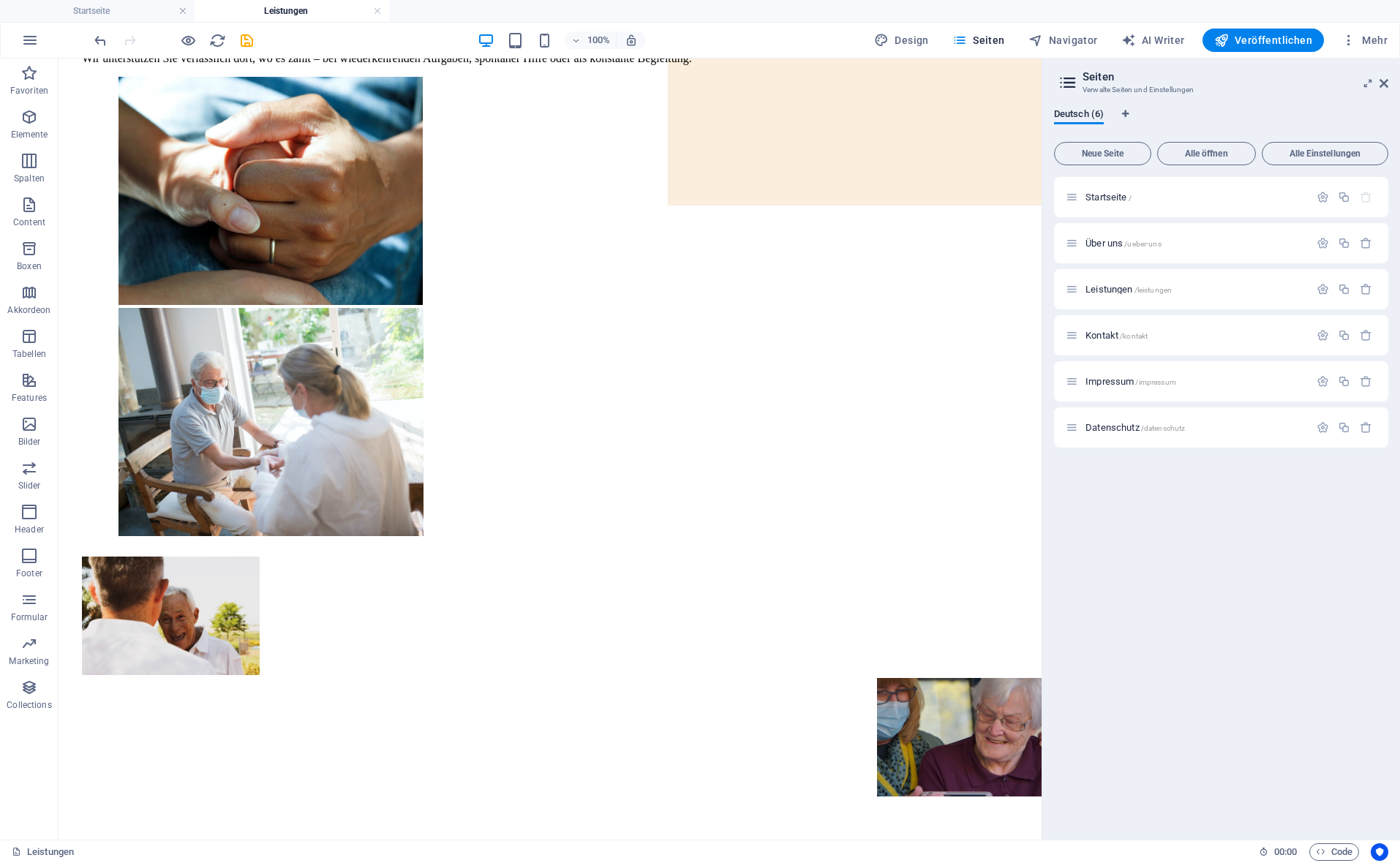
scroll to position [315, 0]
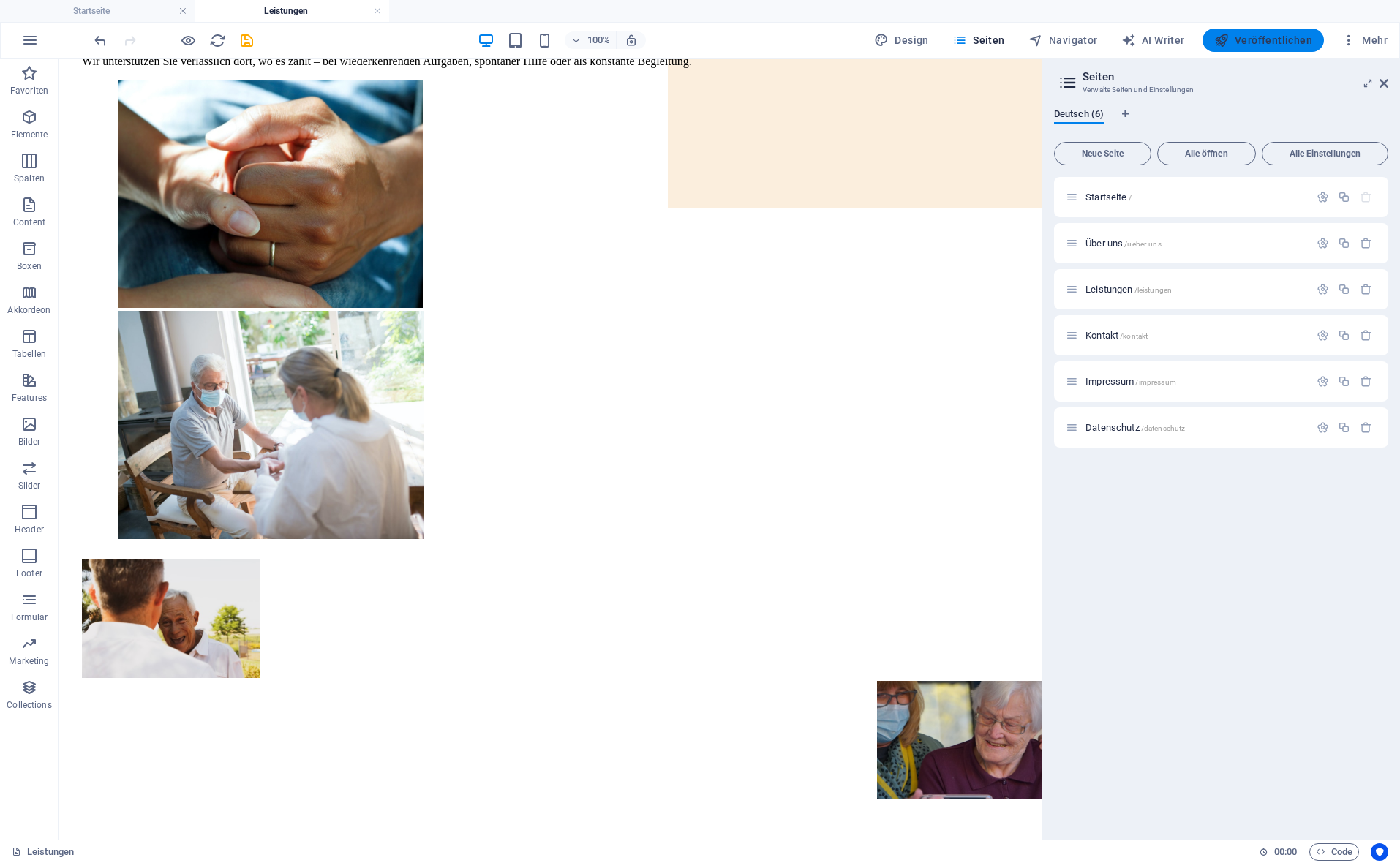
click at [1304, 47] on button "Veröffentlichen" at bounding box center [1263, 40] width 122 height 23
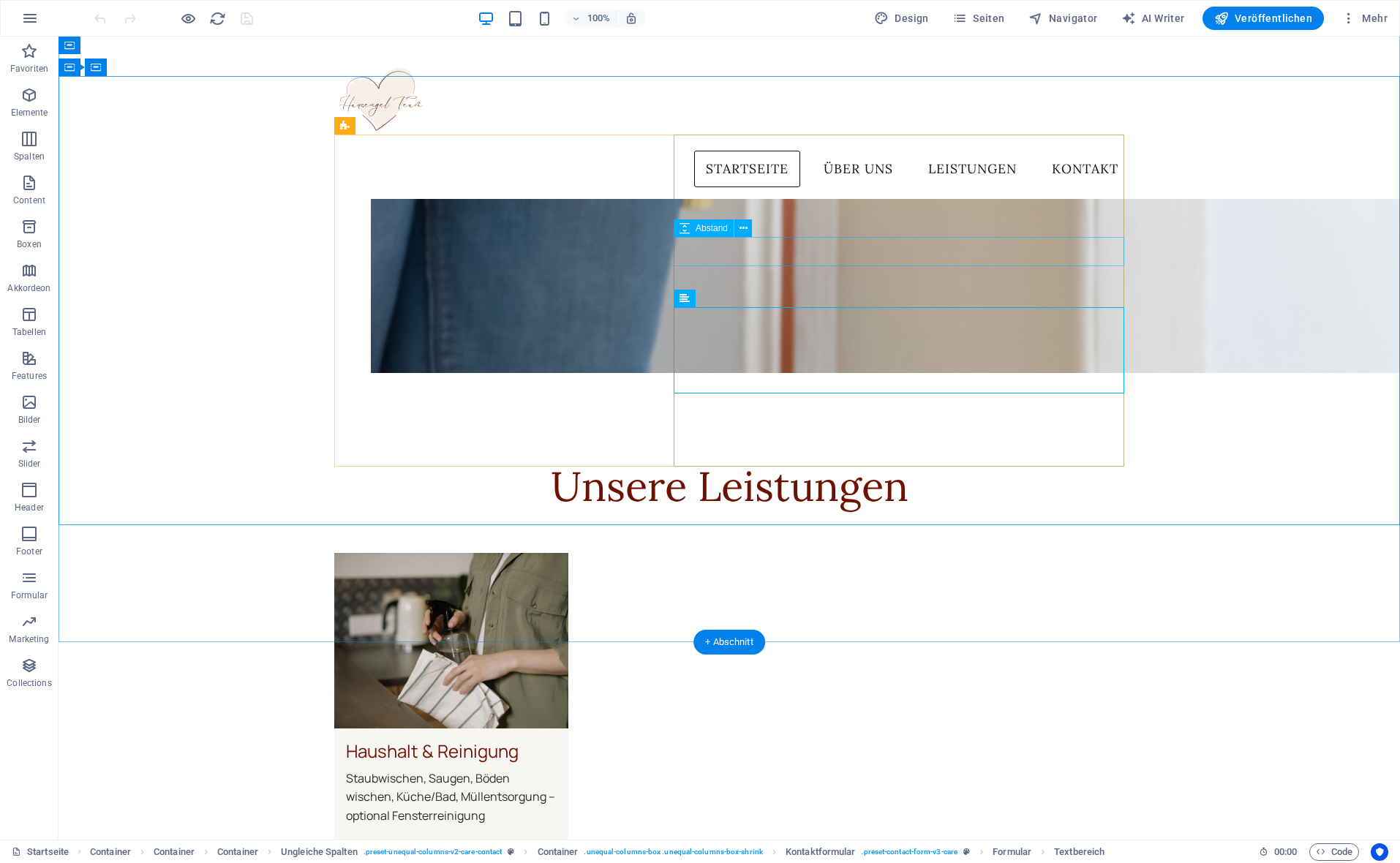
scroll to position [3231, 0]
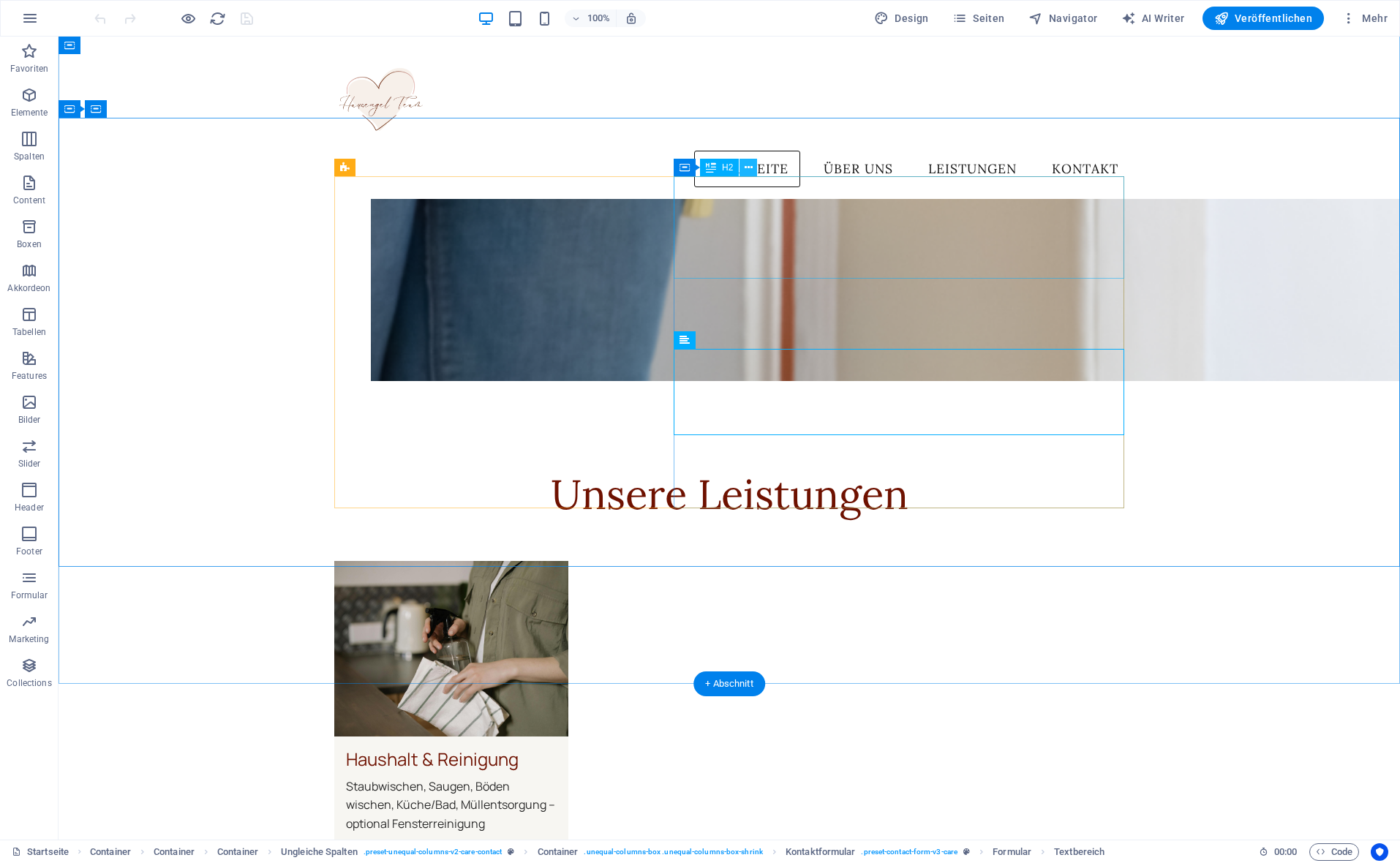
click at [756, 170] on button at bounding box center [748, 167] width 17 height 17
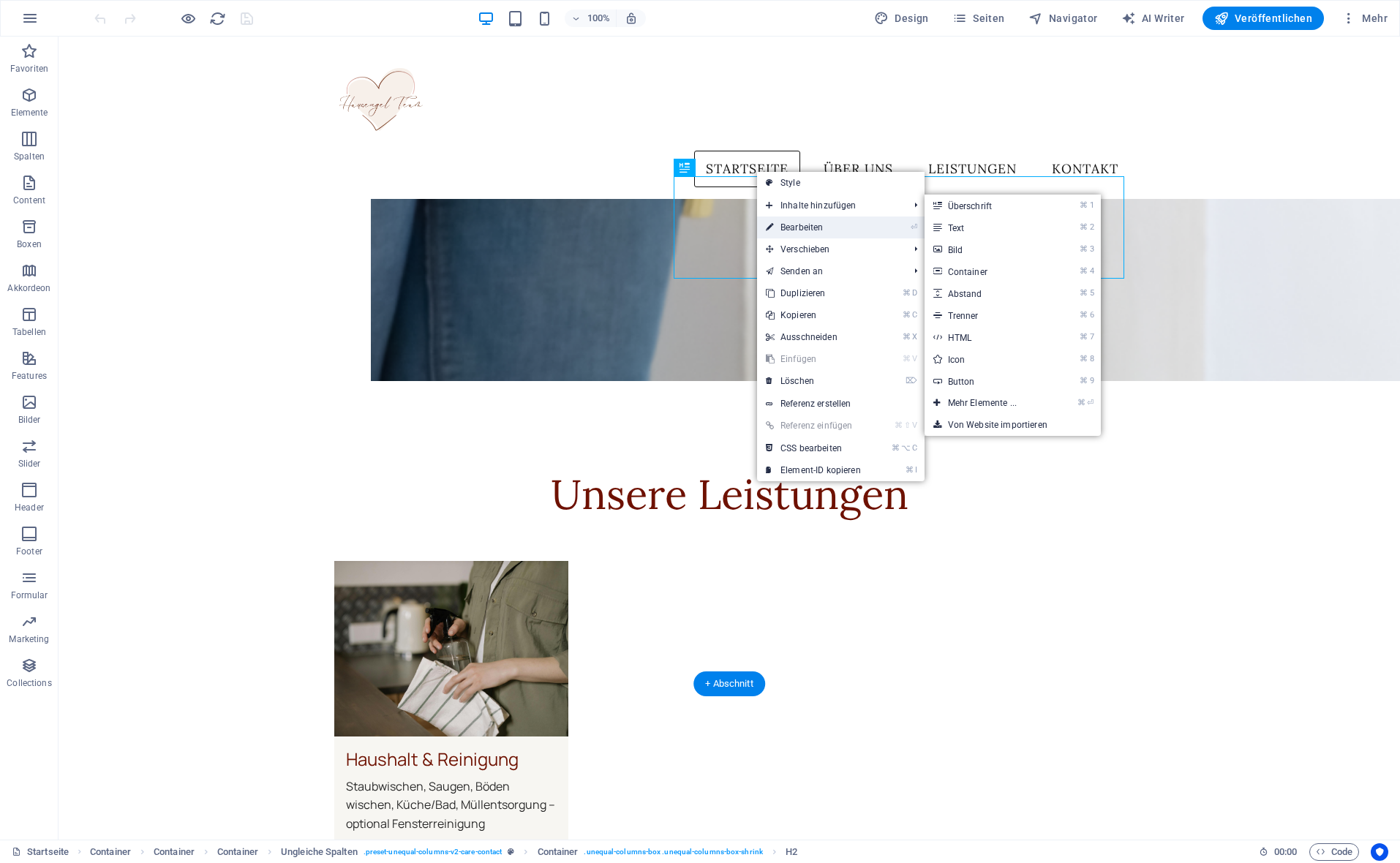
click at [787, 221] on link "⏎ Bearbeiten" at bounding box center [813, 227] width 113 height 22
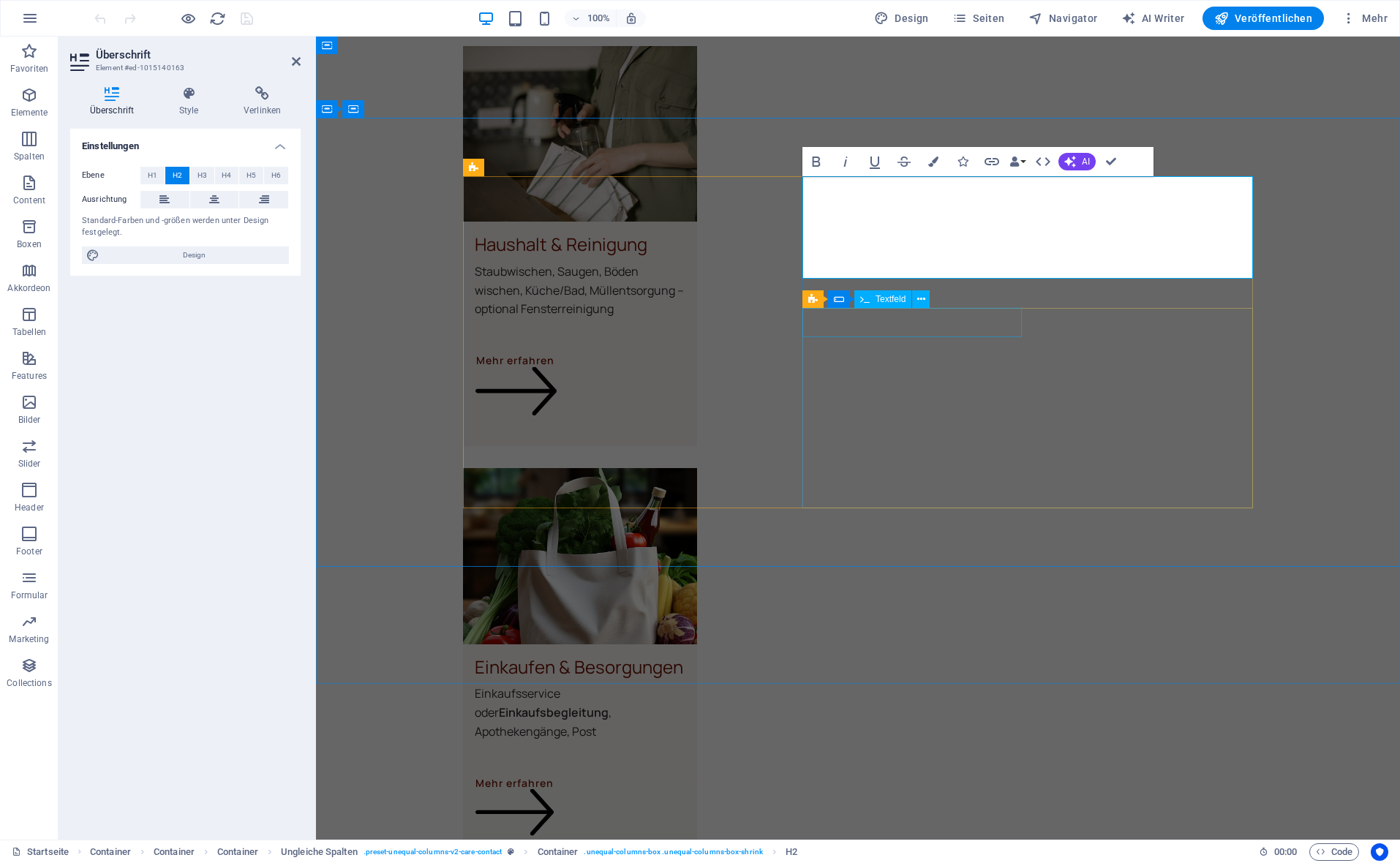
scroll to position [3228, 0]
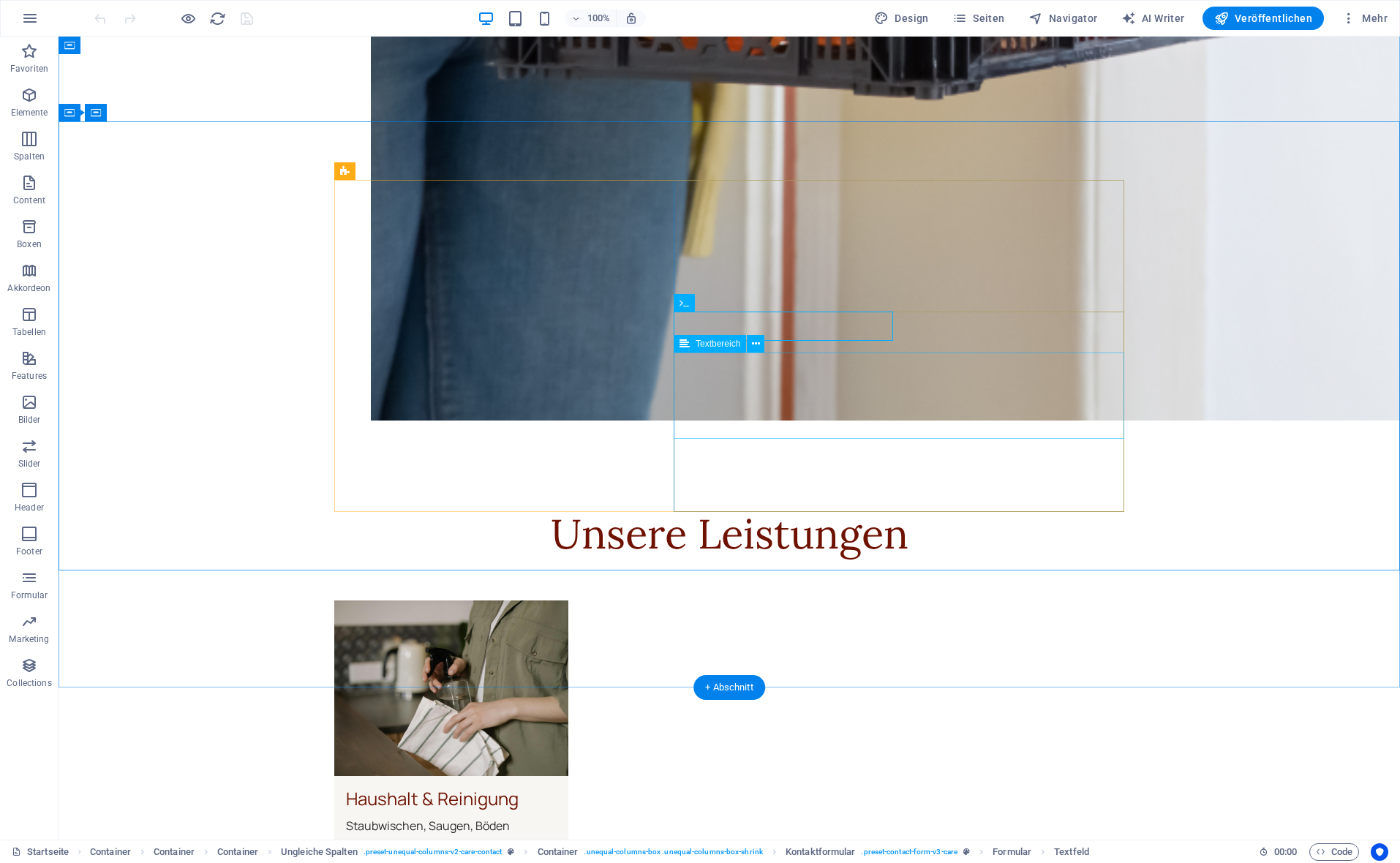
click at [757, 347] on icon at bounding box center [756, 343] width 8 height 15
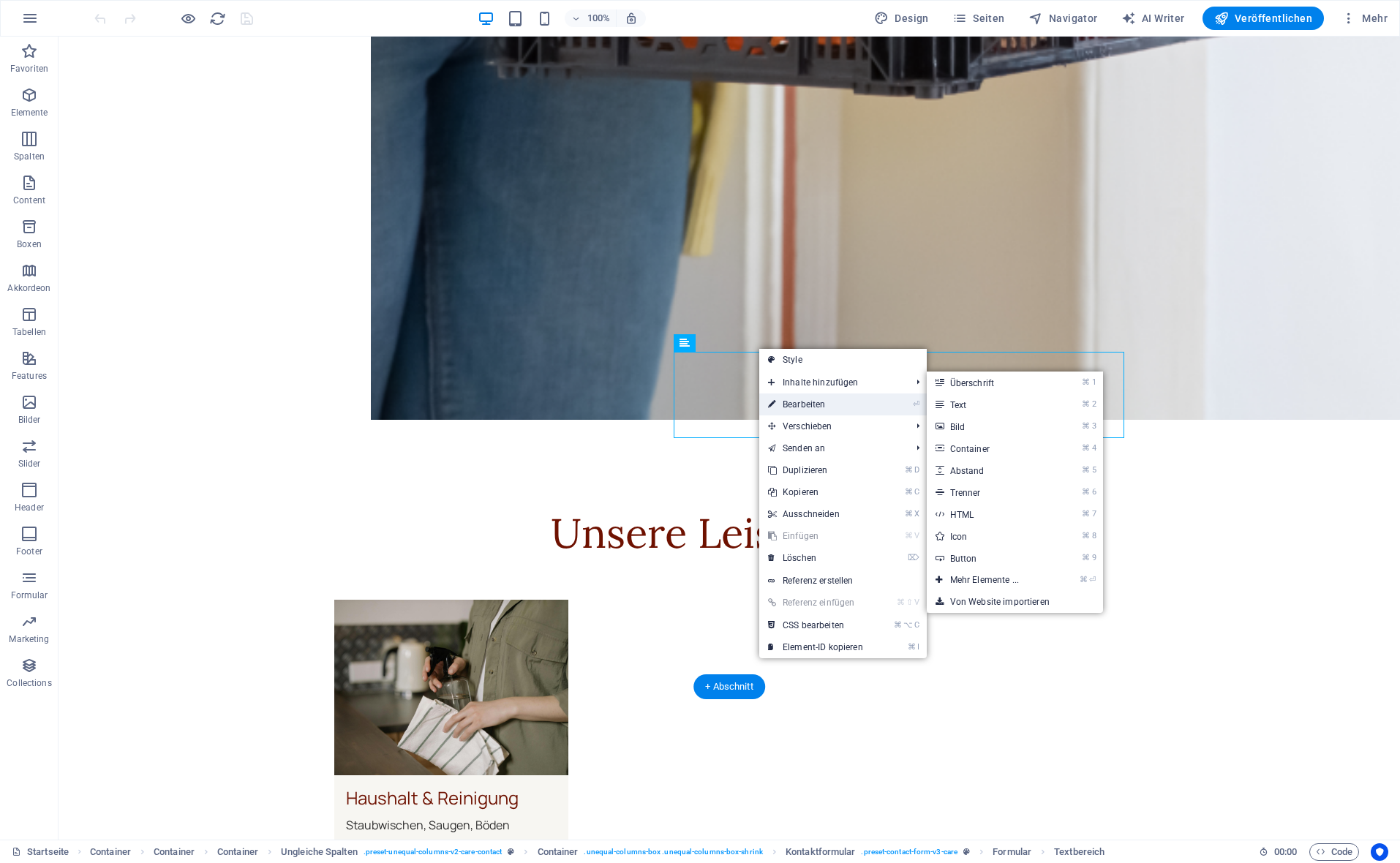
click at [796, 398] on link "⏎ Bearbeiten" at bounding box center [815, 404] width 113 height 22
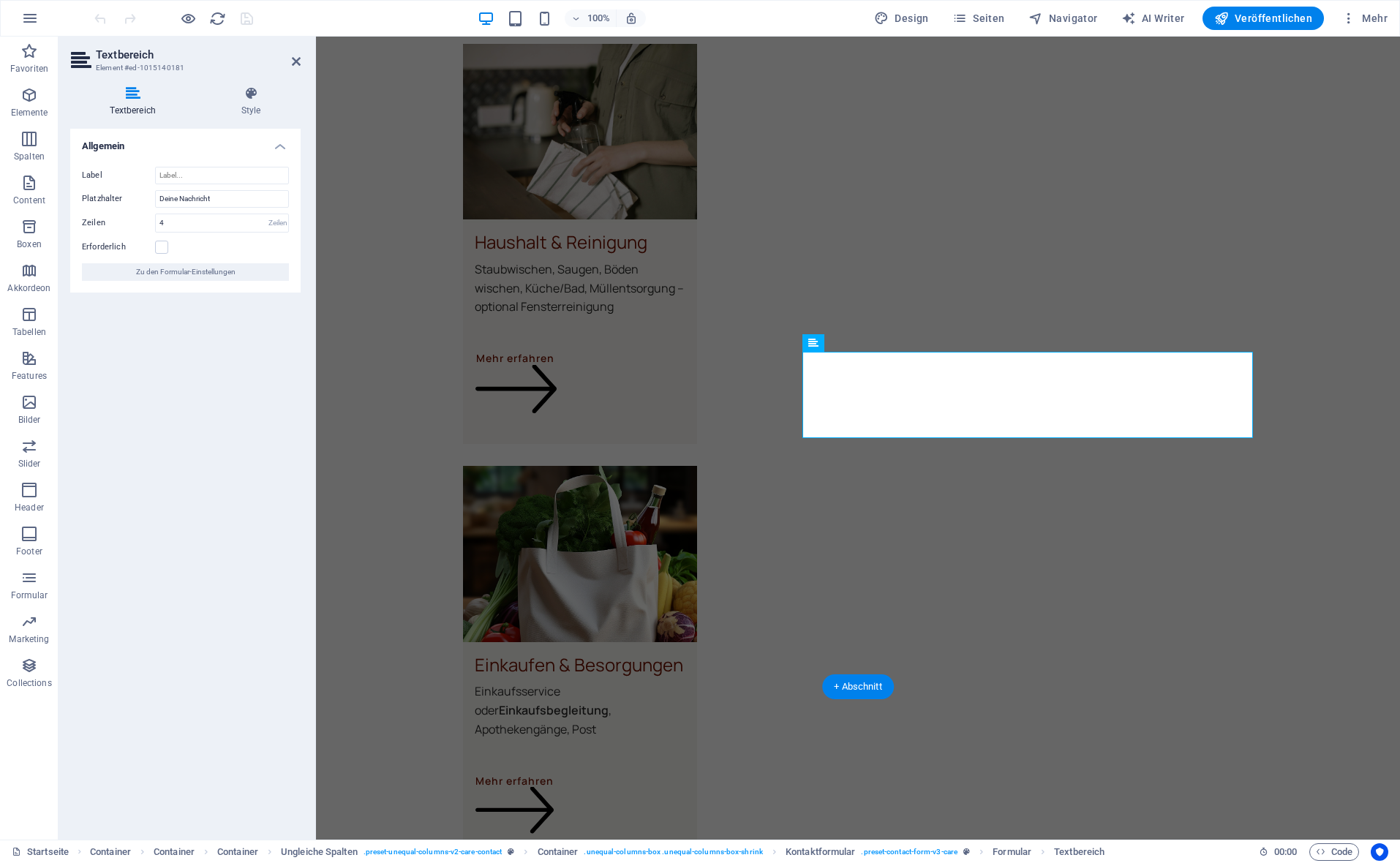
scroll to position [3235, 0]
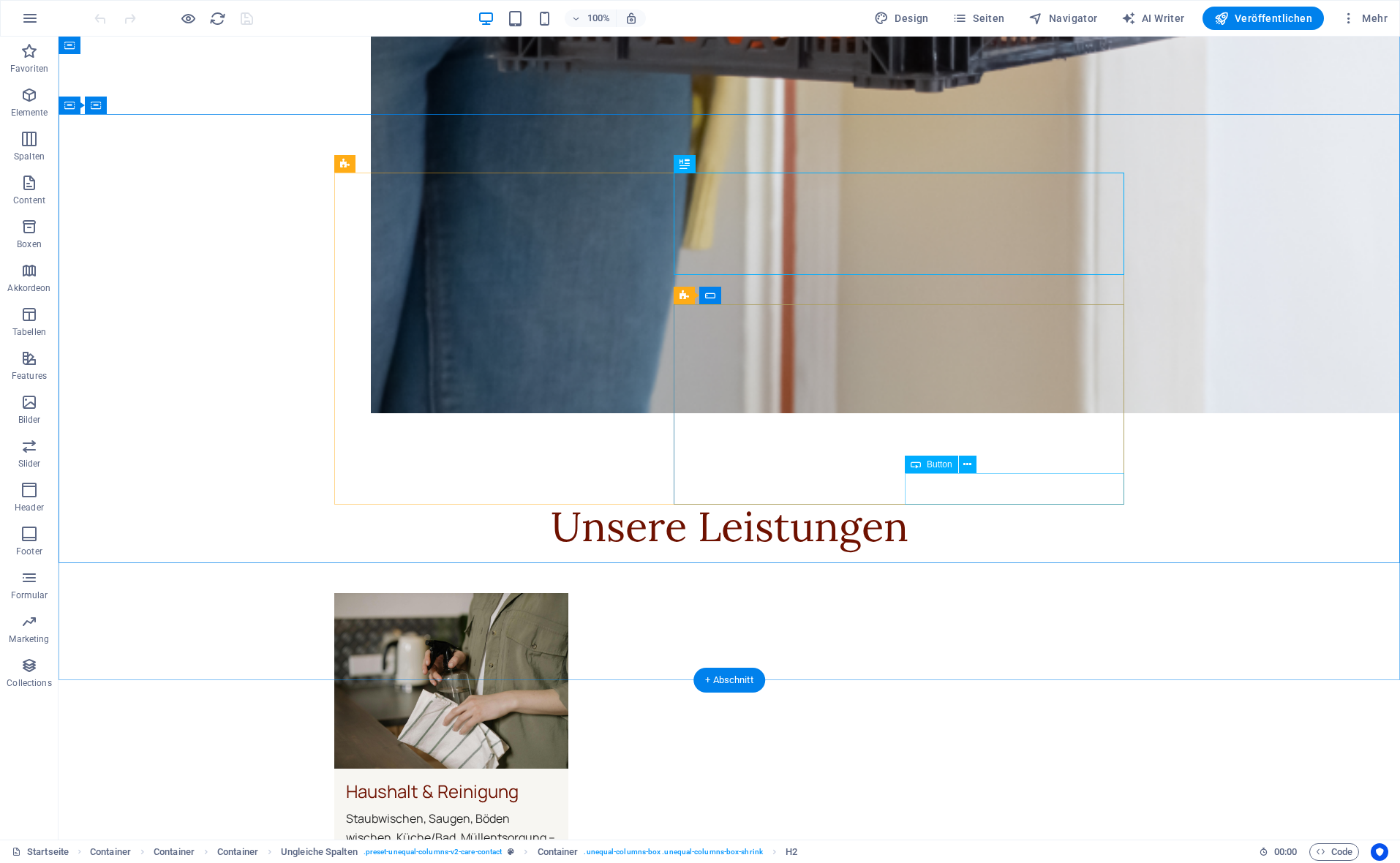
click at [968, 465] on icon at bounding box center [967, 465] width 8 height 15
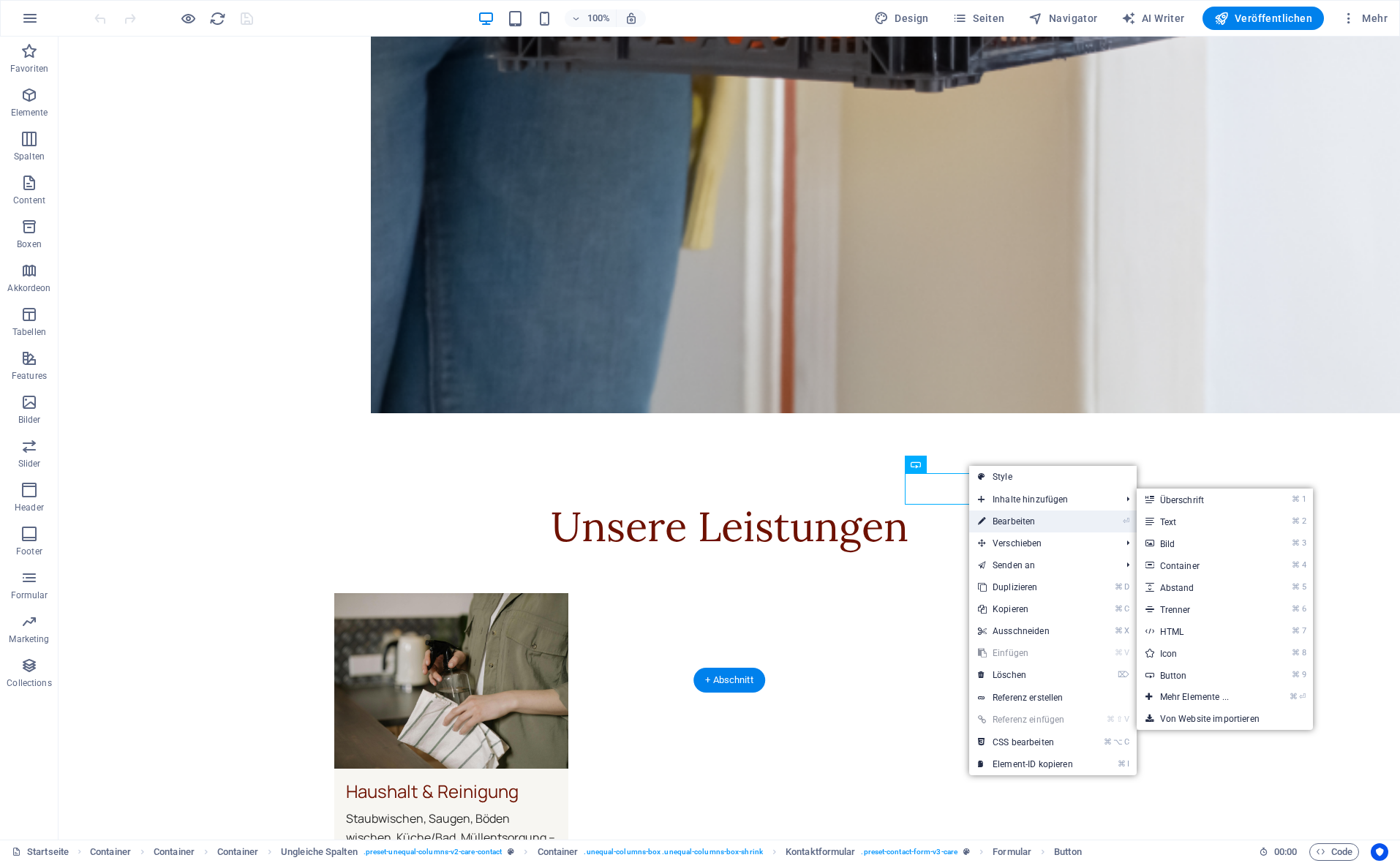
click at [1007, 520] on link "⏎ Bearbeiten" at bounding box center [1025, 521] width 113 height 22
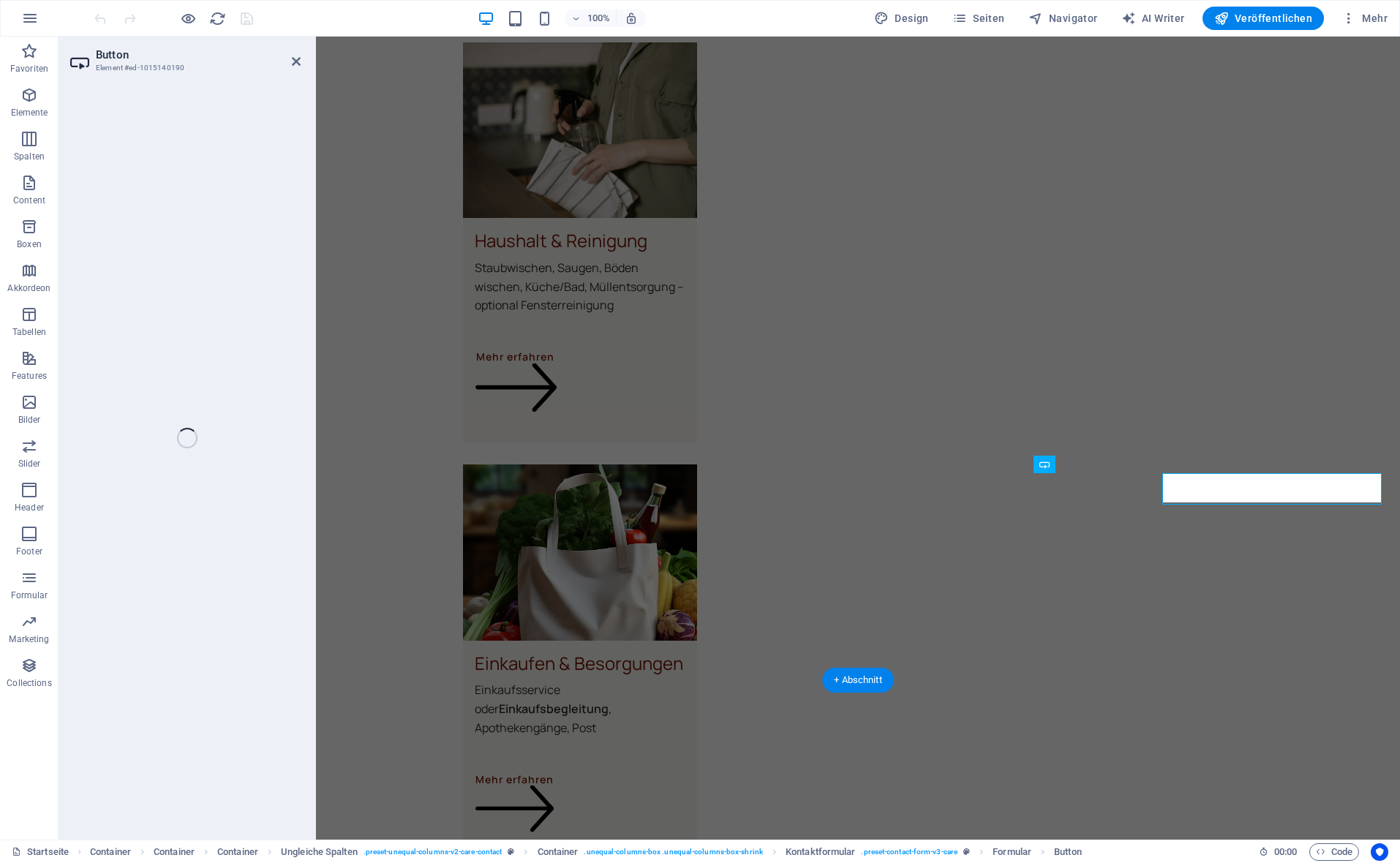
select select "px"
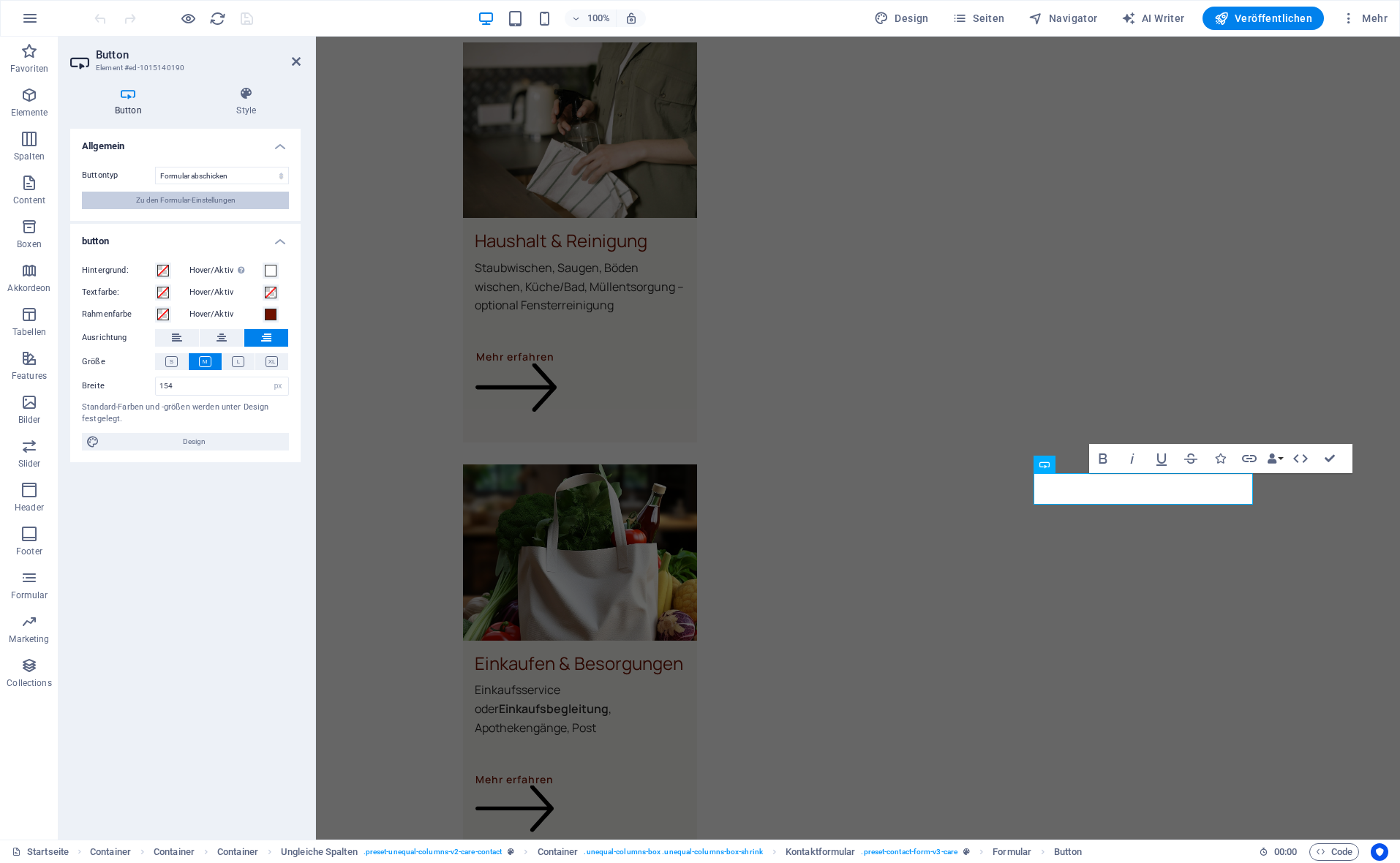
click at [188, 197] on span "Zu den Formular-Einstellungen" at bounding box center [185, 200] width 100 height 17
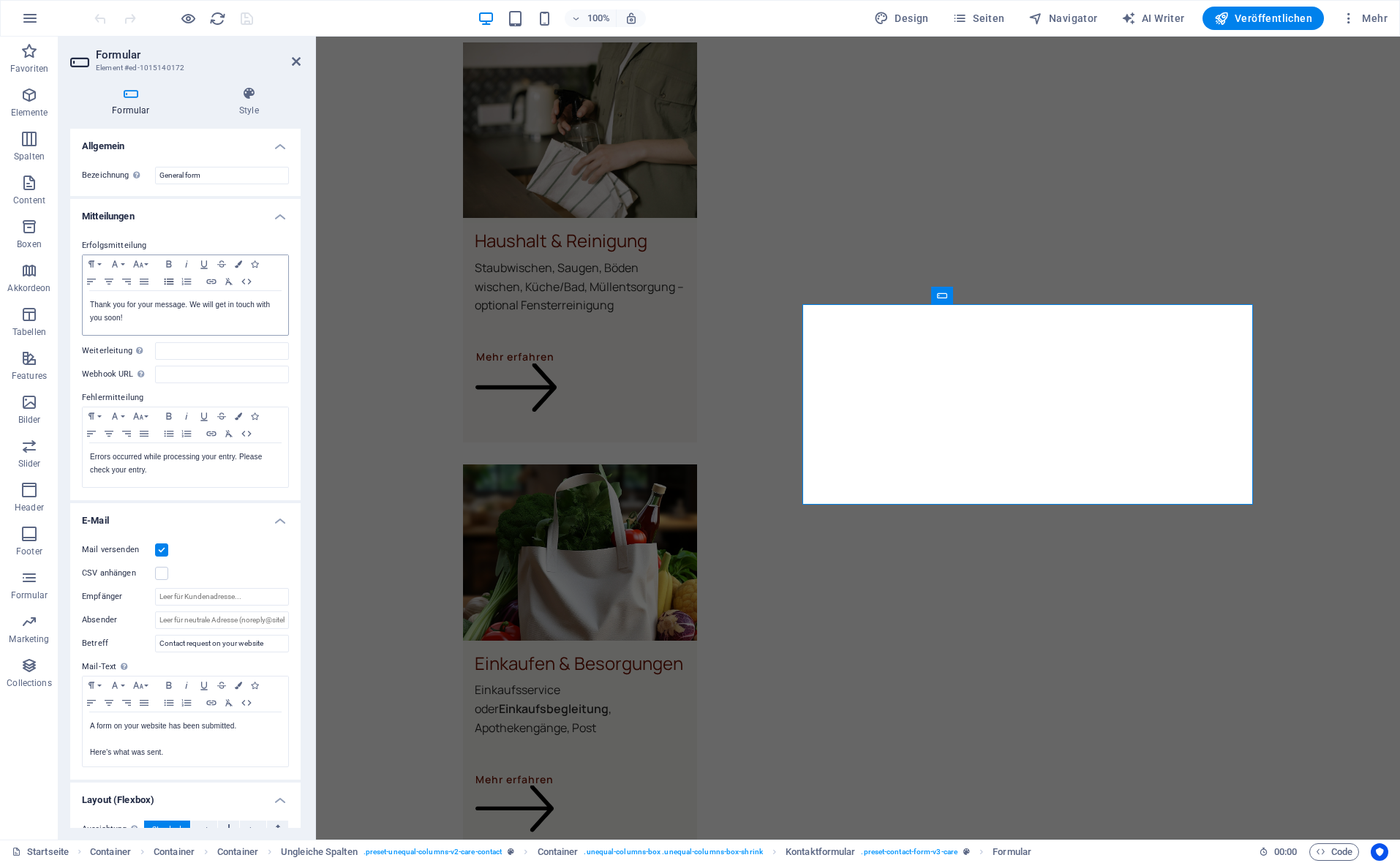
scroll to position [0, 0]
click at [176, 312] on p "Thank you for your message. We will get in touch with you soon!" at bounding box center [185, 311] width 191 height 26
click at [170, 319] on p "Thank you for your message. We will get in touch with you soon!" at bounding box center [185, 311] width 191 height 26
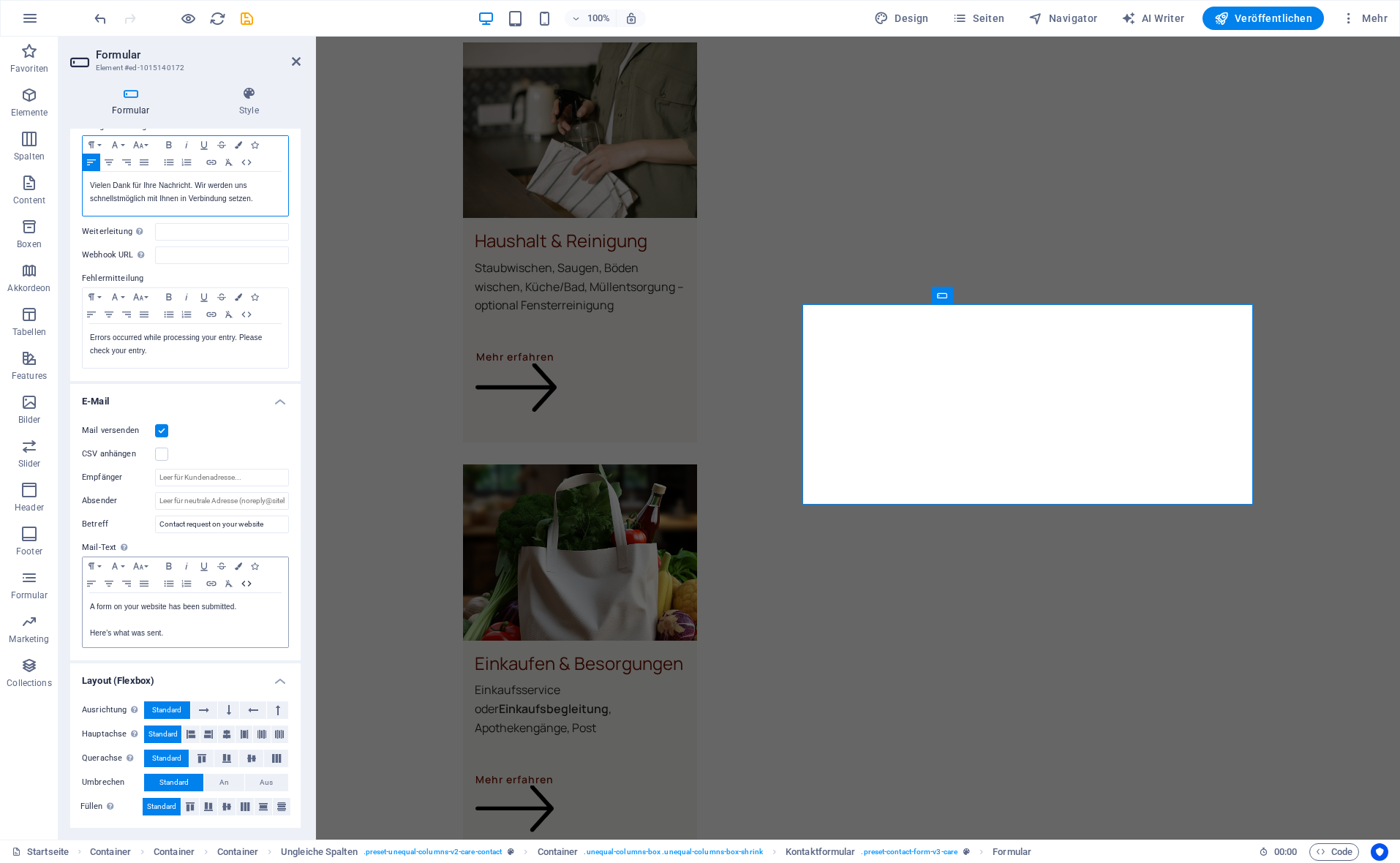
scroll to position [119, 0]
click at [196, 477] on input "Empfänger" at bounding box center [222, 478] width 134 height 17
type input "[EMAIL_ADDRESS][DOMAIN_NAME]"
drag, startPoint x: 271, startPoint y: 520, endPoint x: 176, endPoint y: 519, distance: 95.0
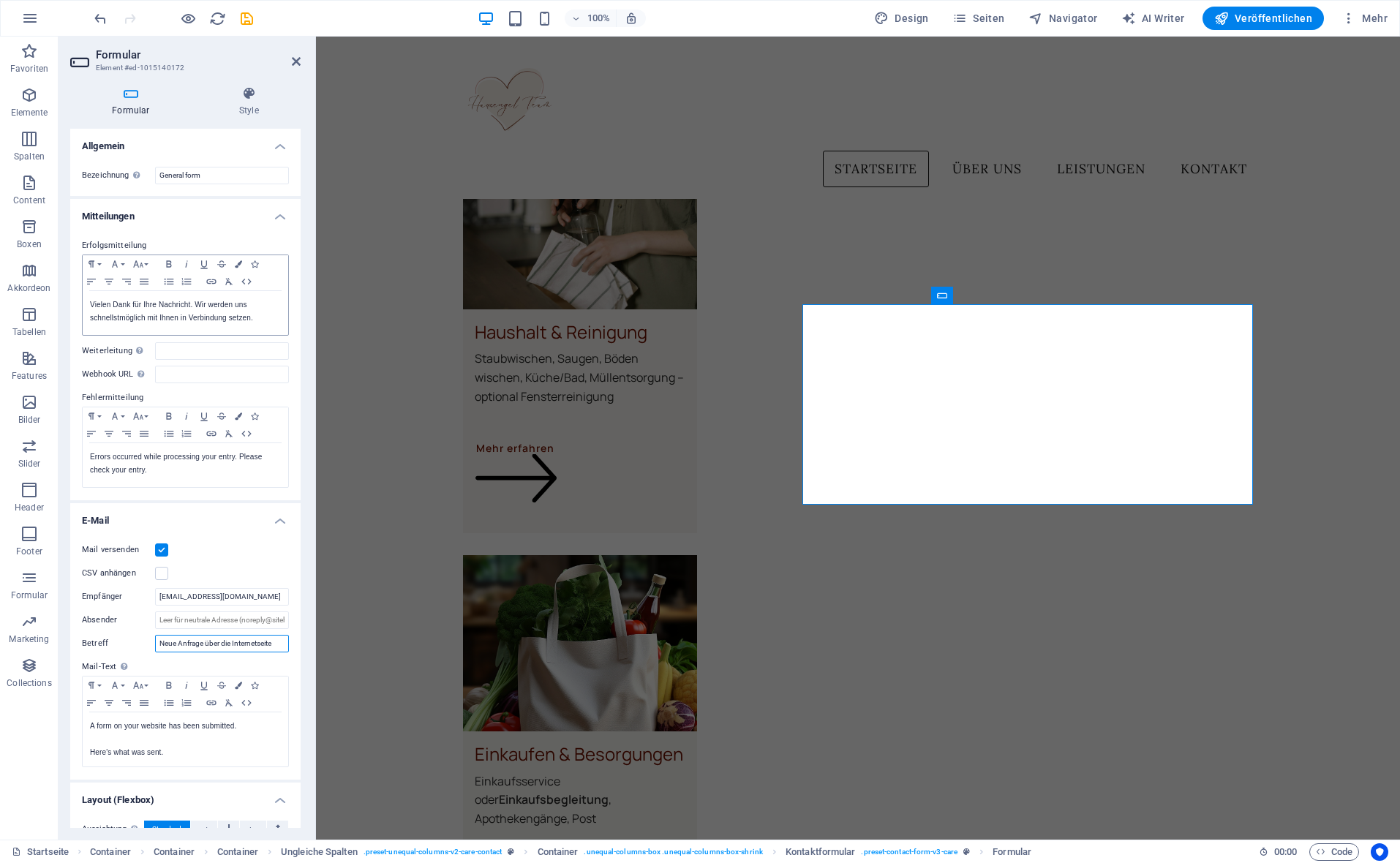
scroll to position [3046, 0]
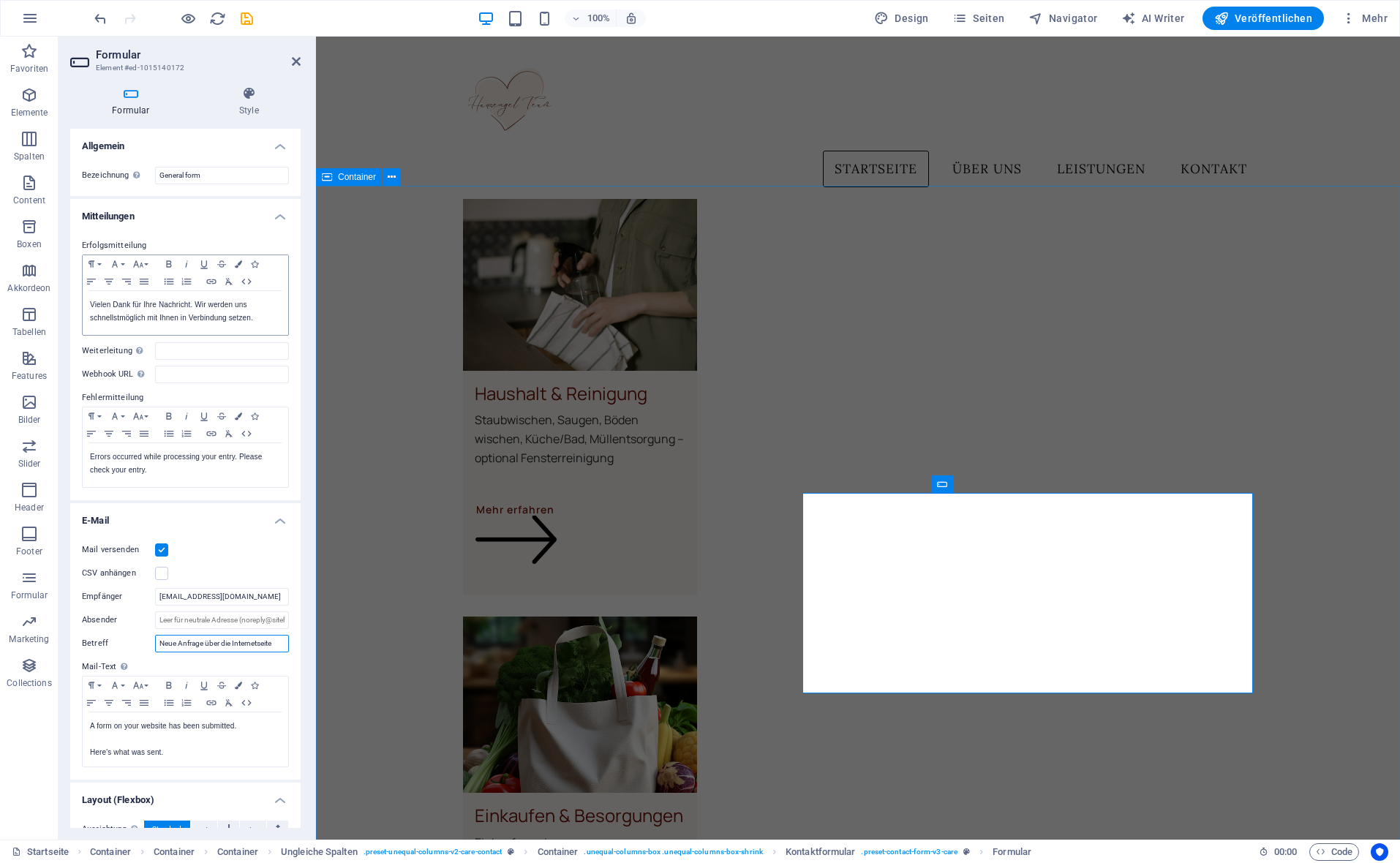
type input "Neue Anfrage über die Internetseite"
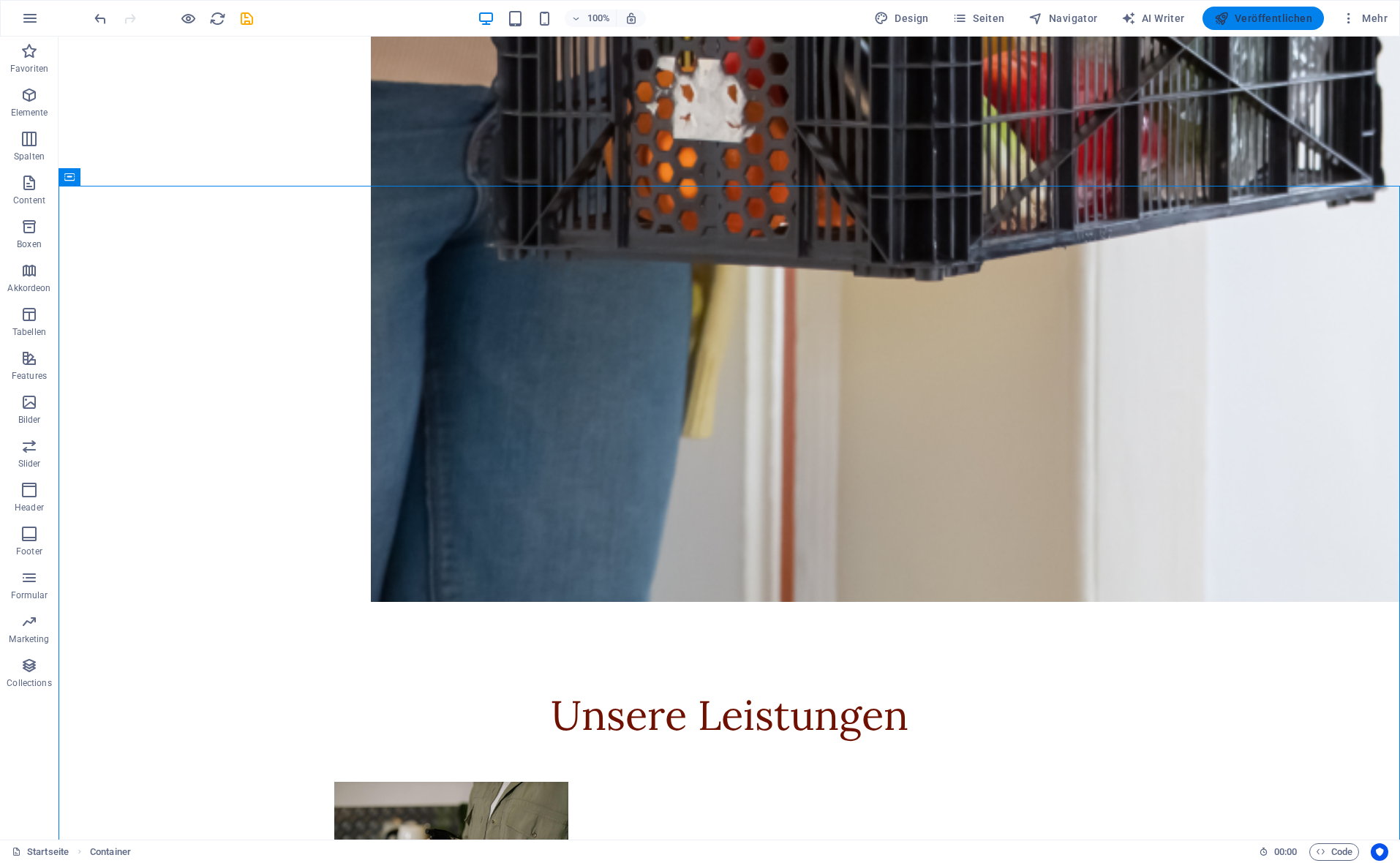
click at [1269, 26] on button "Veröffentlichen" at bounding box center [1263, 18] width 122 height 23
checkbox input "false"
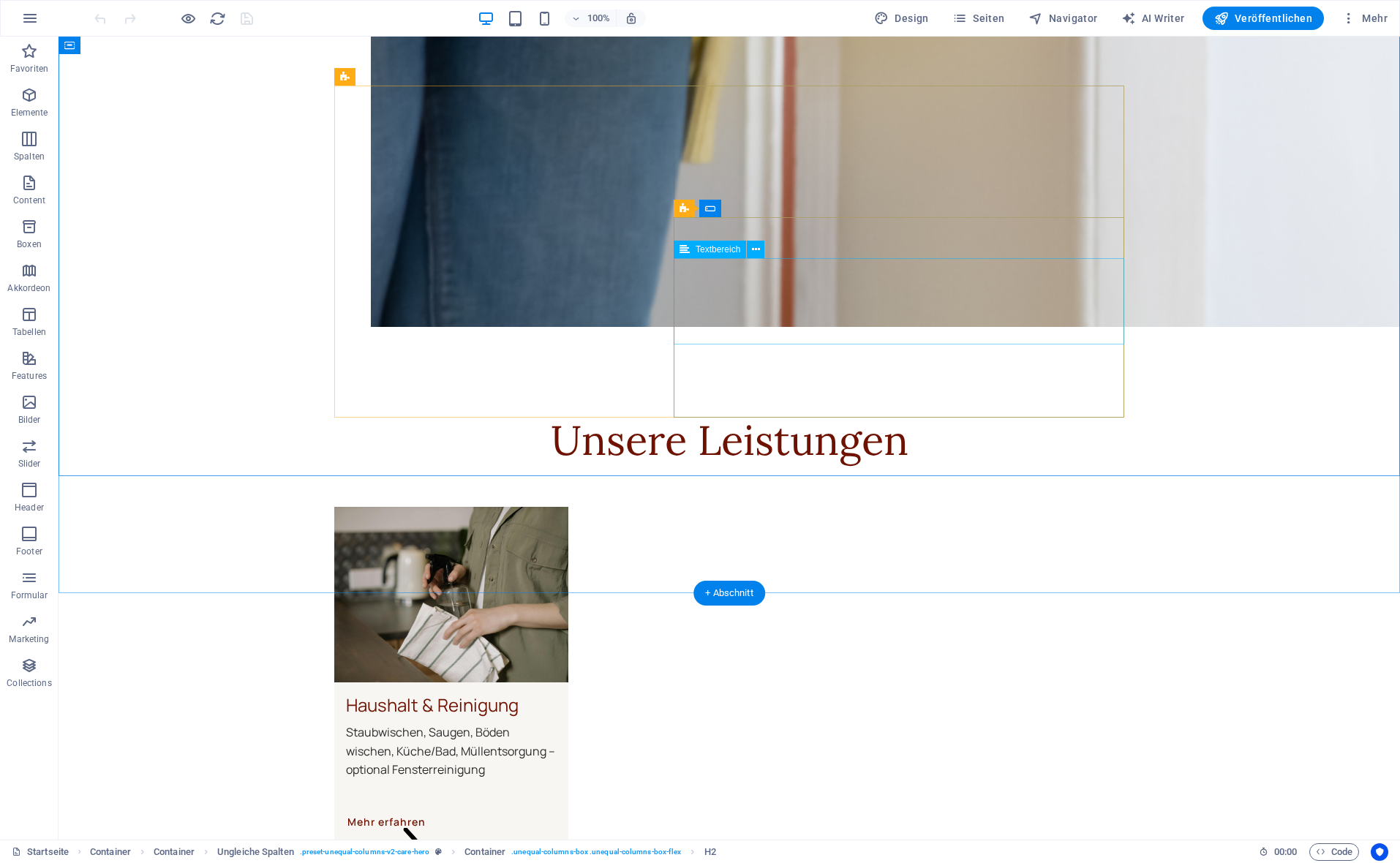
scroll to position [3327, 0]
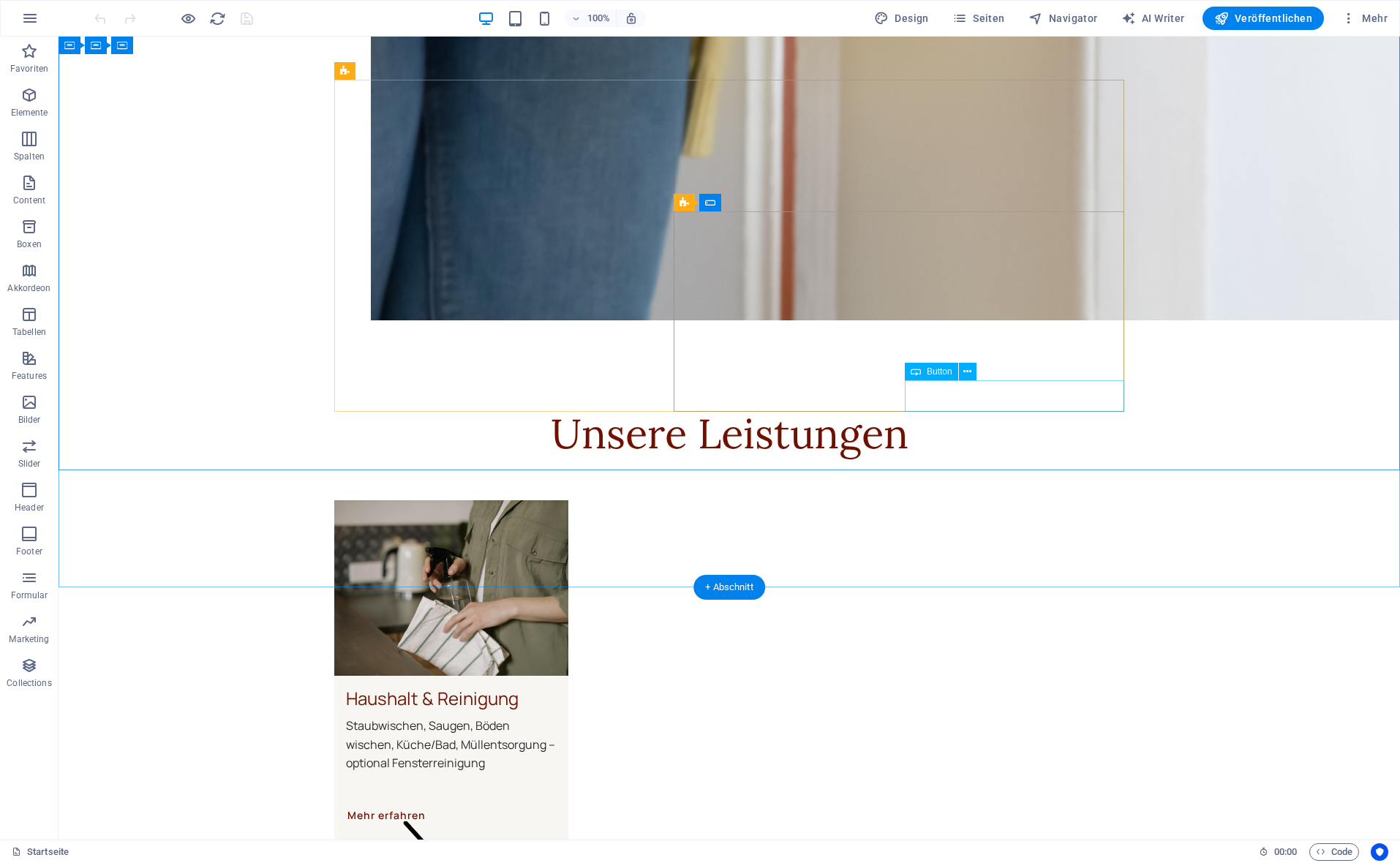
click at [975, 373] on button at bounding box center [967, 371] width 17 height 17
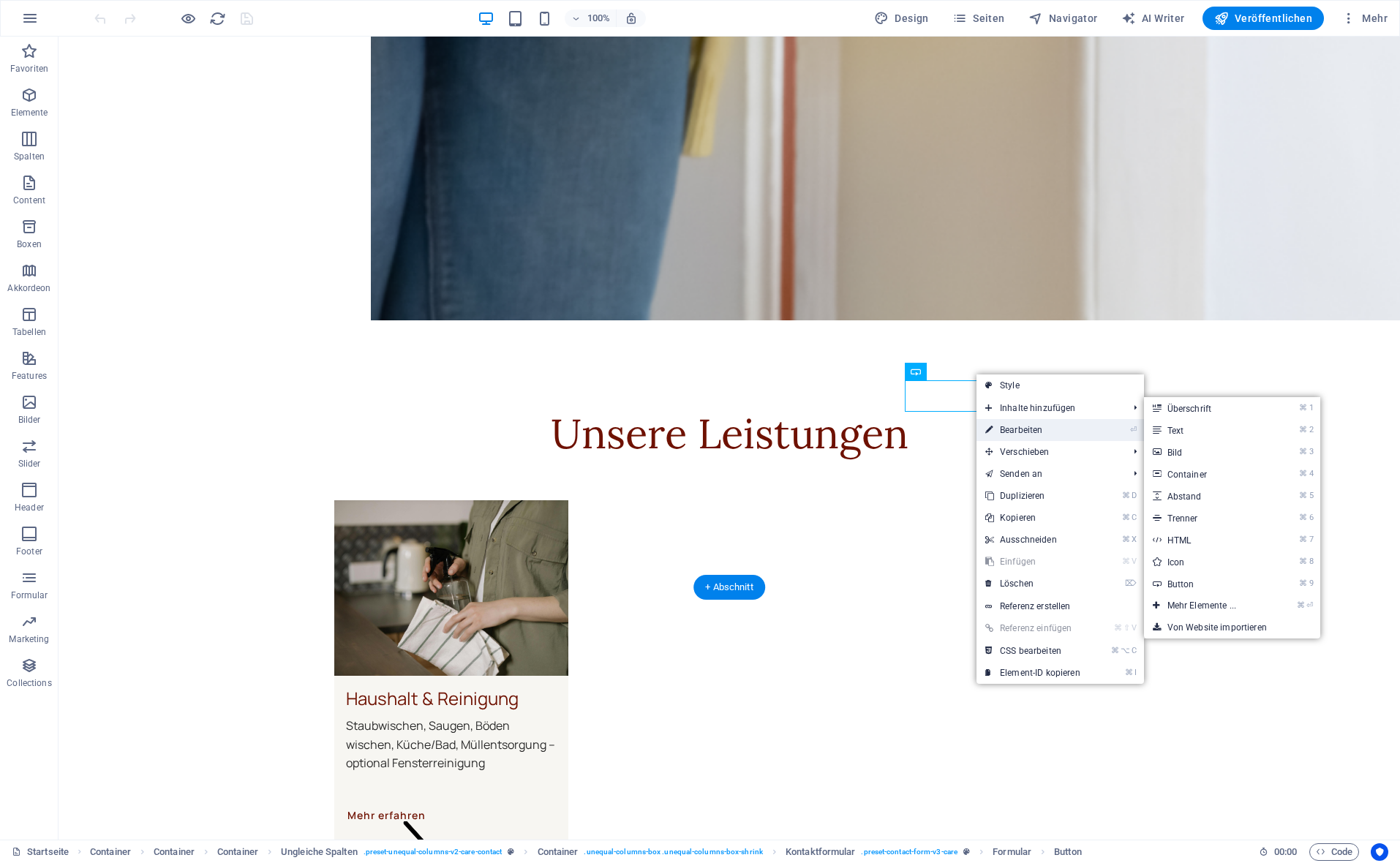
click at [1004, 434] on link "⏎ Bearbeiten" at bounding box center [1033, 429] width 113 height 22
select select "px"
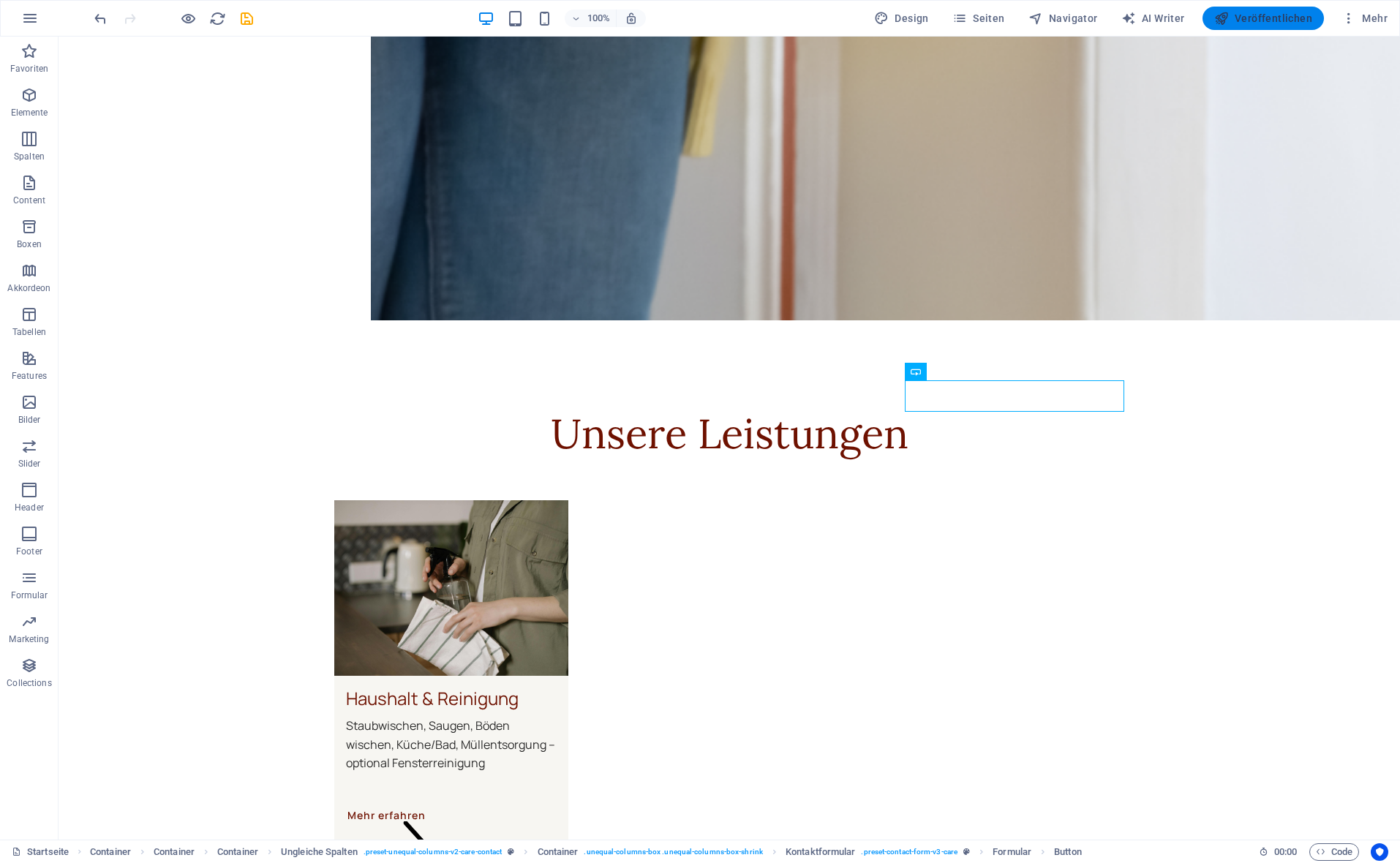
click at [1289, 18] on span "Veröffentlichen" at bounding box center [1263, 18] width 98 height 14
checkbox input "false"
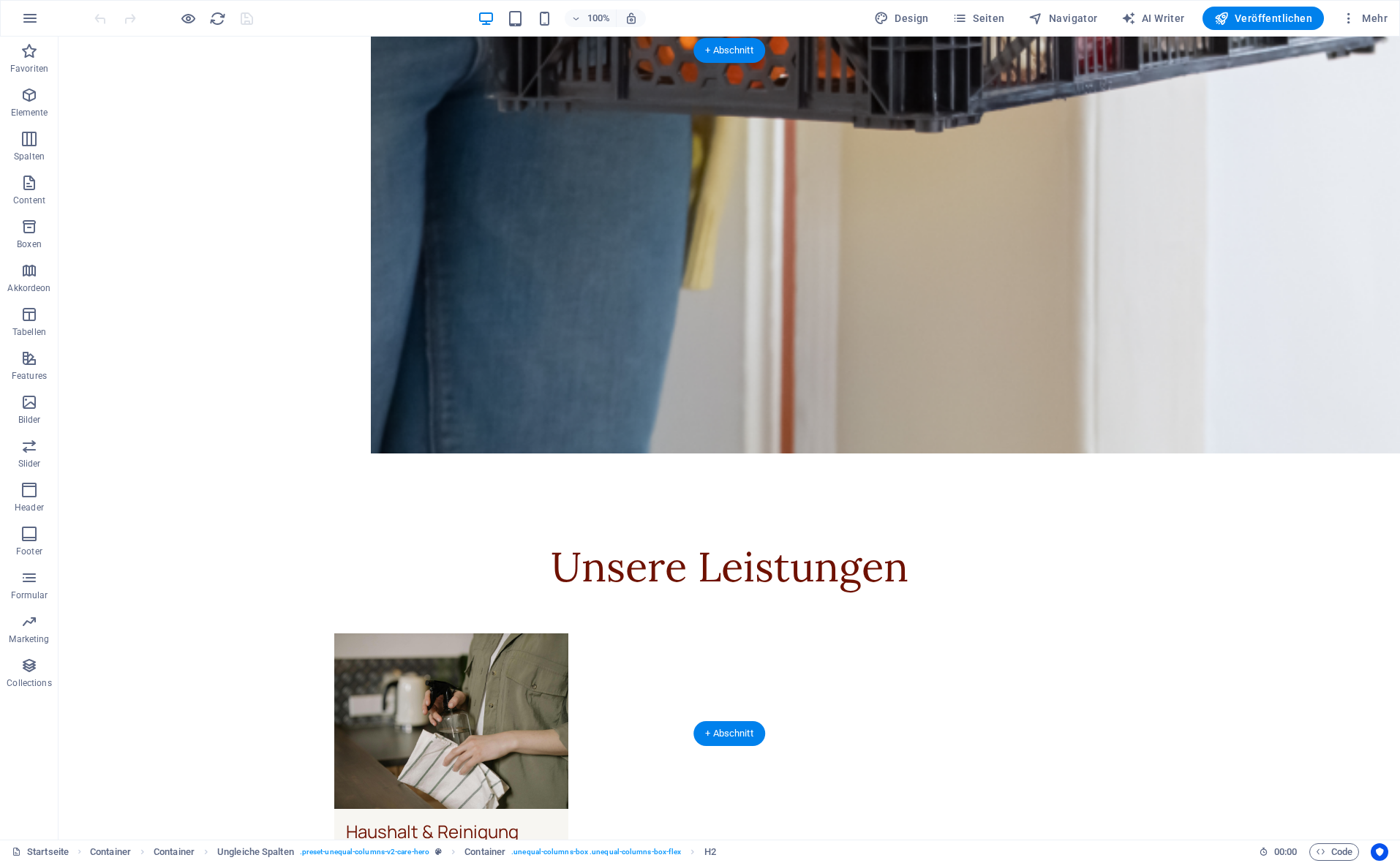
scroll to position [3197, 0]
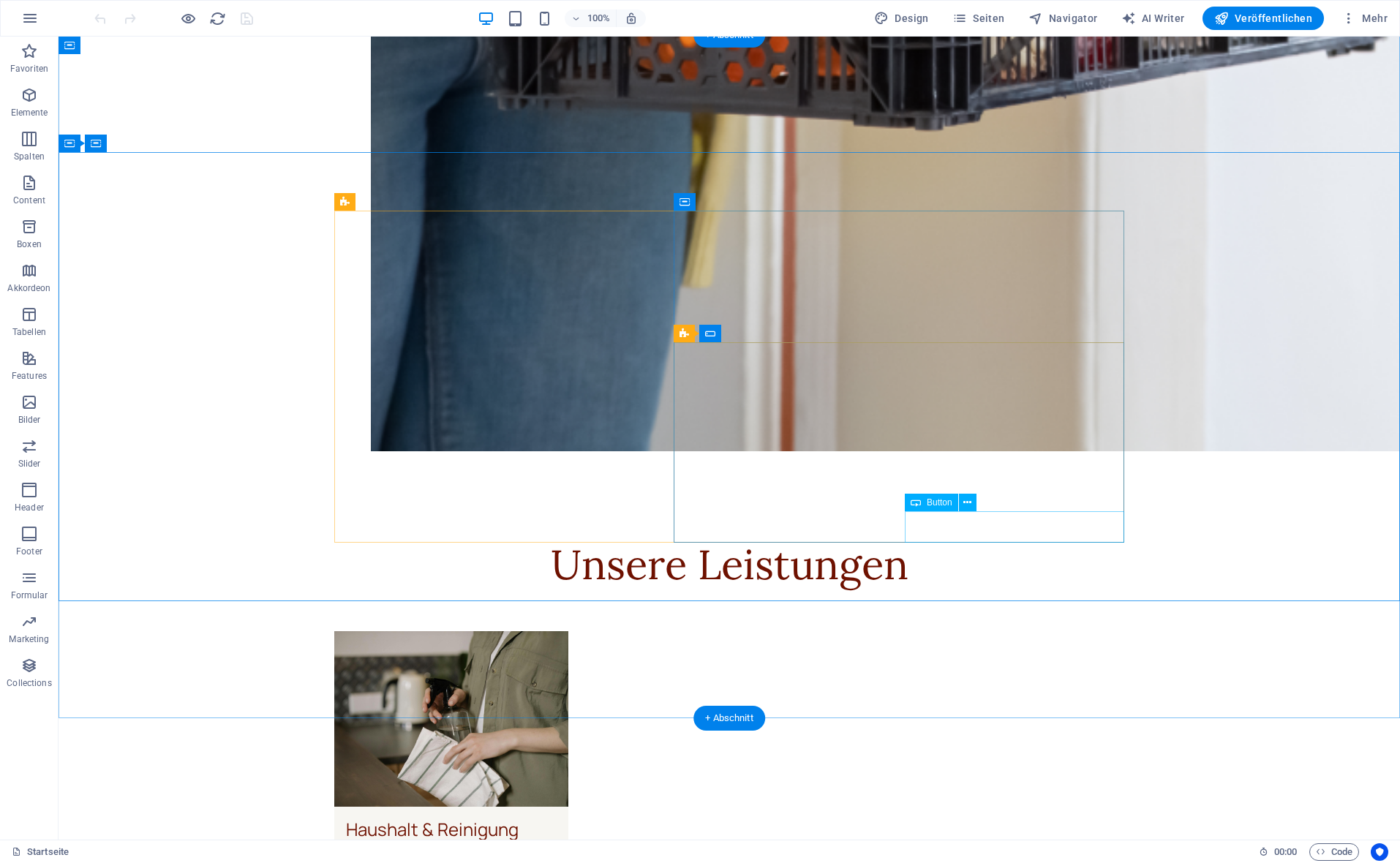
click at [973, 509] on button at bounding box center [967, 502] width 17 height 17
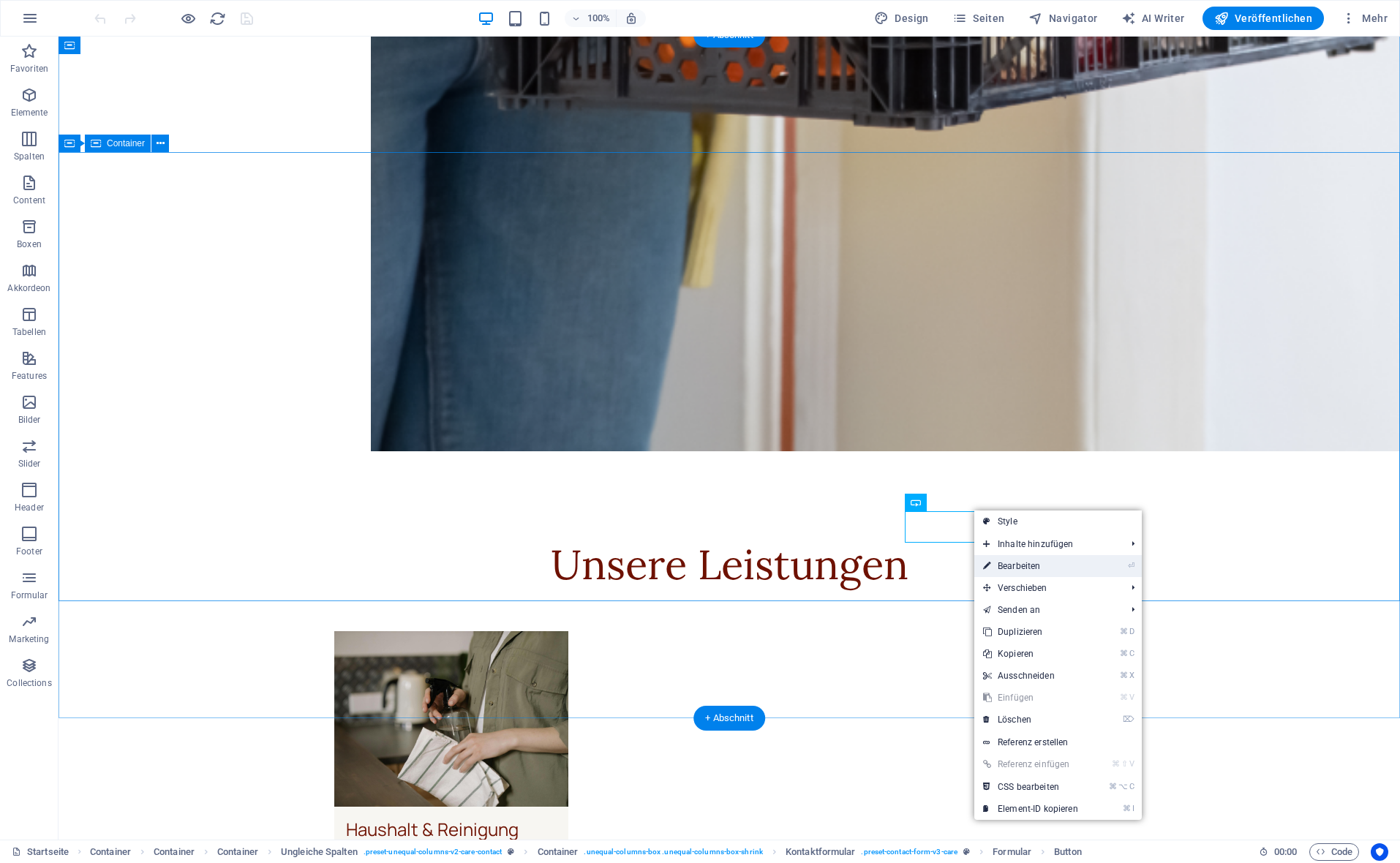
click at [998, 561] on link "⏎ Bearbeiten" at bounding box center [1031, 566] width 113 height 22
select select "px"
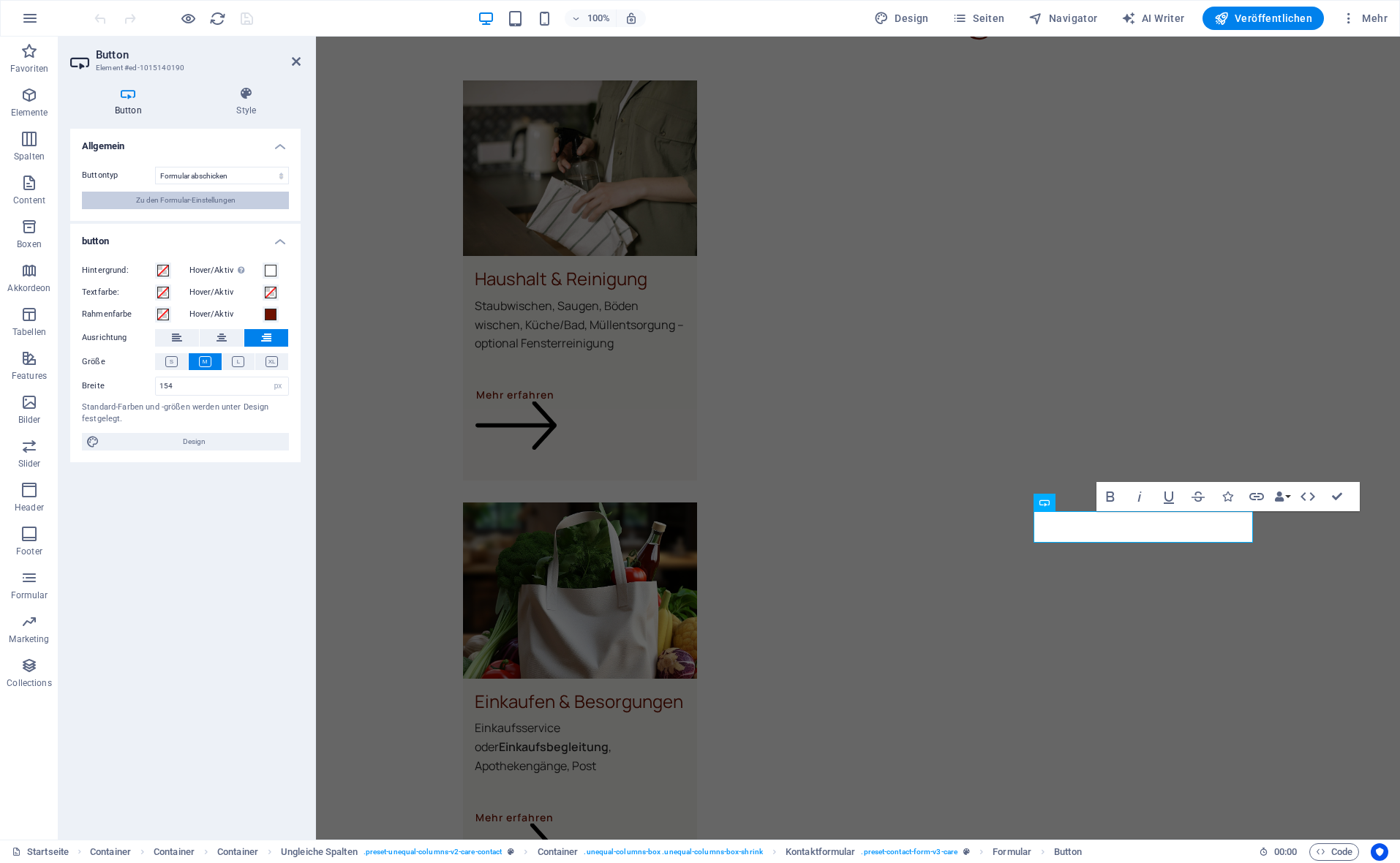
click at [210, 205] on span "Zu den Formular-Einstellungen" at bounding box center [185, 200] width 100 height 17
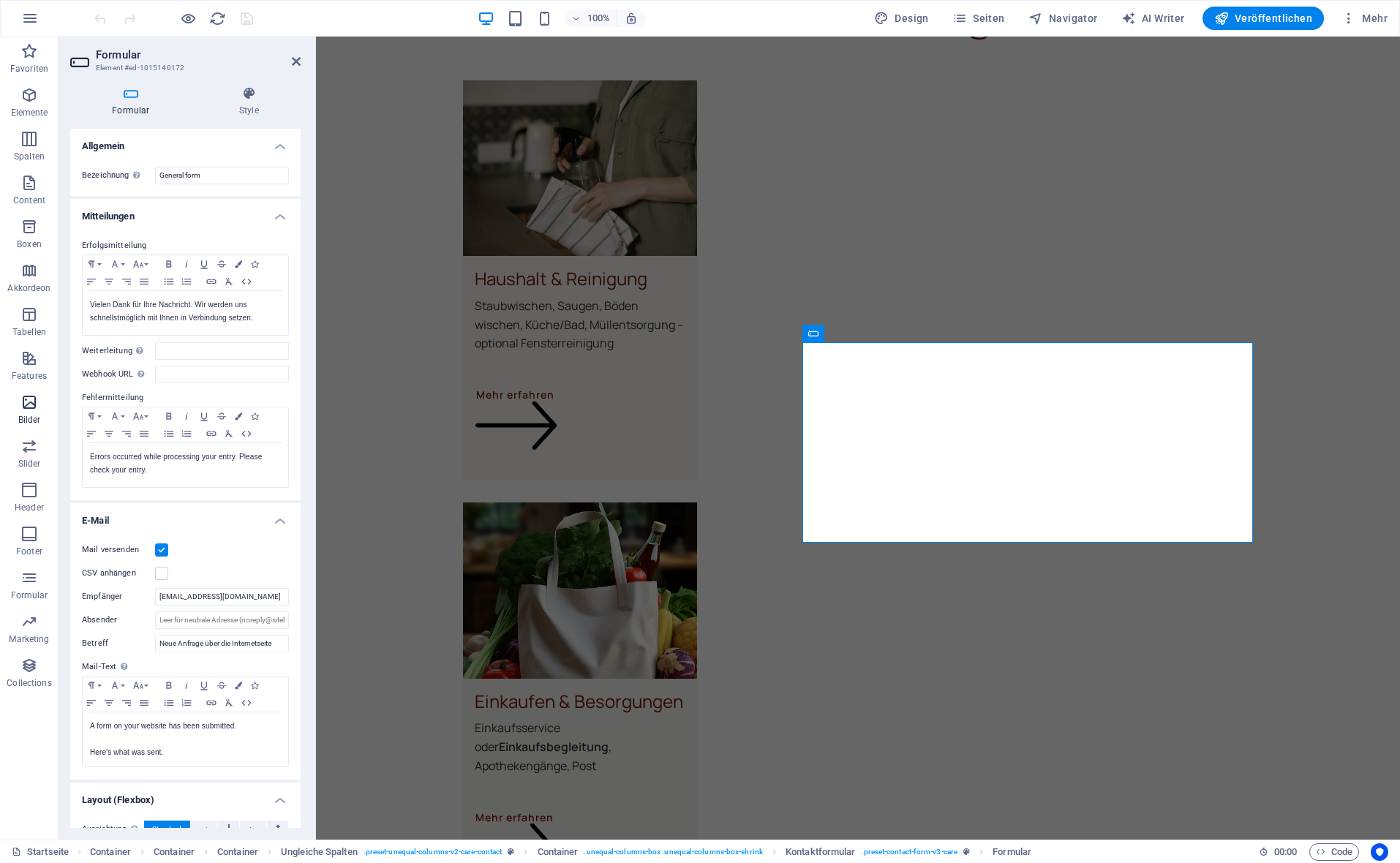
scroll to position [0, 0]
click at [1365, 20] on span "Mehr" at bounding box center [1364, 18] width 46 height 14
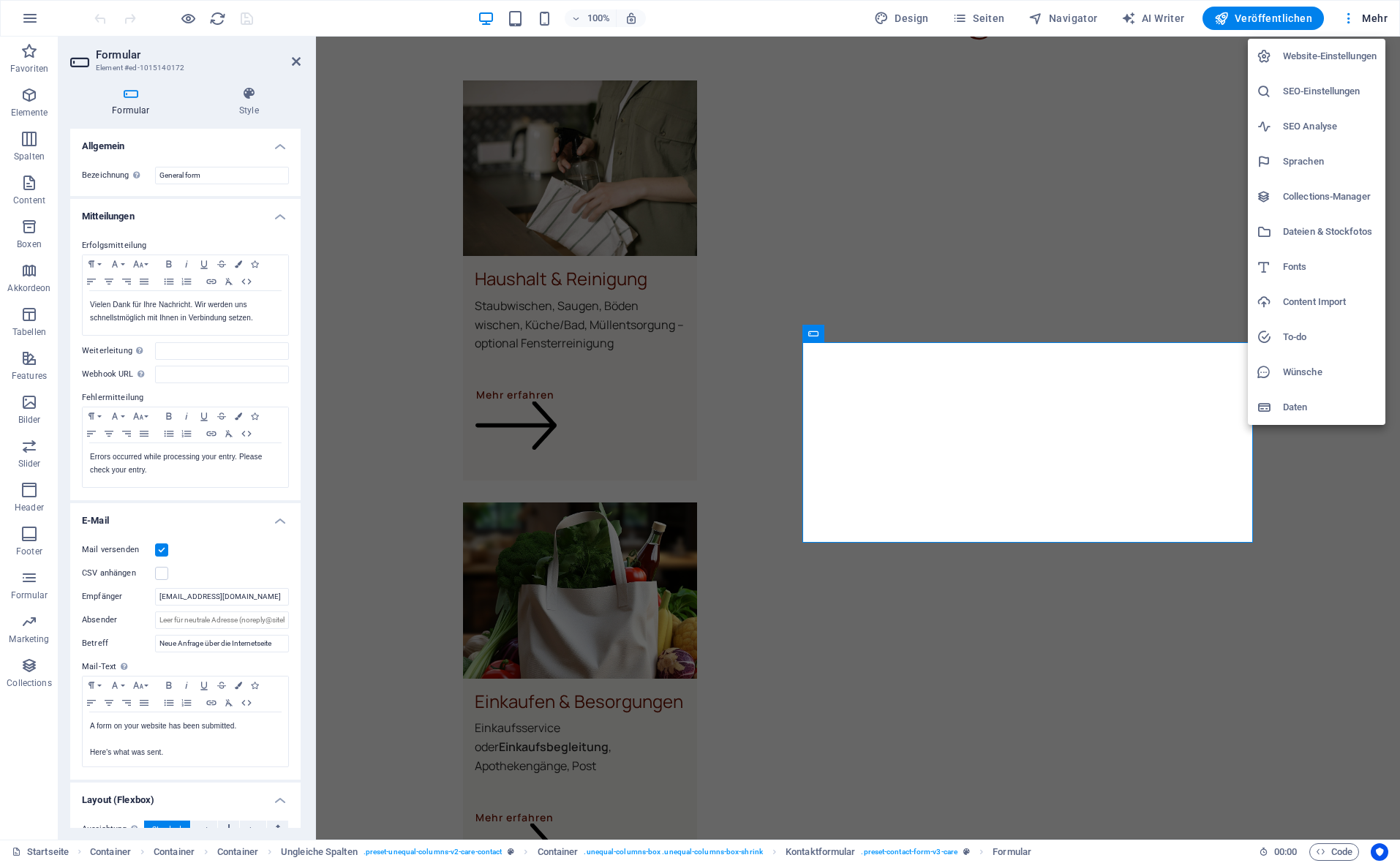
click at [1339, 68] on li "Website-Einstellungen" at bounding box center [1316, 56] width 137 height 35
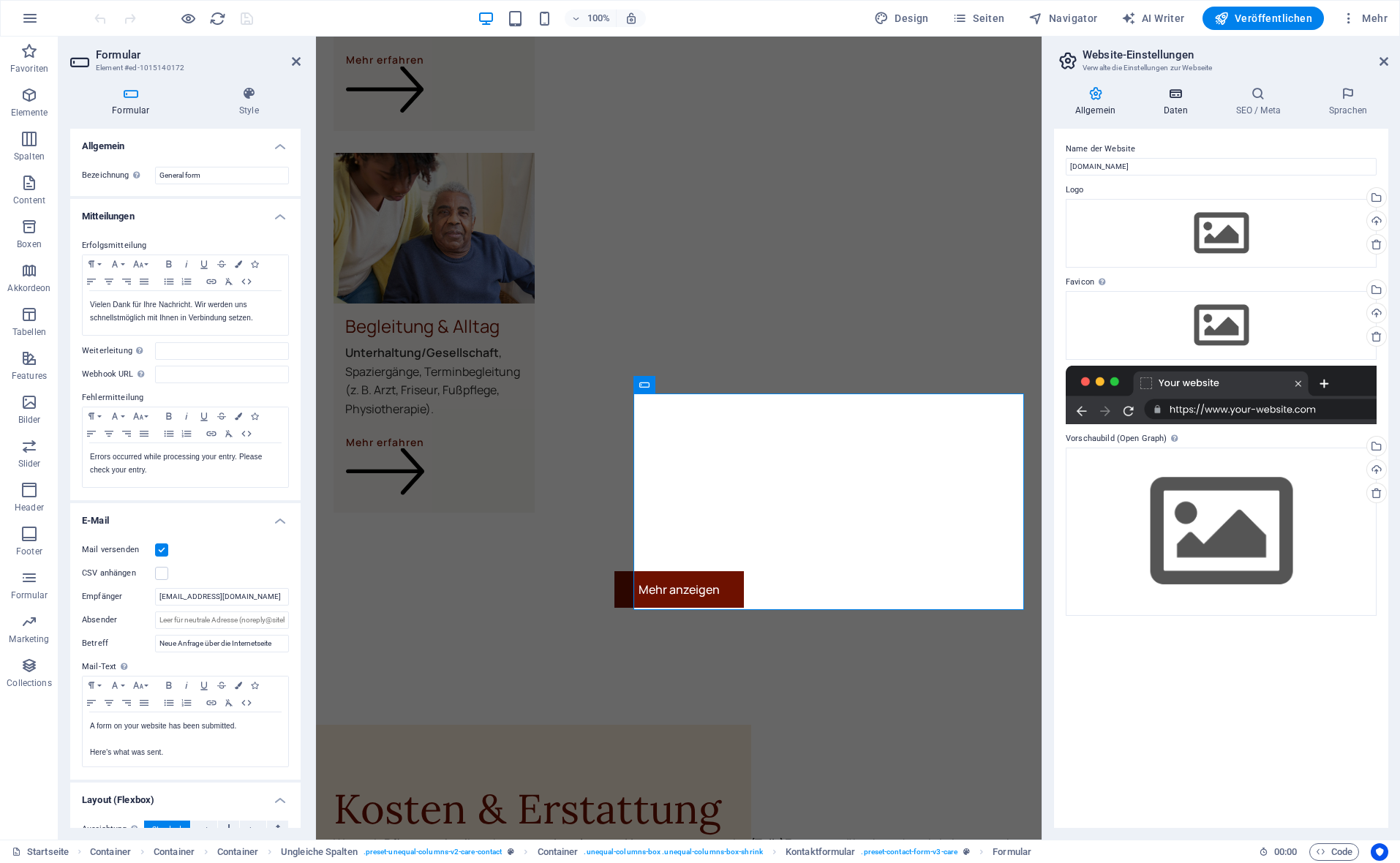
click at [1173, 113] on h4 "Daten" at bounding box center [1179, 101] width 72 height 31
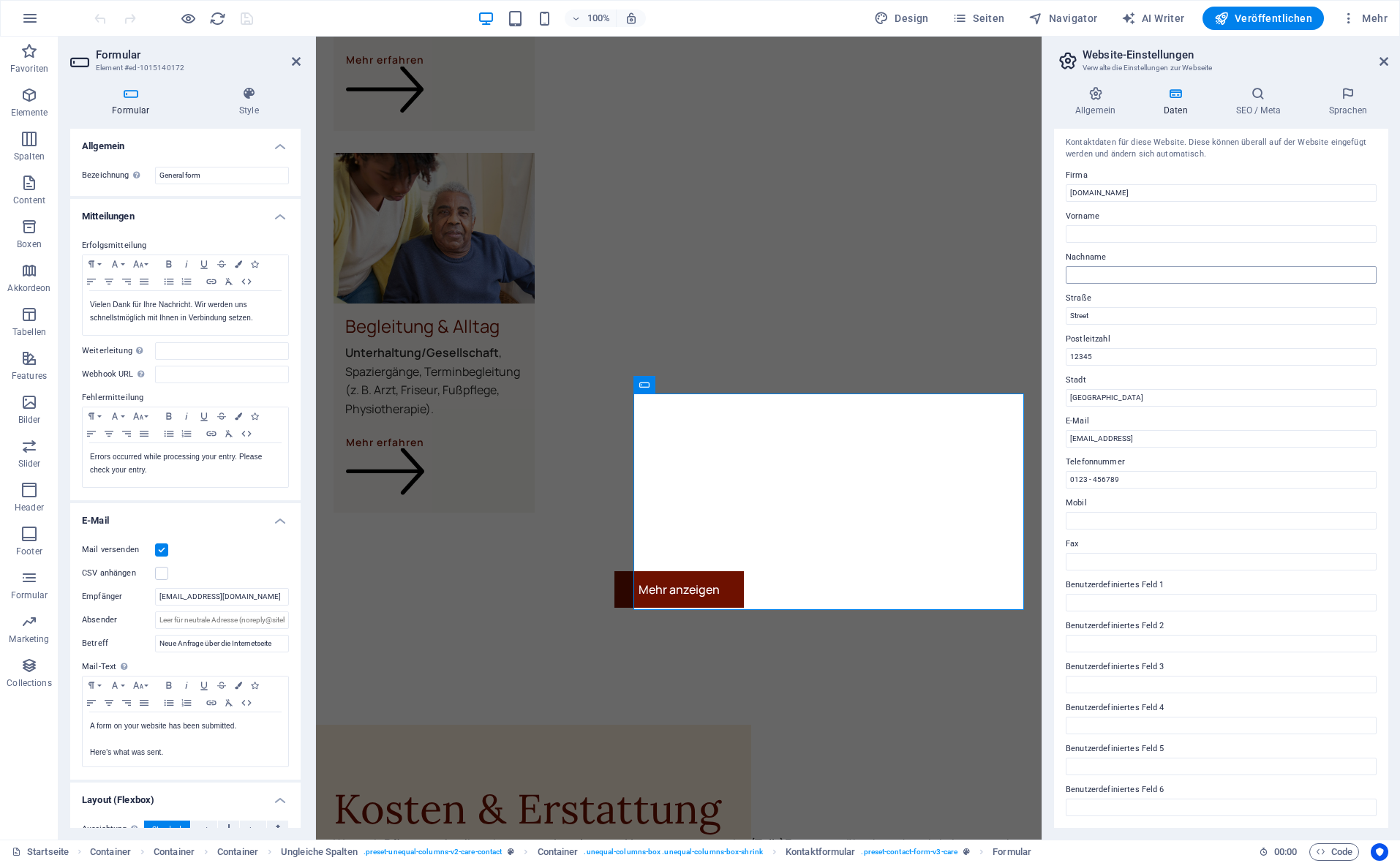
scroll to position [2, 0]
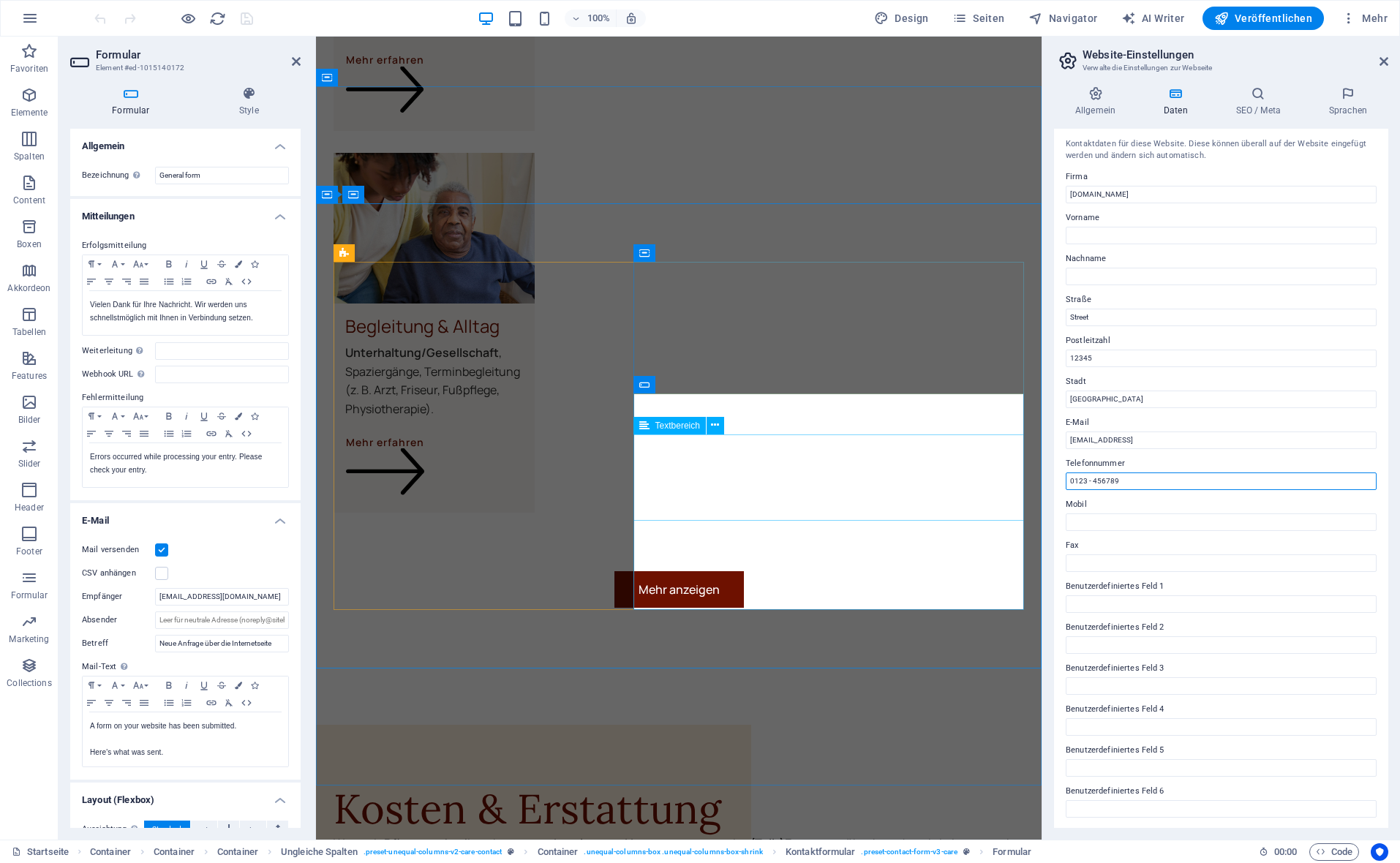
drag, startPoint x: 1450, startPoint y: 518, endPoint x: 991, endPoint y: 471, distance: 461.4
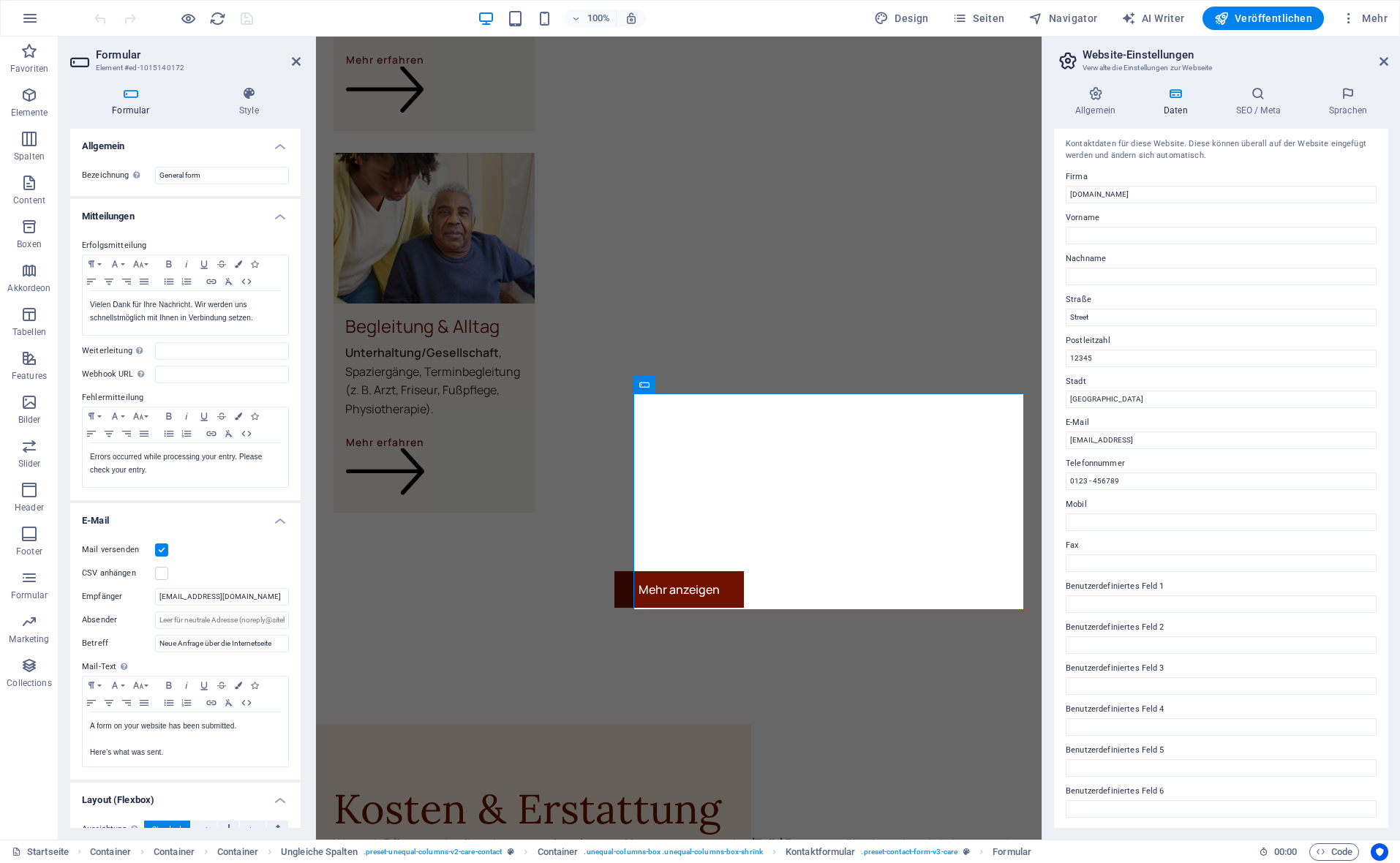
click at [1281, 450] on div "Kontaktdaten für diese Website. Diese können überall auf der Website eingefügt …" at bounding box center [1221, 477] width 334 height 699
click at [1290, 444] on input "[EMAIL_ADDRESS]" at bounding box center [1221, 440] width 311 height 17
type input "2"
type input "[EMAIL_ADDRESS][DOMAIN_NAME]"
click at [1191, 224] on label "Vorname" at bounding box center [1221, 218] width 311 height 17
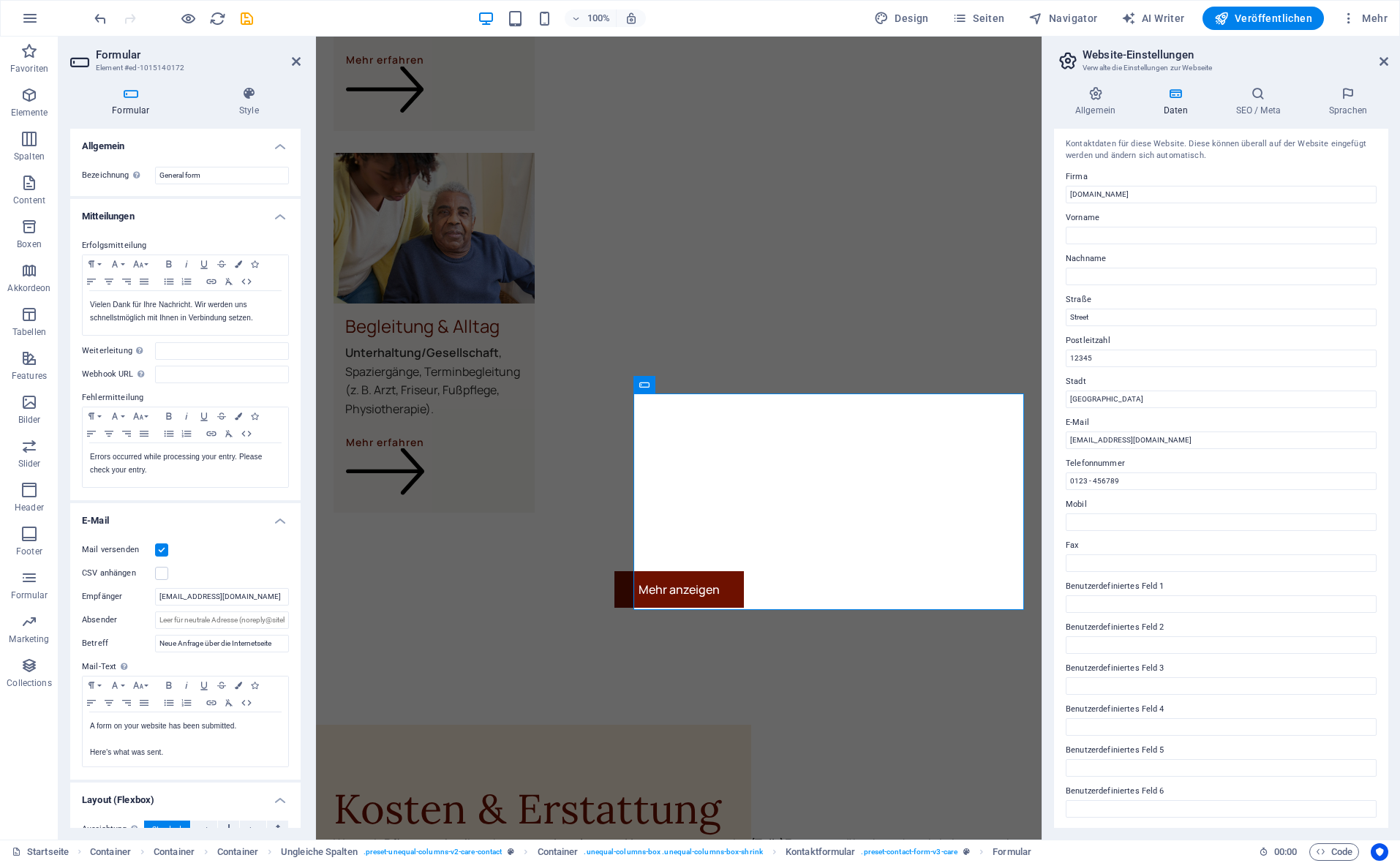
click at [1191, 227] on input "Vorname" at bounding box center [1221, 235] width 311 height 17
type input "[PERSON_NAME]"
type input "Krause-Kehne"
type input "A"
type input "[STREET_ADDRESS]"
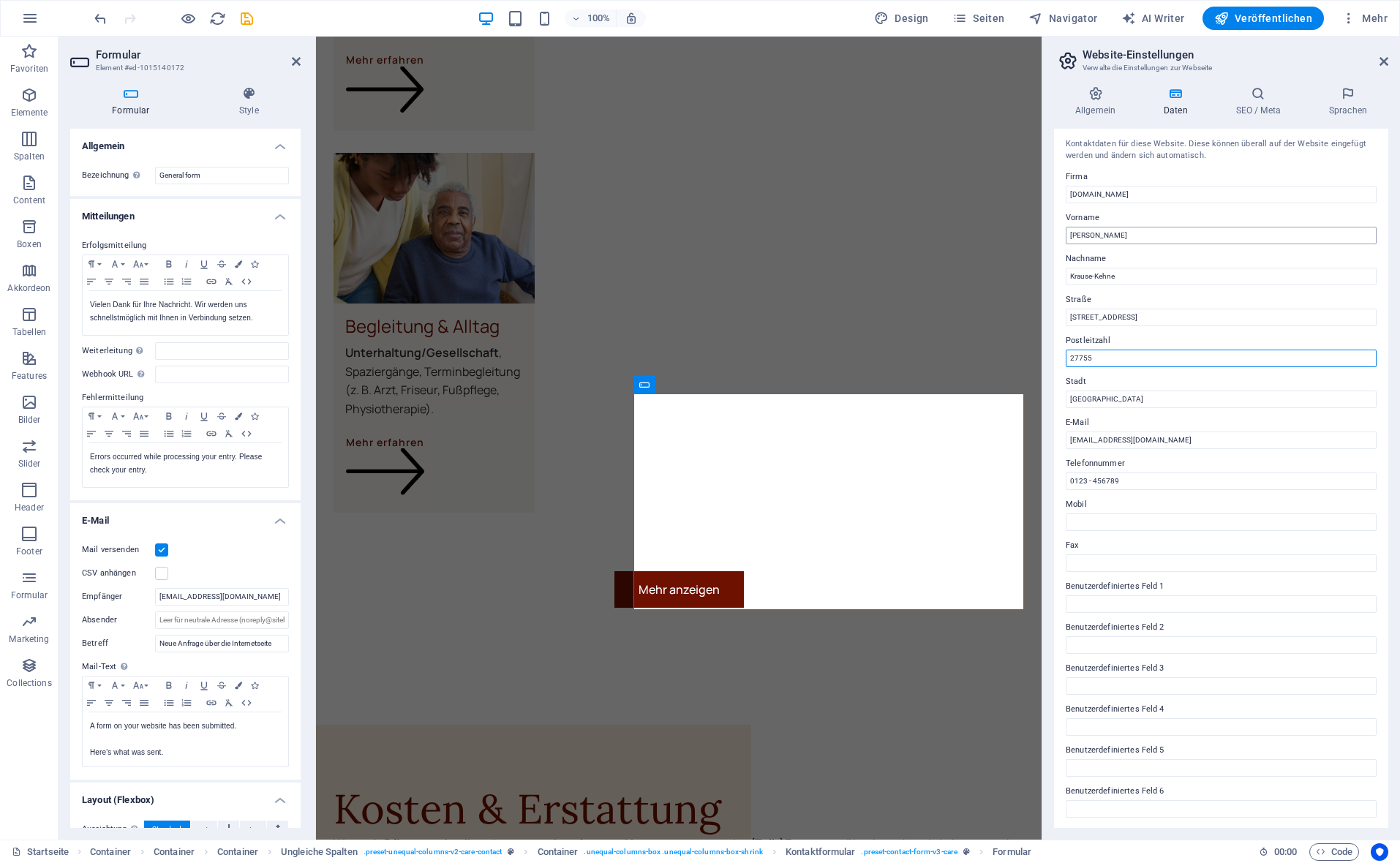
type input "27755"
type input "Delmenhorst"
type input "0176 63769048"
click at [1261, 95] on icon at bounding box center [1258, 93] width 87 height 14
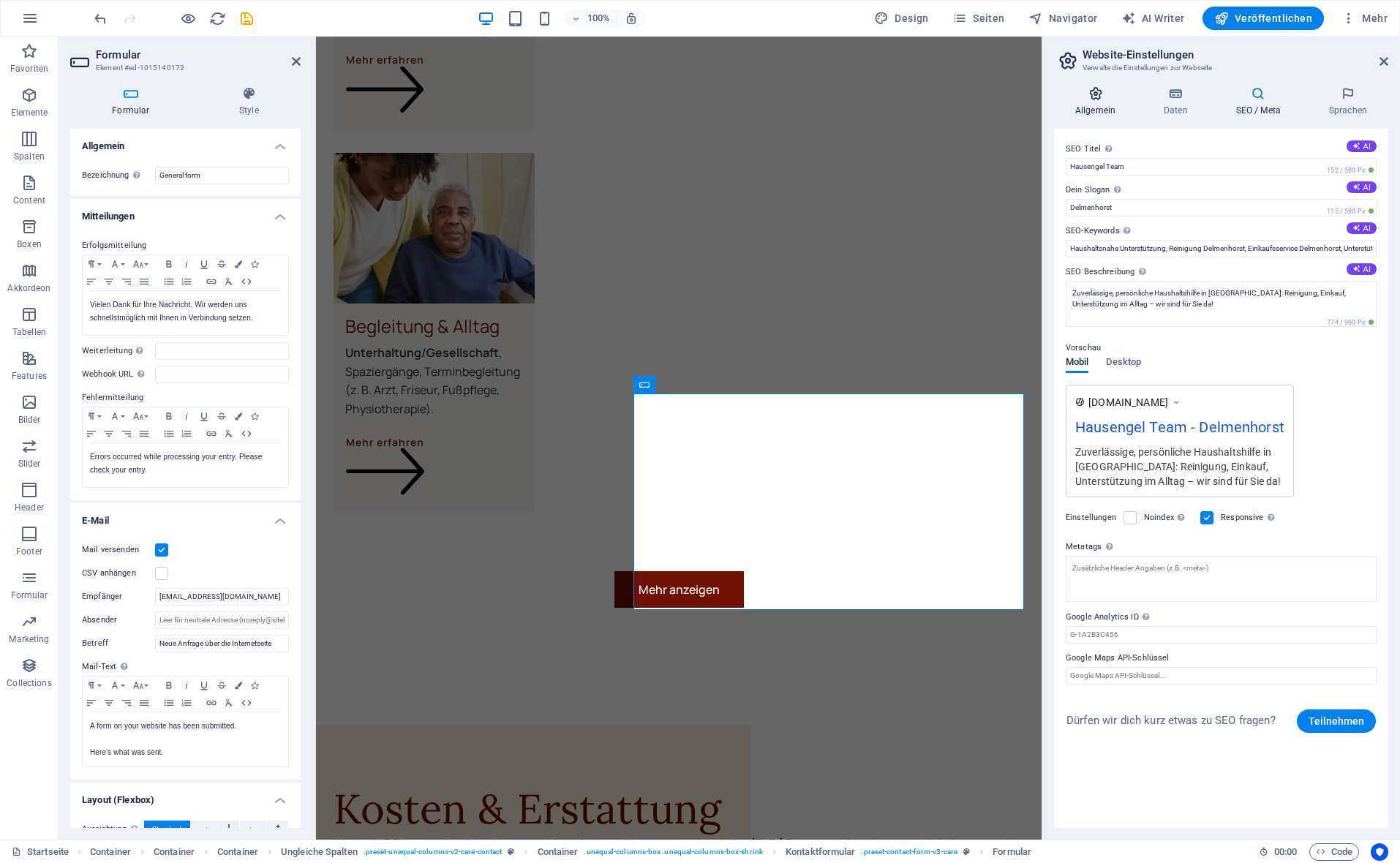
click at [1091, 112] on h4 "Allgemein" at bounding box center [1098, 101] width 89 height 31
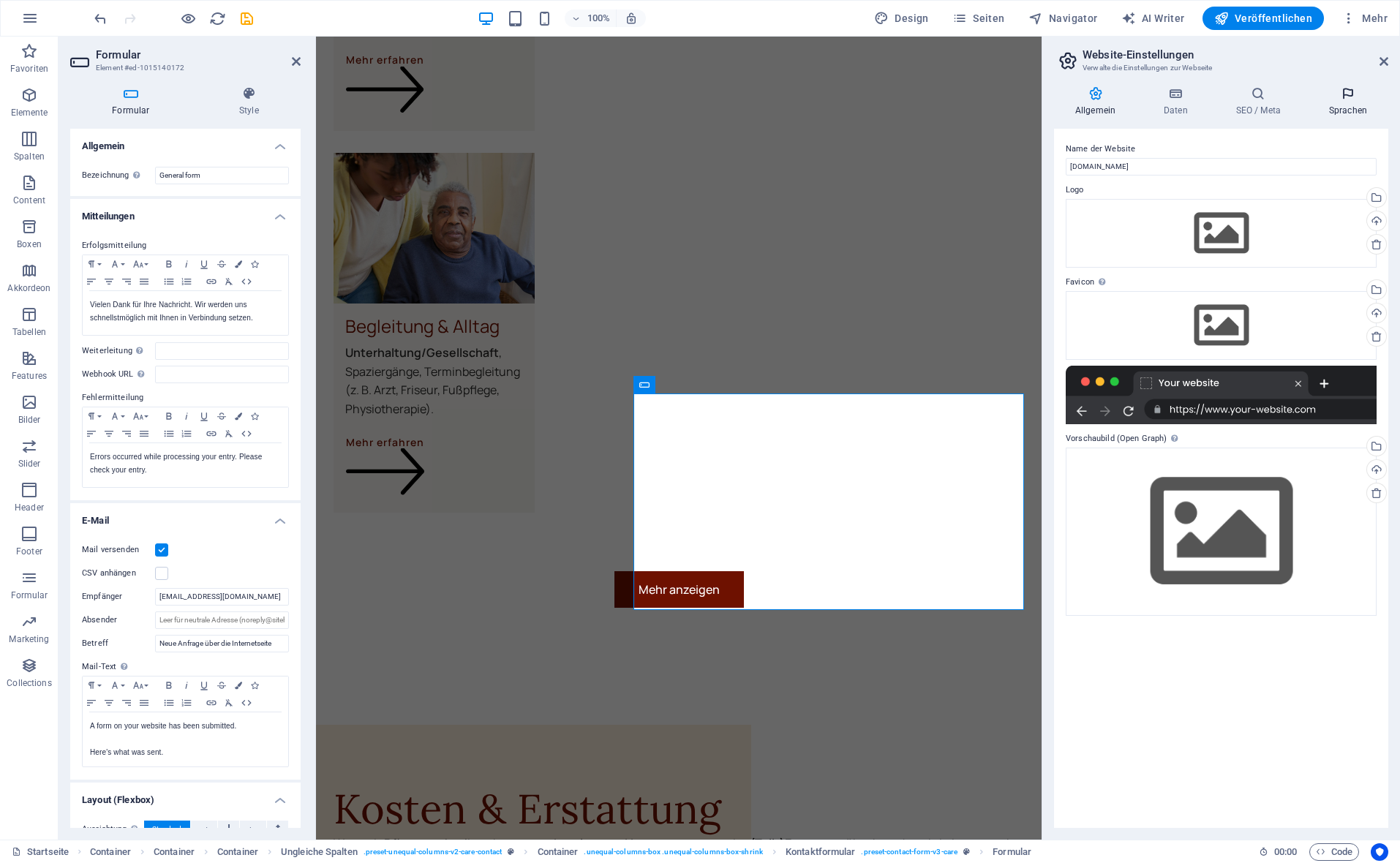
click at [1338, 115] on h4 "Sprachen" at bounding box center [1347, 101] width 80 height 31
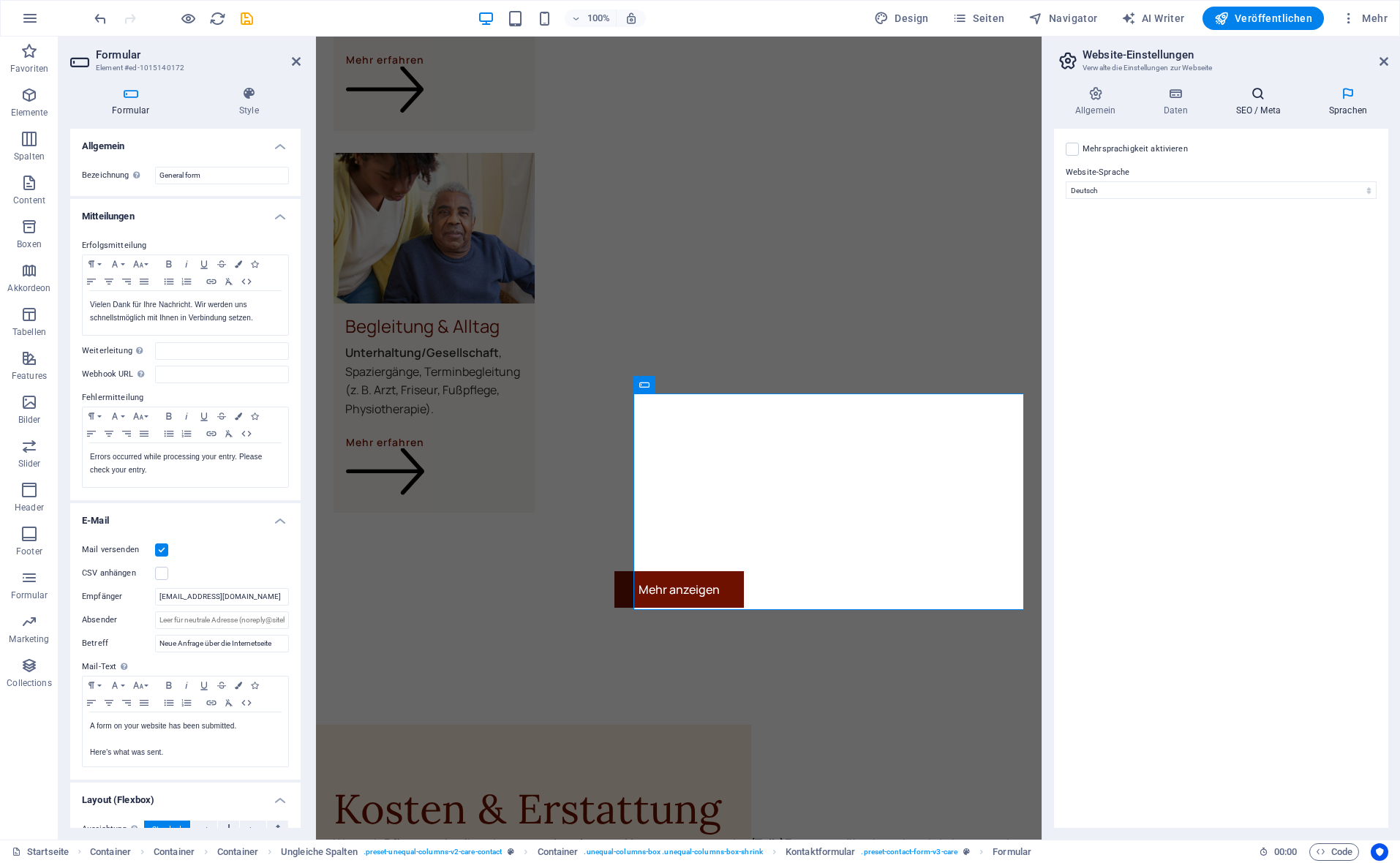
click at [1282, 105] on h4 "SEO / Meta" at bounding box center [1261, 101] width 93 height 31
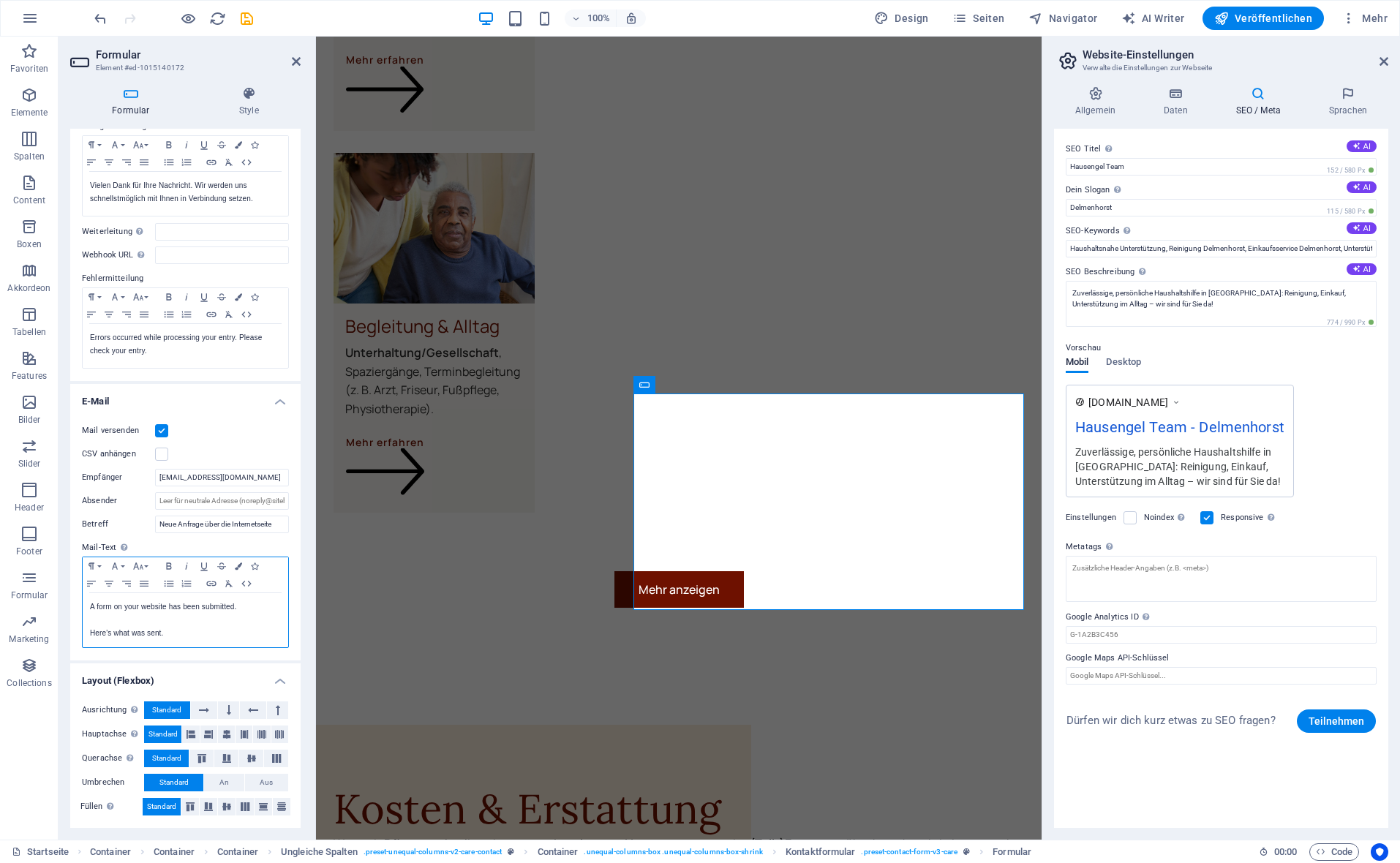
scroll to position [119, 0]
click at [194, 619] on p at bounding box center [185, 621] width 191 height 14
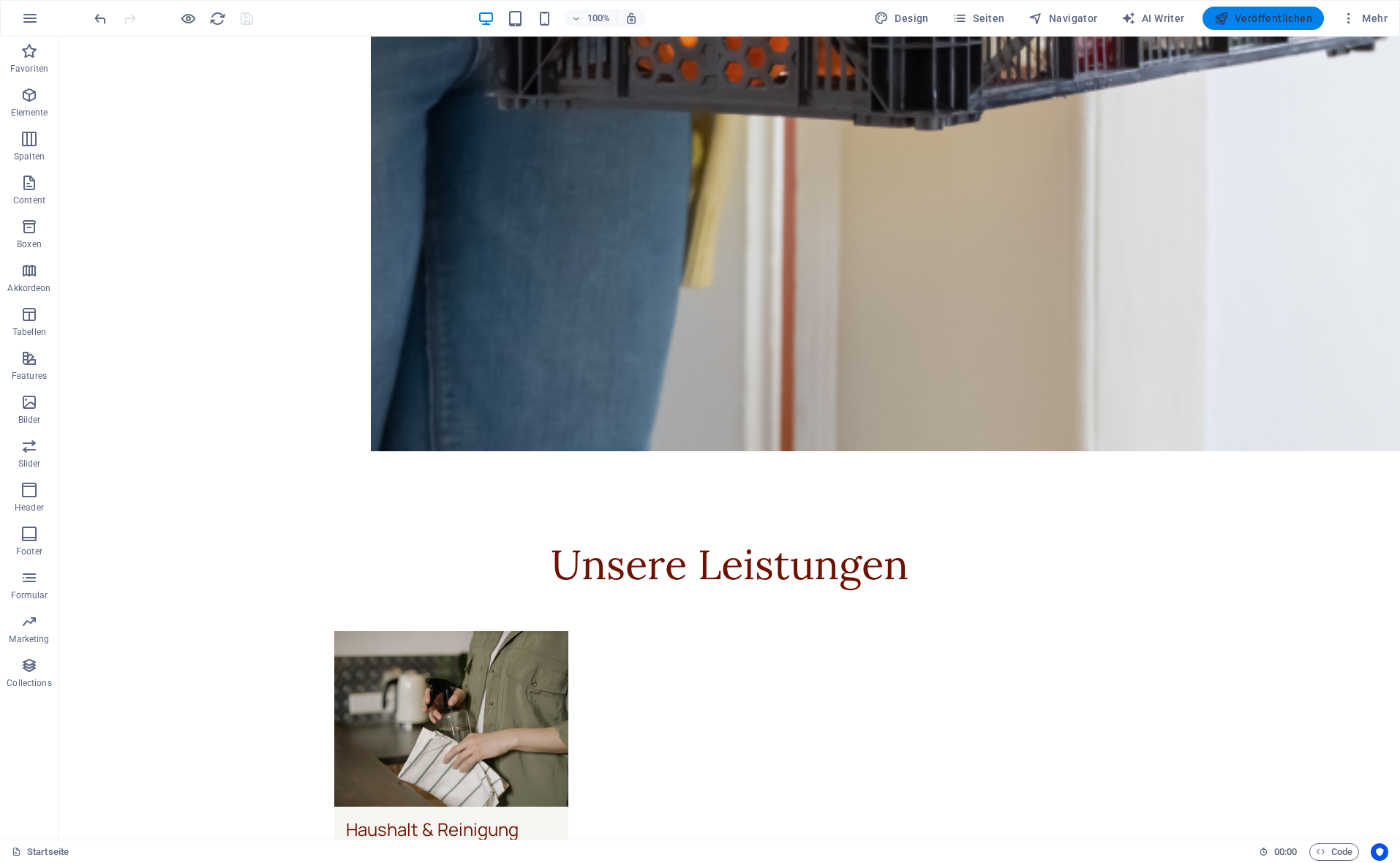
click at [1236, 14] on span "Veröffentlichen" at bounding box center [1263, 18] width 98 height 14
